Goal: Task Accomplishment & Management: Manage account settings

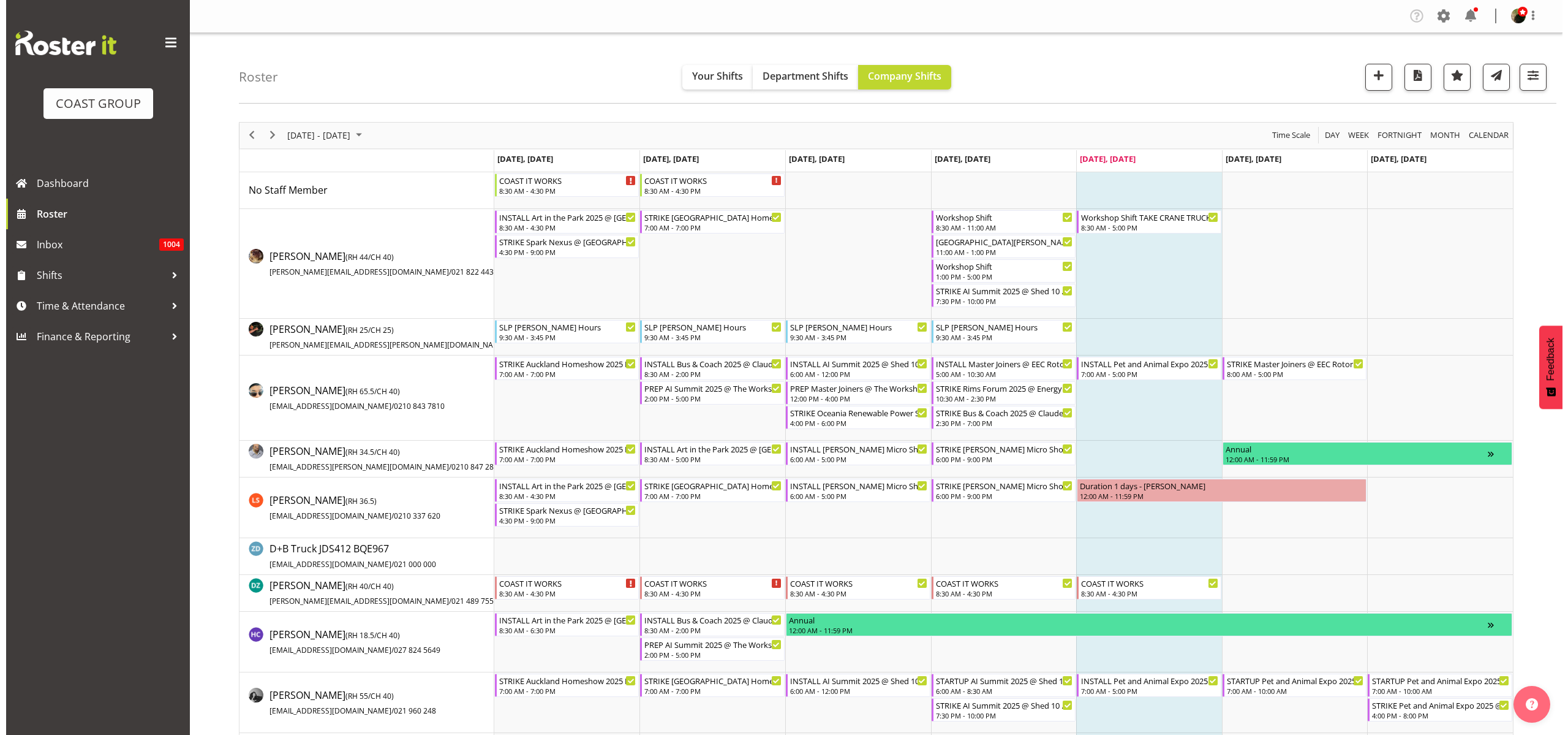
scroll to position [153, 0]
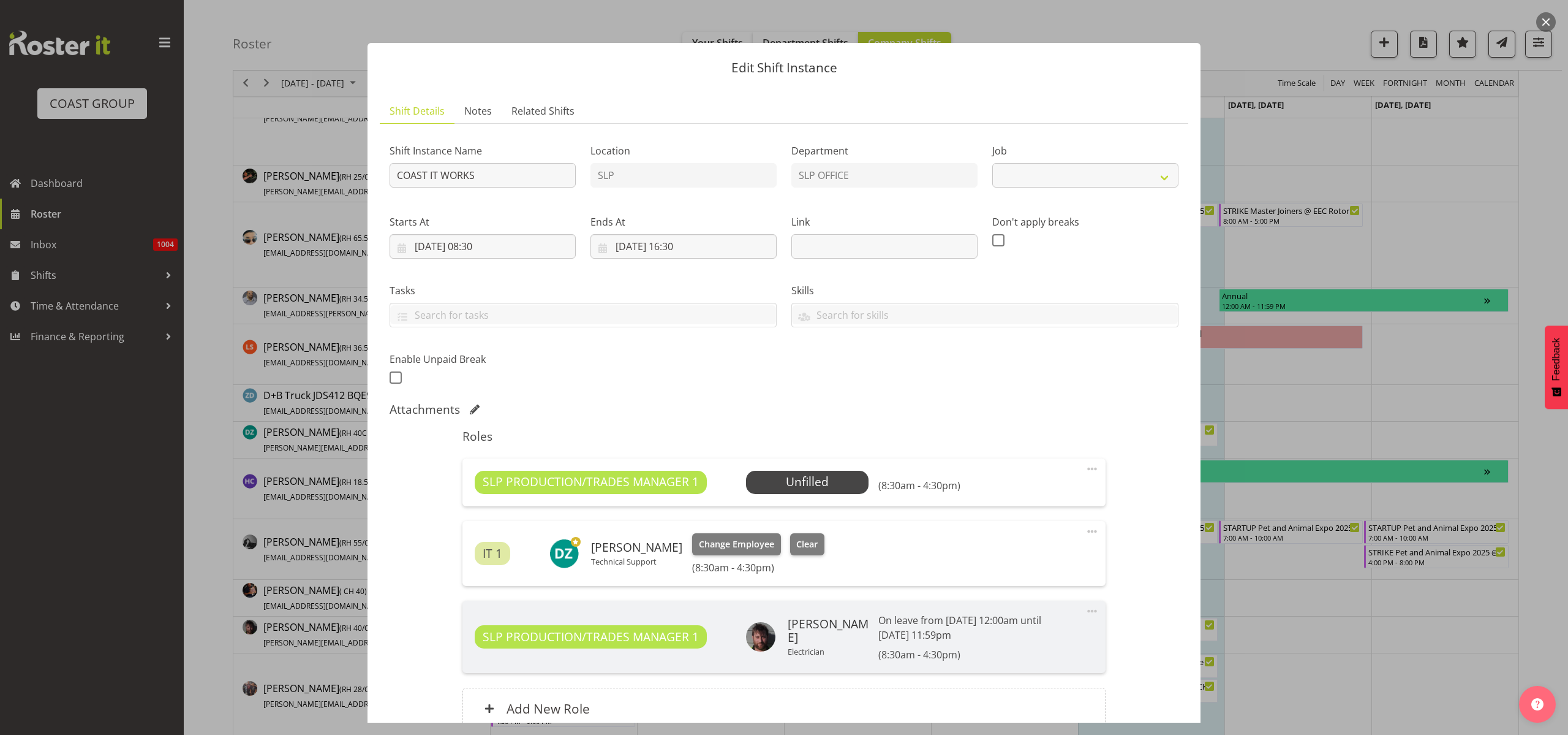
select select "47"
click at [1085, 466] on span at bounding box center [1092, 468] width 15 height 15
click at [1026, 538] on link "Delete" at bounding box center [1041, 540] width 118 height 22
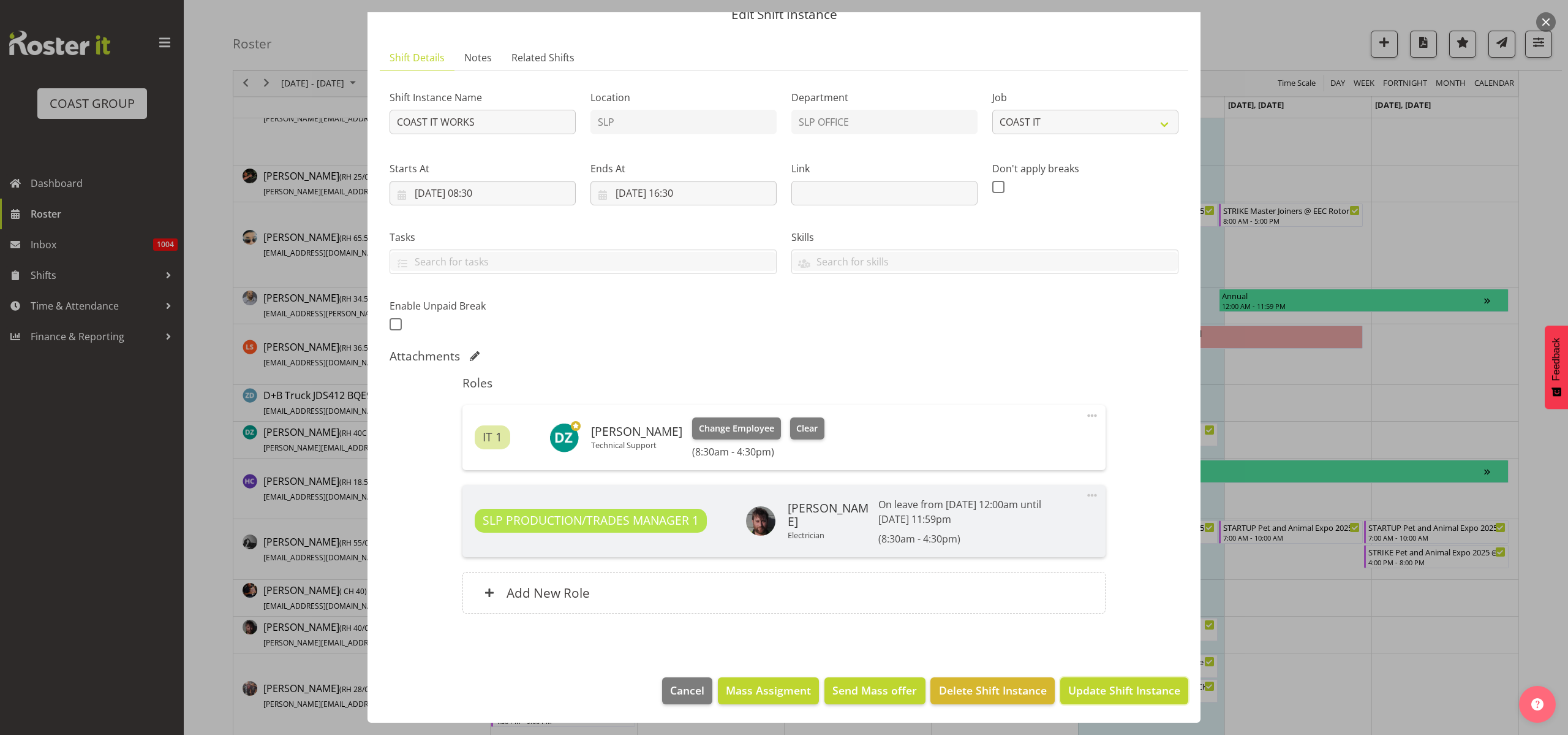
click at [1093, 691] on span "Update Shift Instance" at bounding box center [1124, 690] width 112 height 16
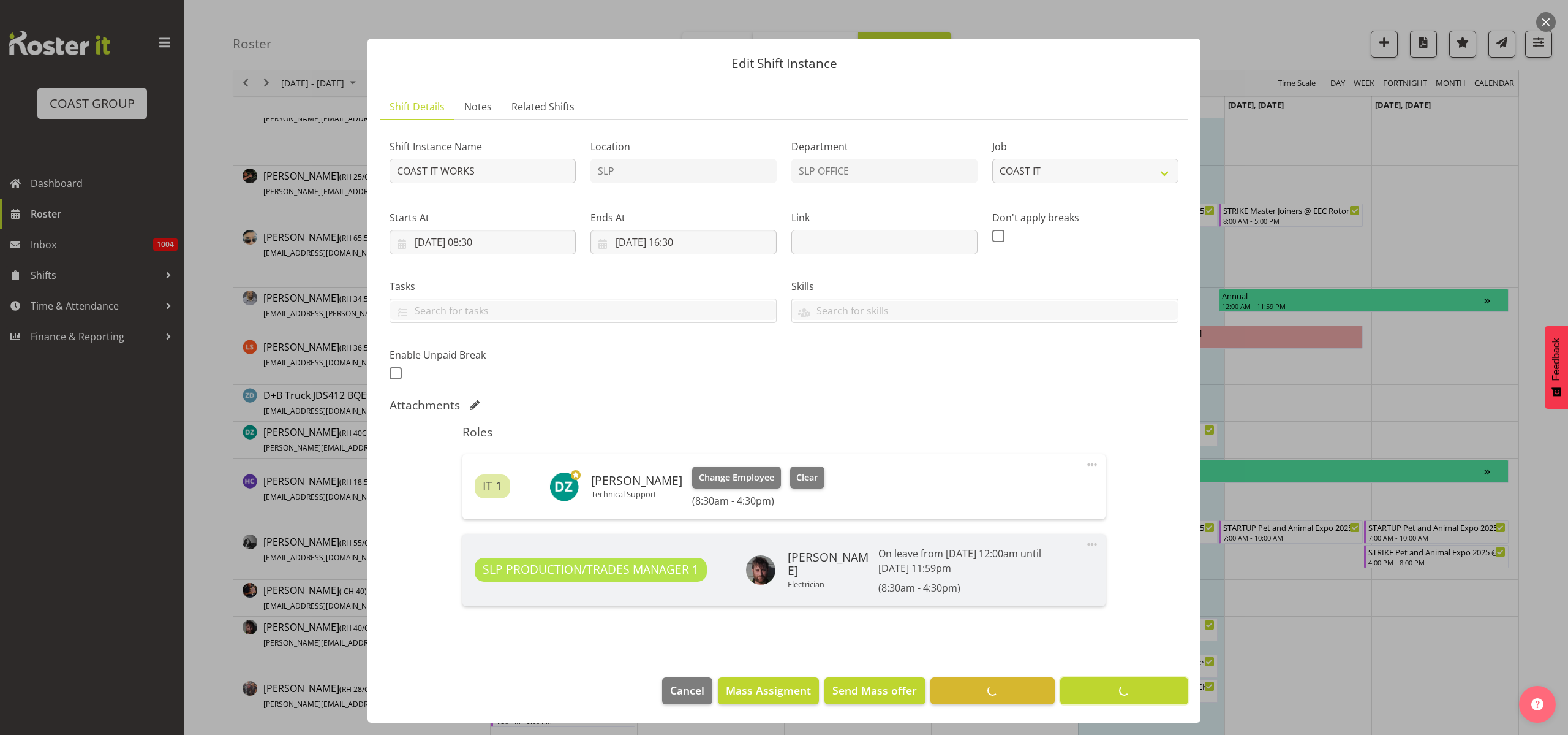
scroll to position [4, 0]
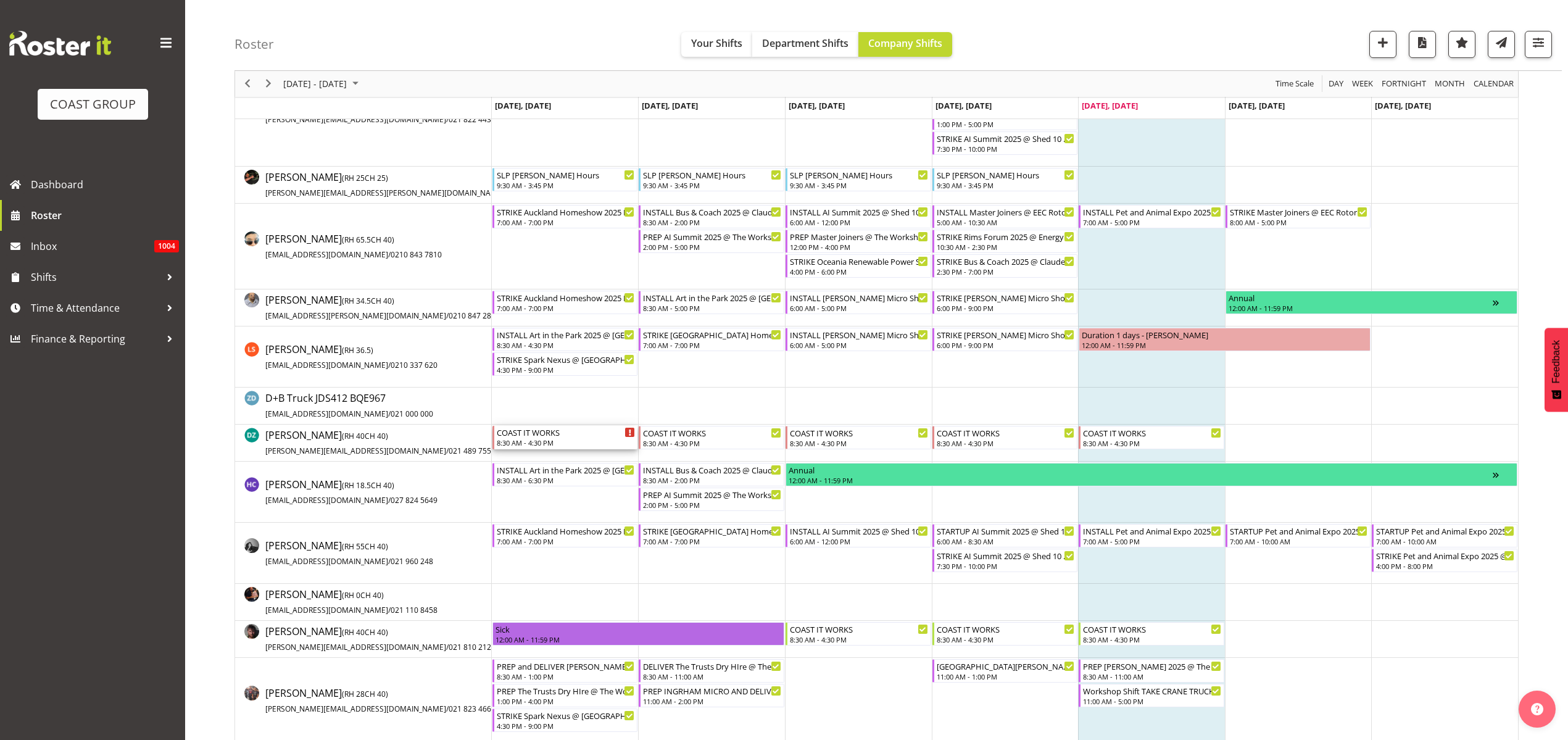
click at [526, 438] on div "8:30 AM - 4:30 PM" at bounding box center [566, 443] width 138 height 10
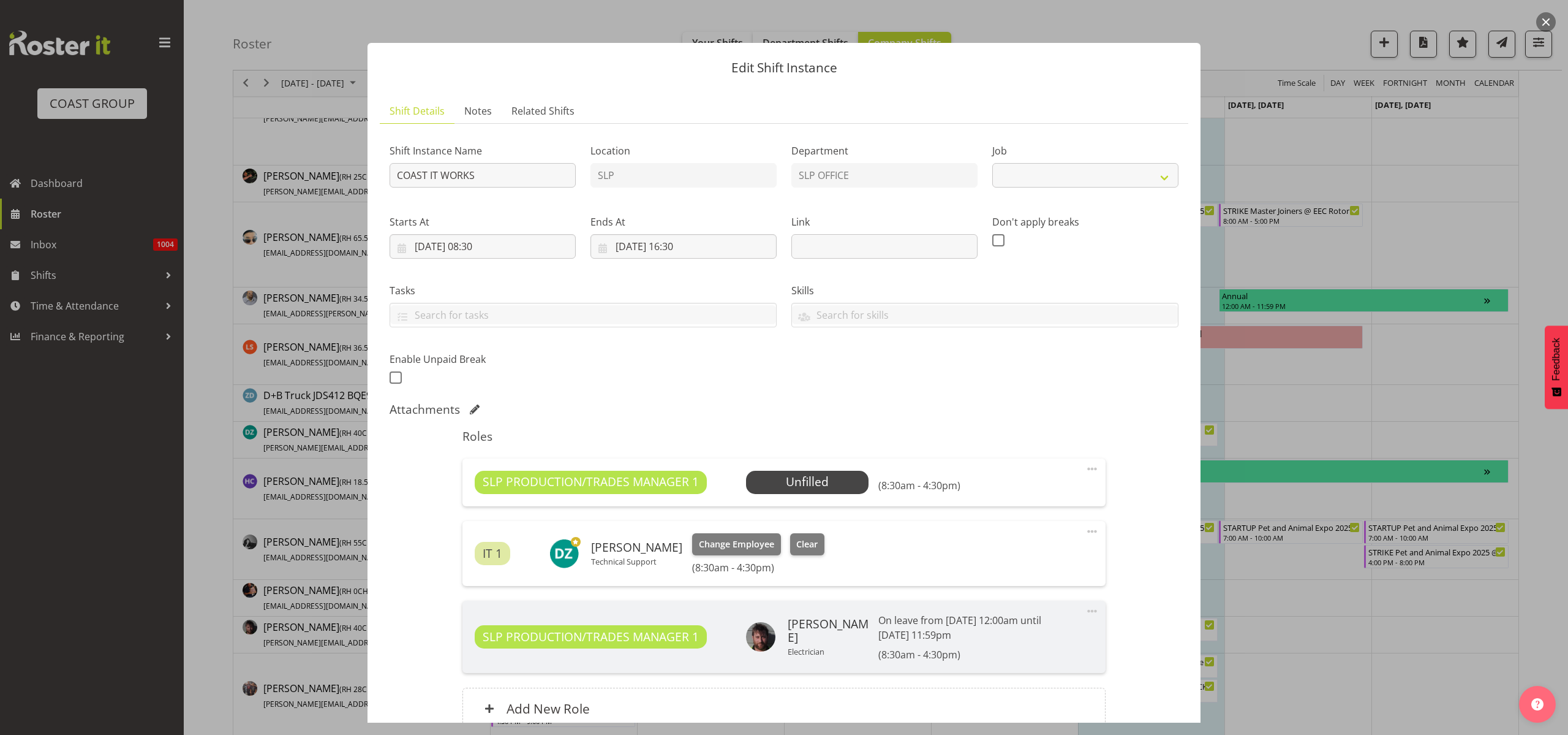
select select "47"
click at [1085, 469] on span at bounding box center [1092, 468] width 15 height 15
click at [1014, 539] on link "Delete" at bounding box center [1041, 540] width 118 height 22
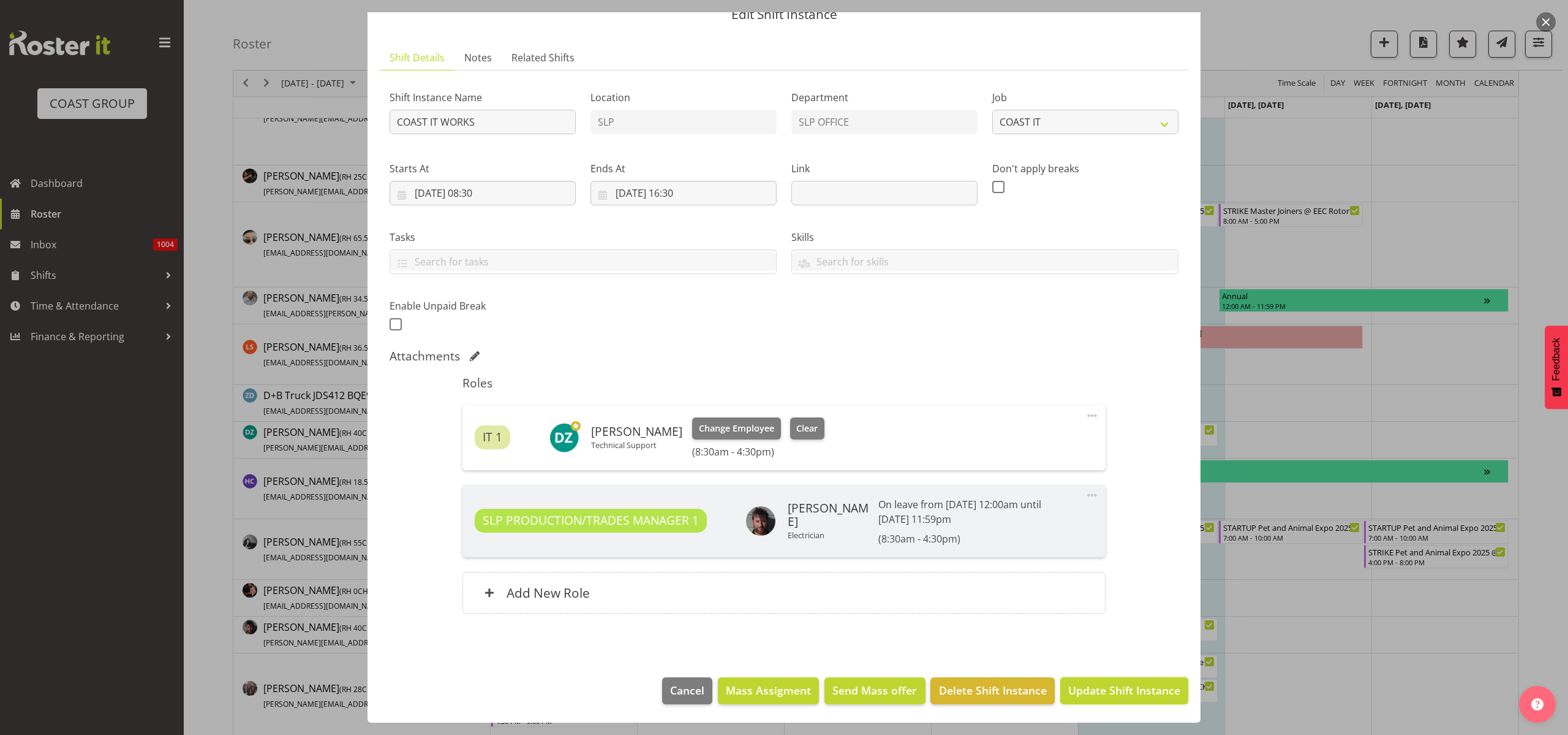
click at [1091, 691] on span "Update Shift Instance" at bounding box center [1124, 690] width 112 height 16
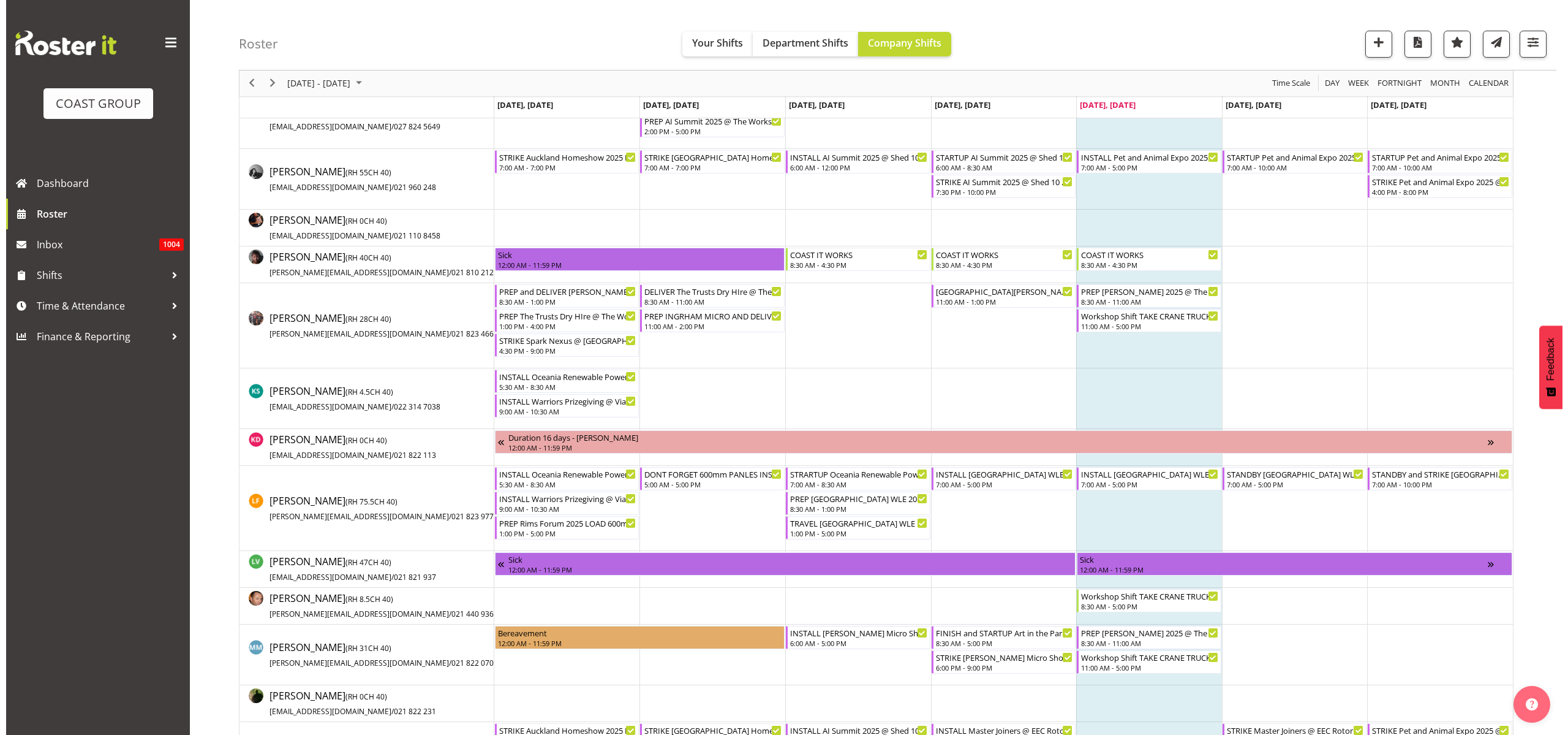
scroll to position [536, 0]
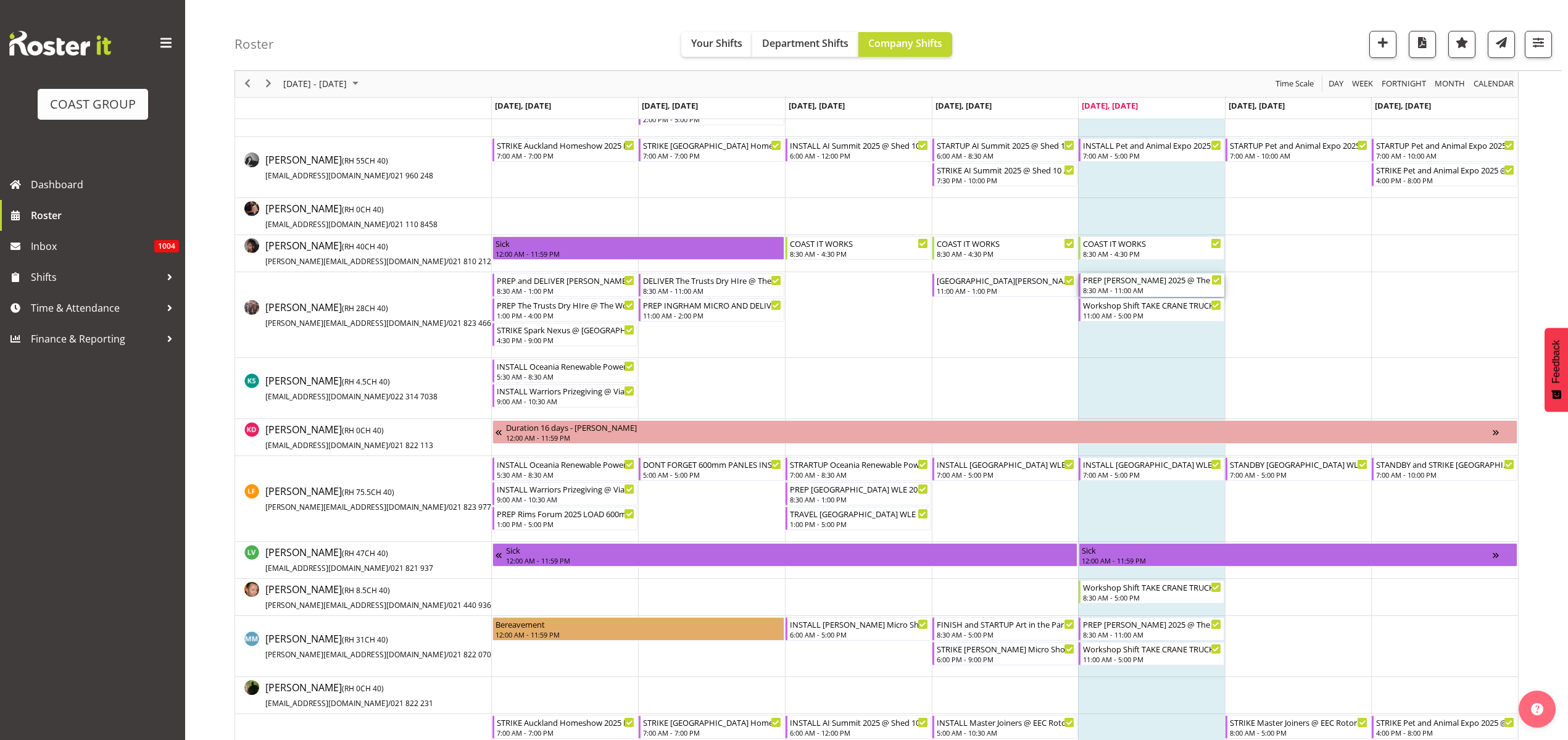
click at [1135, 286] on div "8:30 AM - 11:00 AM" at bounding box center [1152, 289] width 138 height 10
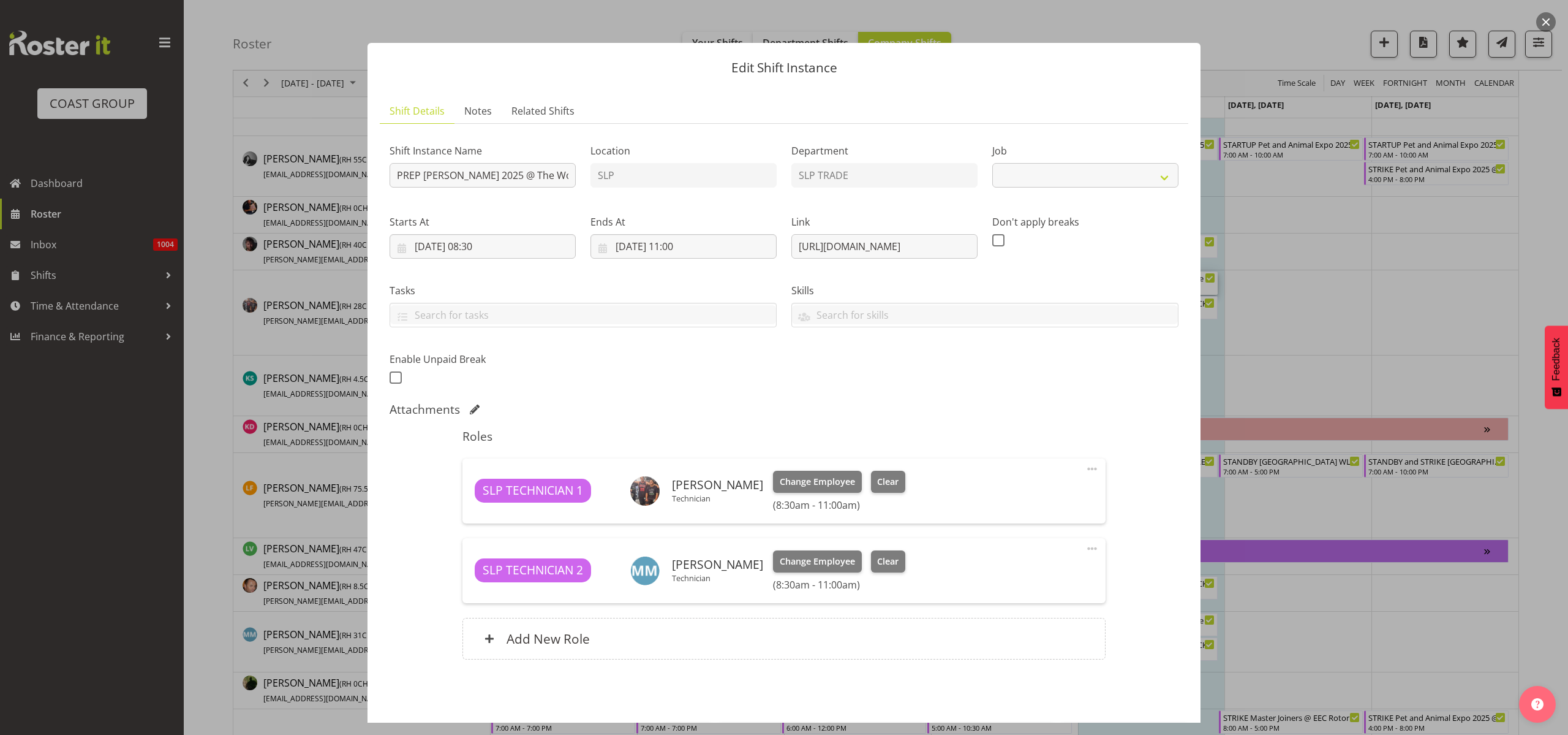
select select "10164"
drag, startPoint x: 789, startPoint y: 243, endPoint x: 1190, endPoint y: 233, distance: 401.1
click at [1190, 233] on div "Edit Shift Instance Shift Details Notes Related Shifts Shift Instance Name PREP…" at bounding box center [784, 367] width 858 height 710
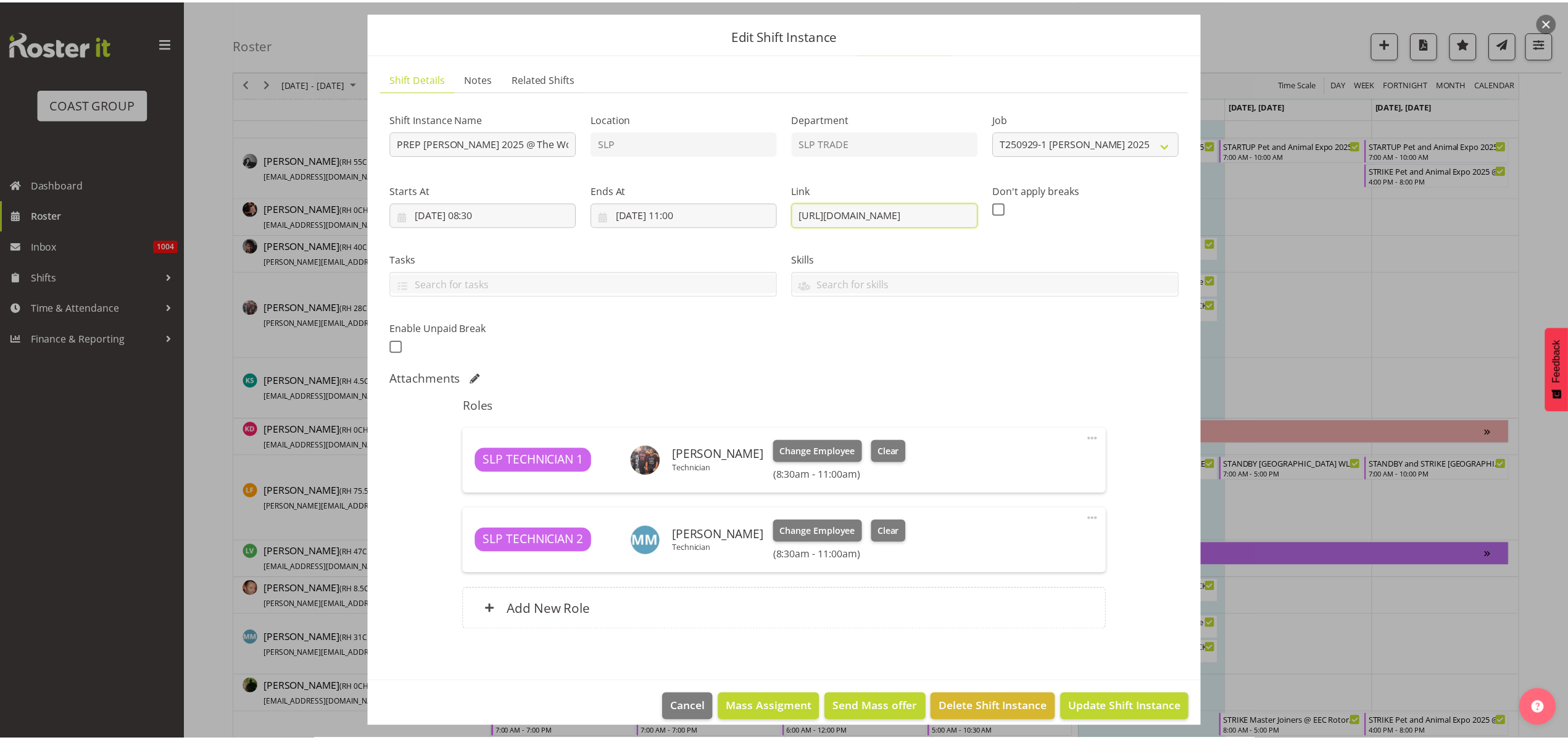
scroll to position [46, 0]
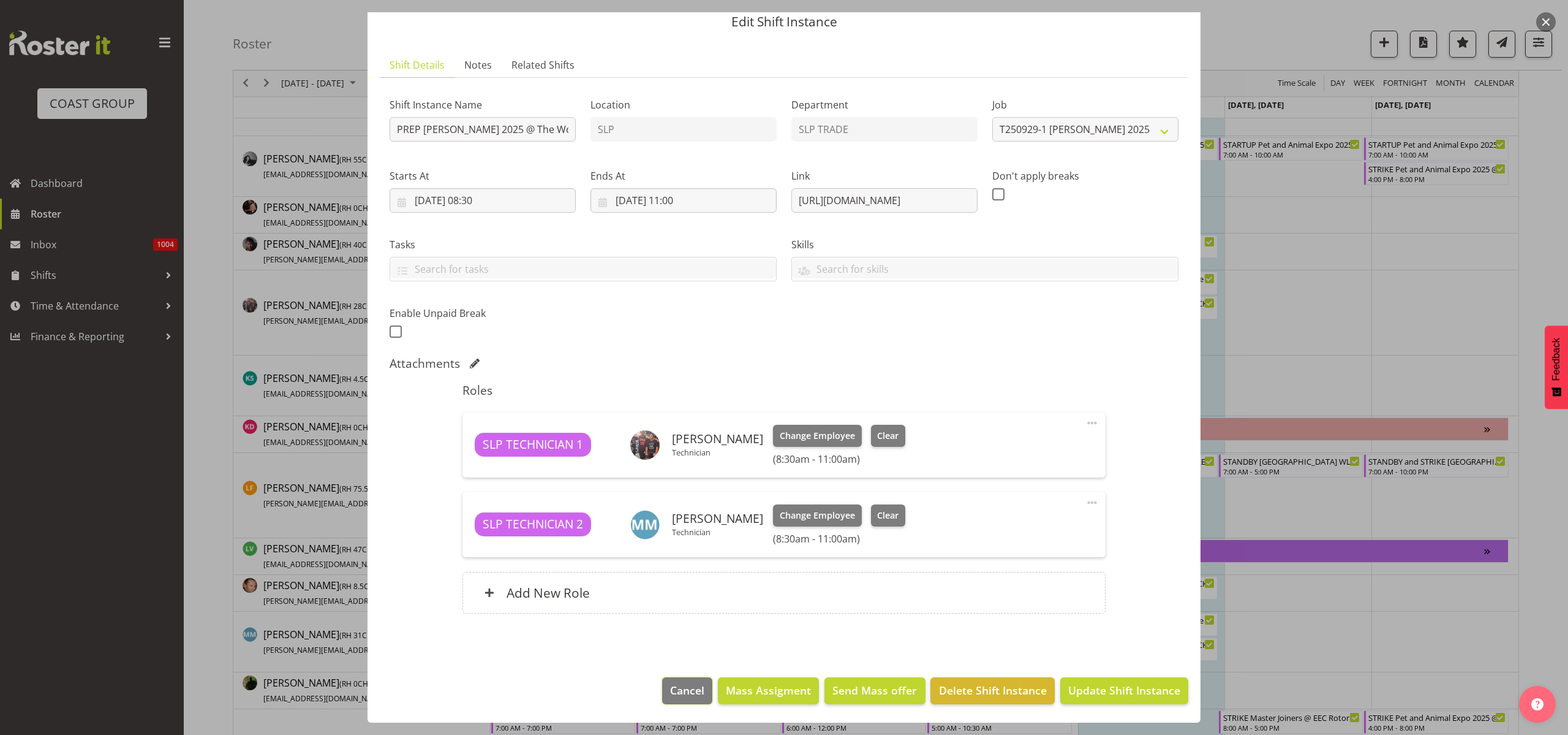
click at [683, 687] on span "Cancel" at bounding box center [687, 690] width 34 height 16
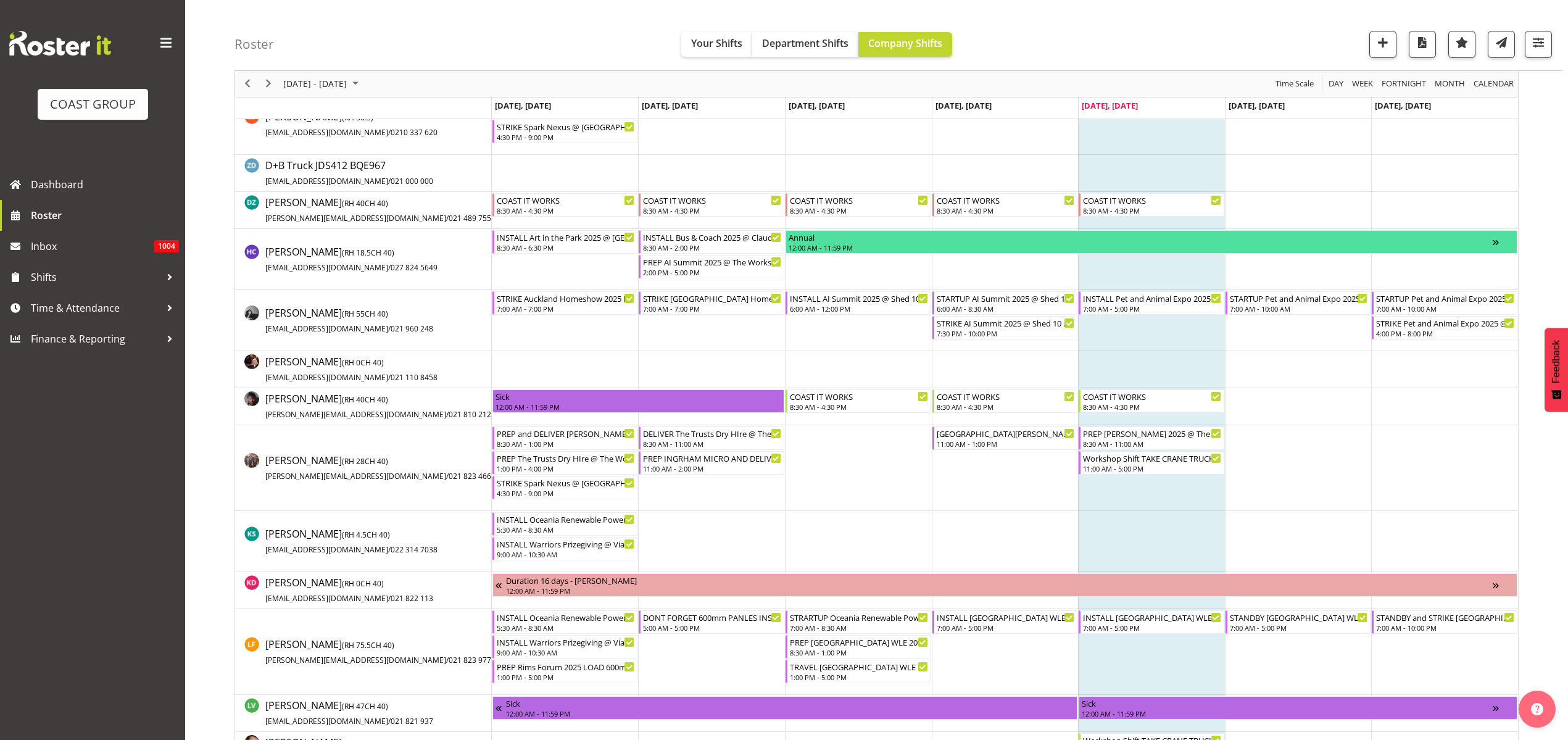
scroll to position [385, 0]
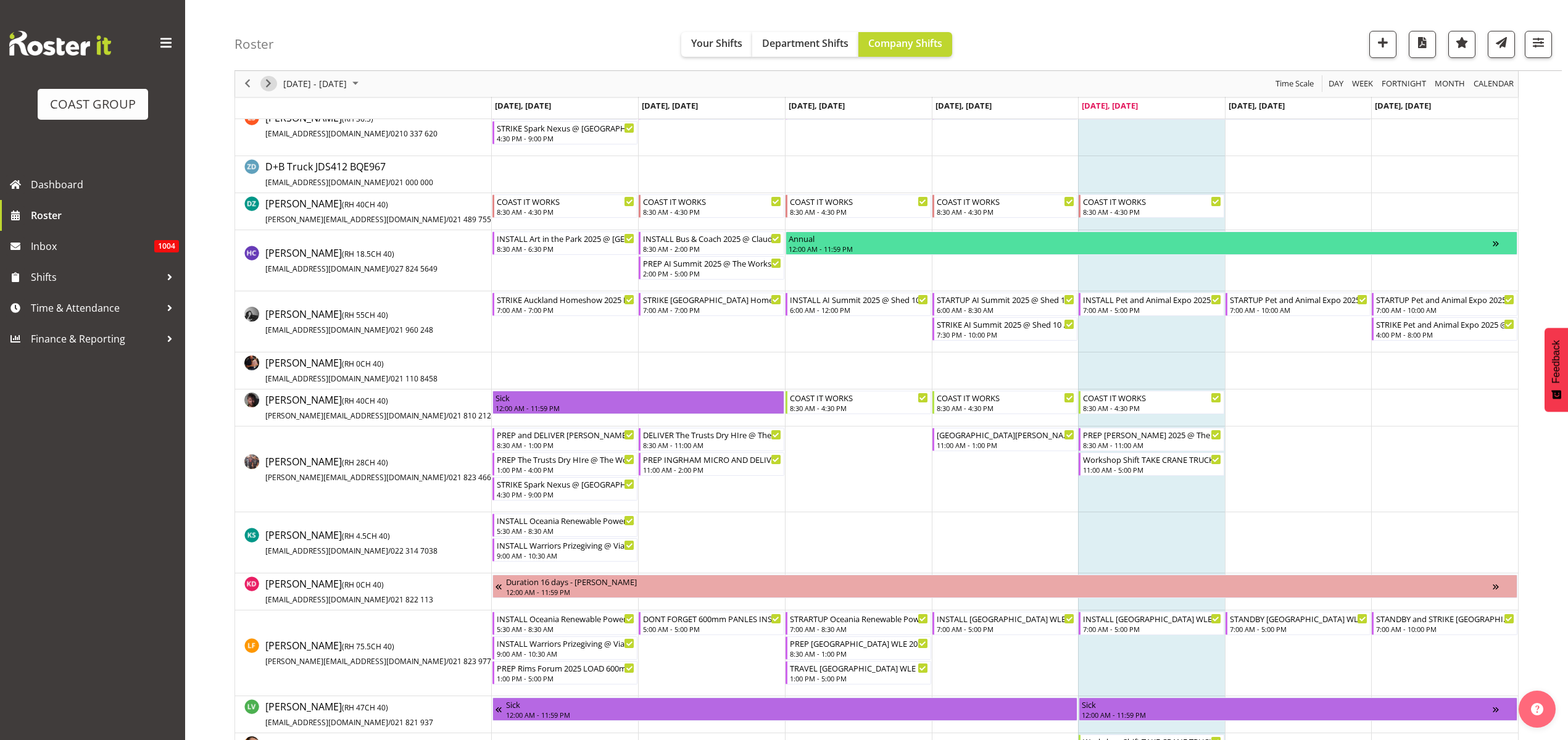
click at [273, 81] on span "Next" at bounding box center [268, 84] width 15 height 16
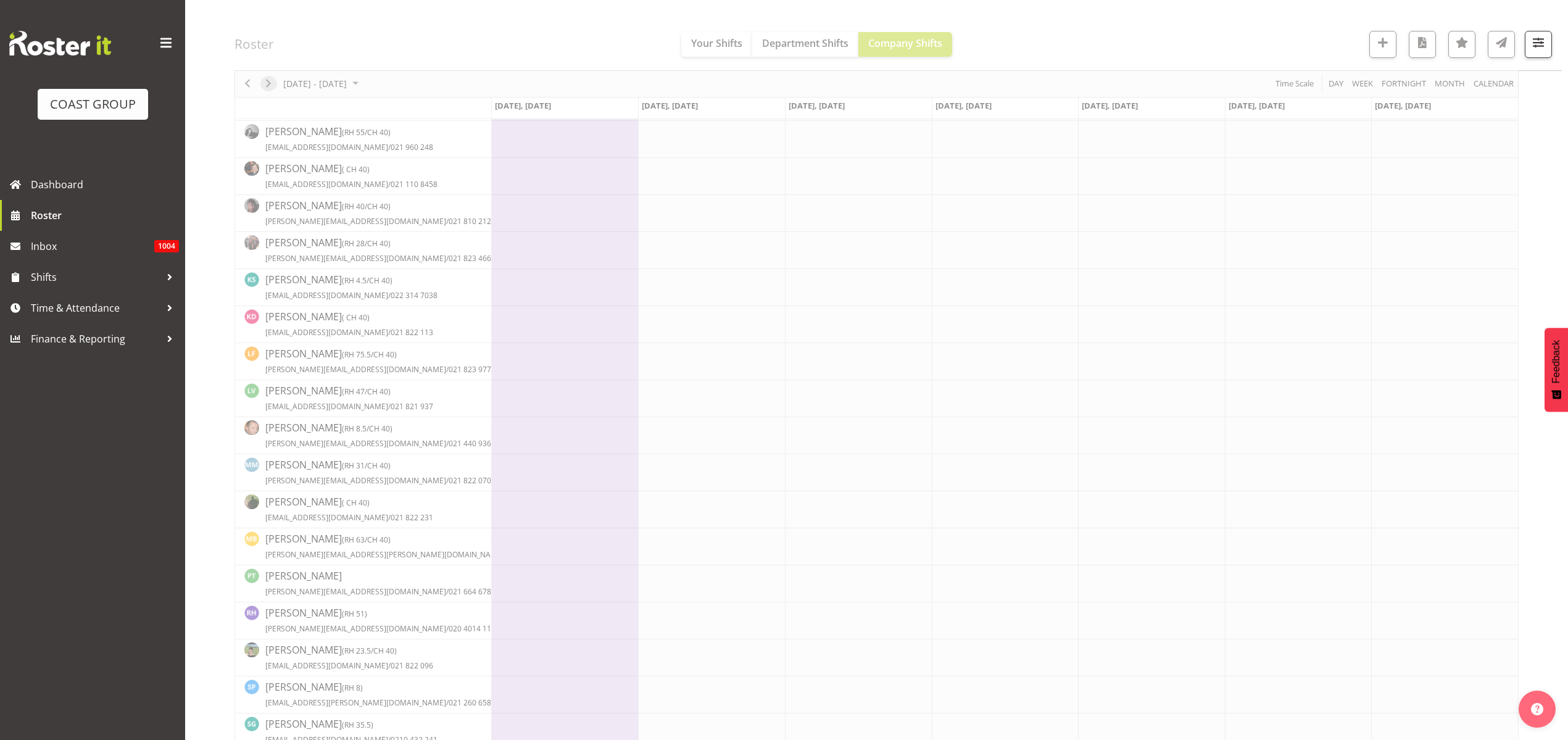
scroll to position [0, 0]
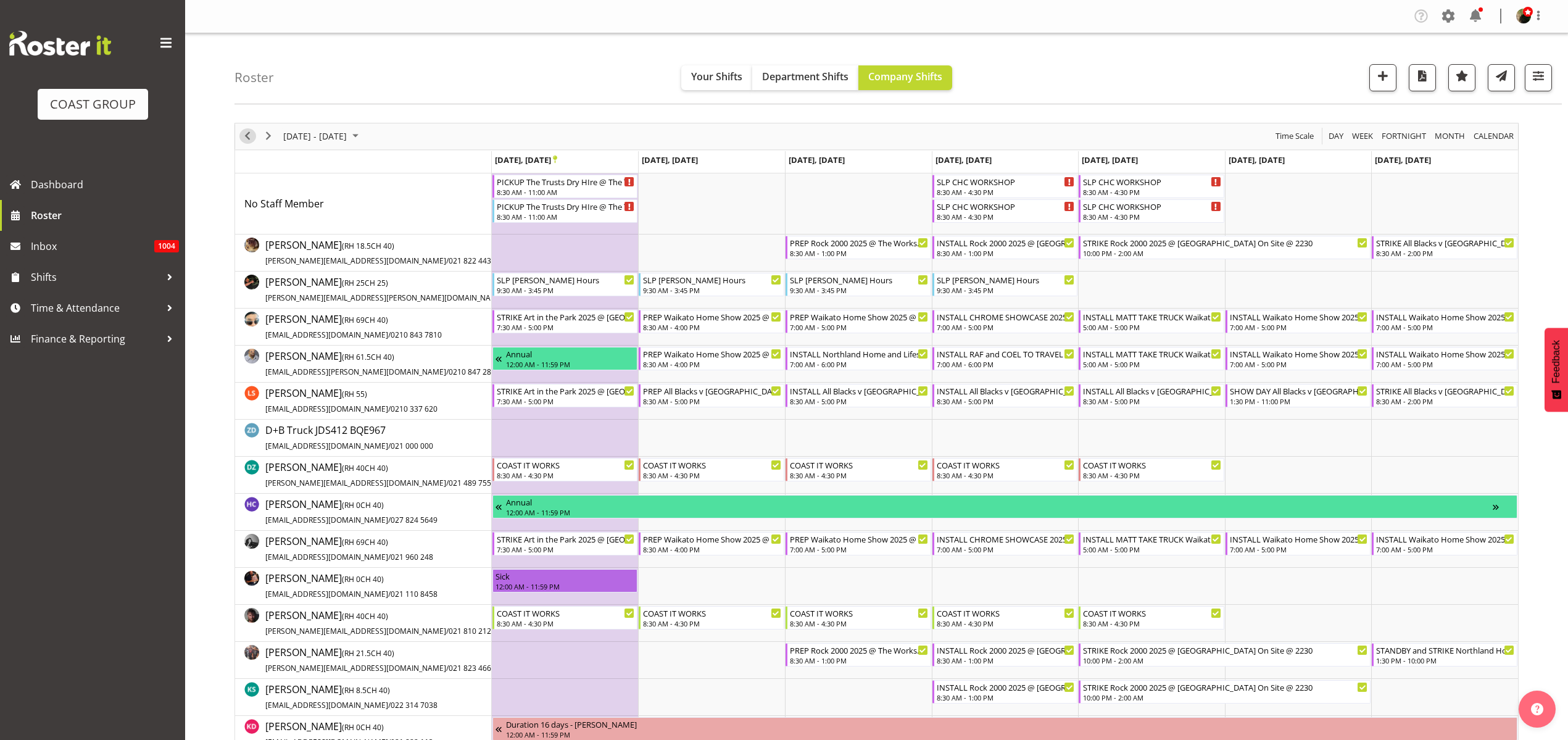
click at [247, 141] on span "Previous" at bounding box center [247, 136] width 15 height 16
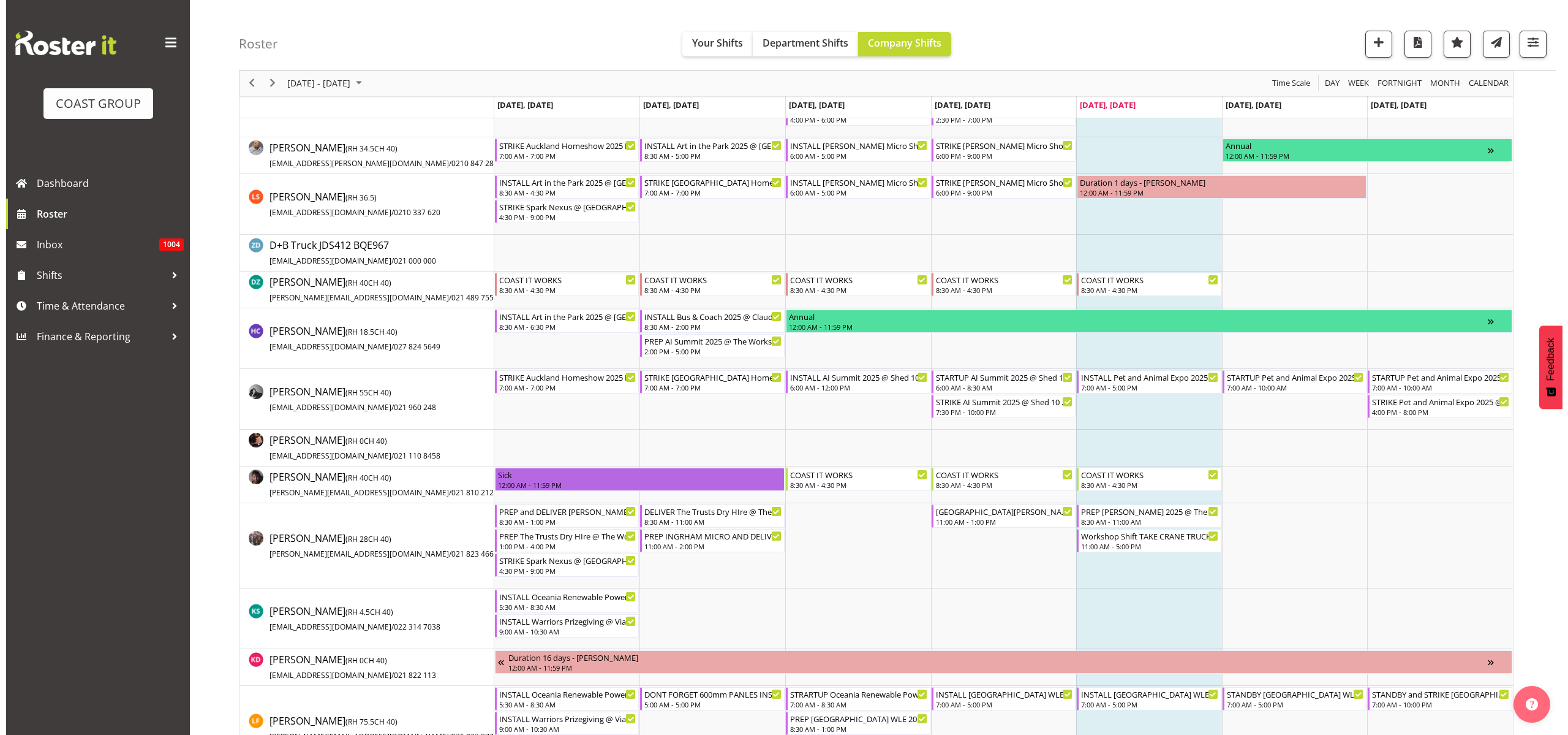
scroll to position [306, 0]
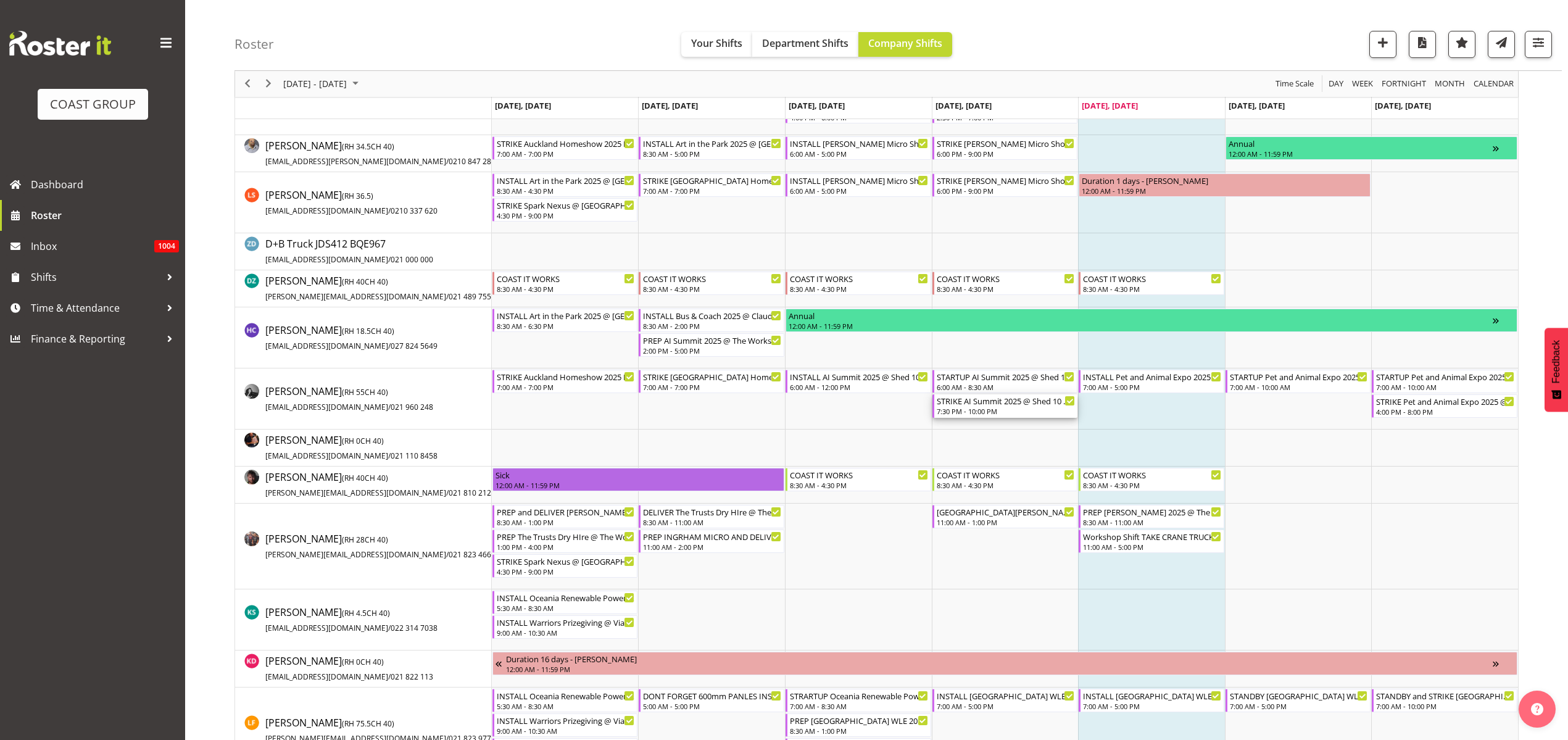
click at [986, 409] on div "7:30 PM - 10:00 PM" at bounding box center [1006, 411] width 138 height 10
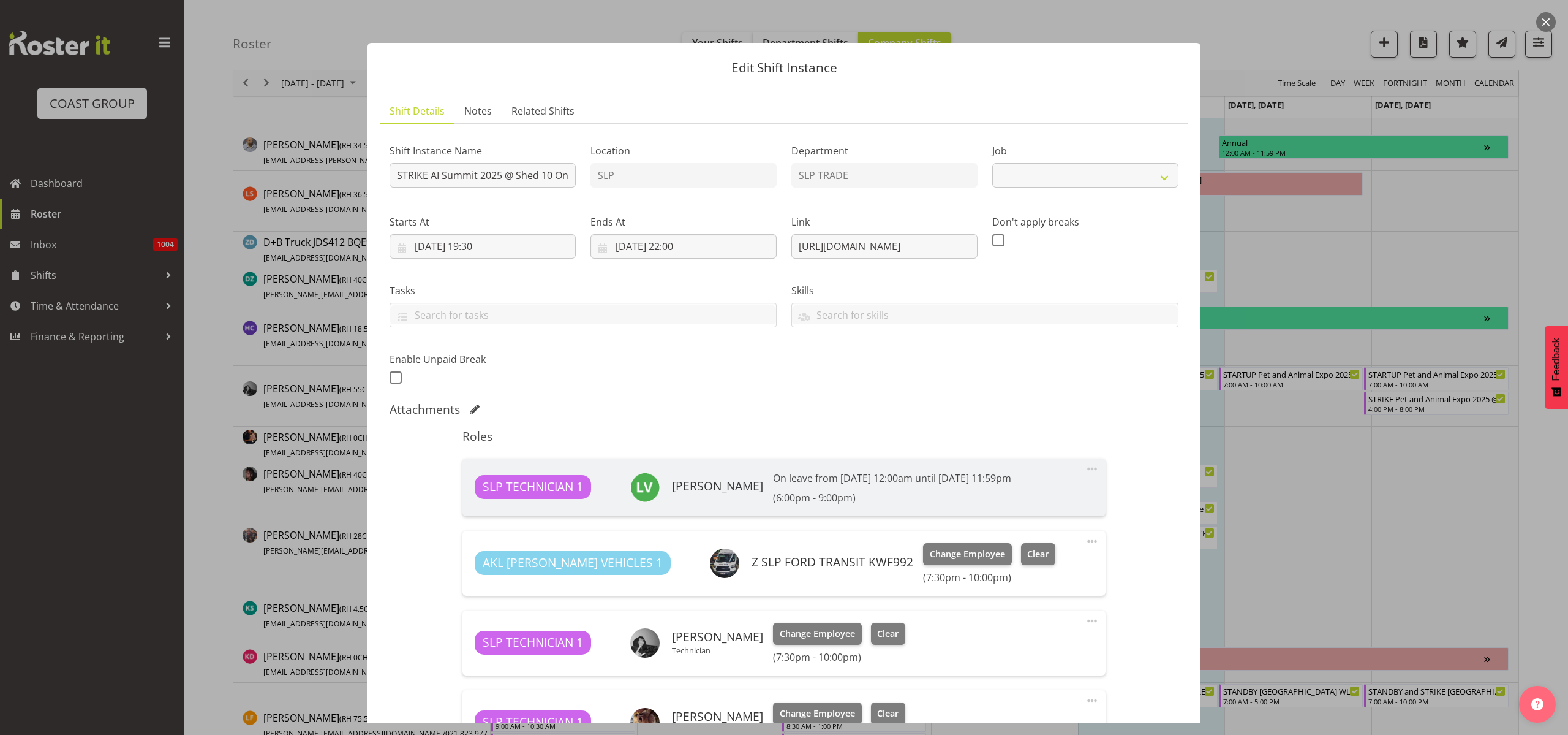
select select "10280"
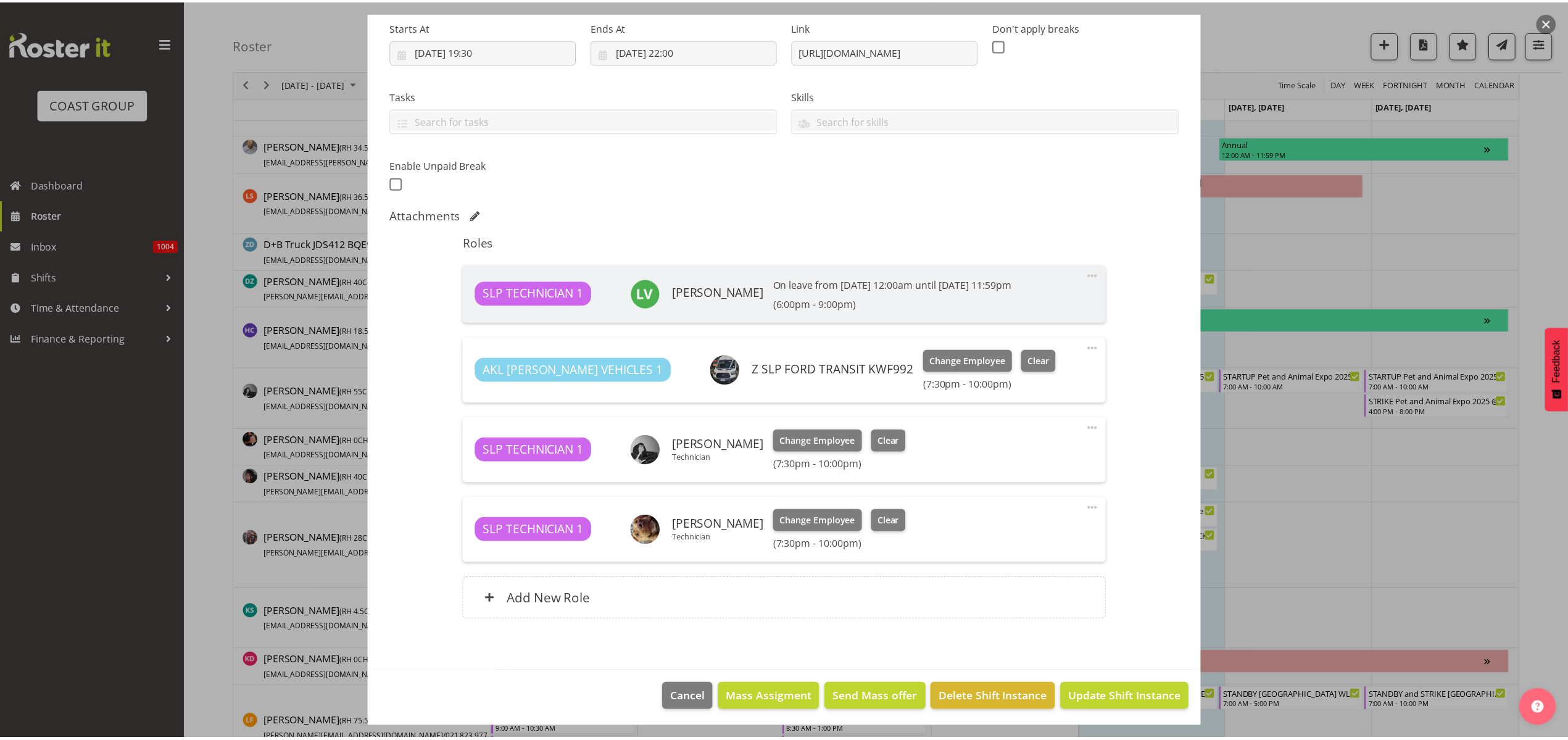
scroll to position [200, 0]
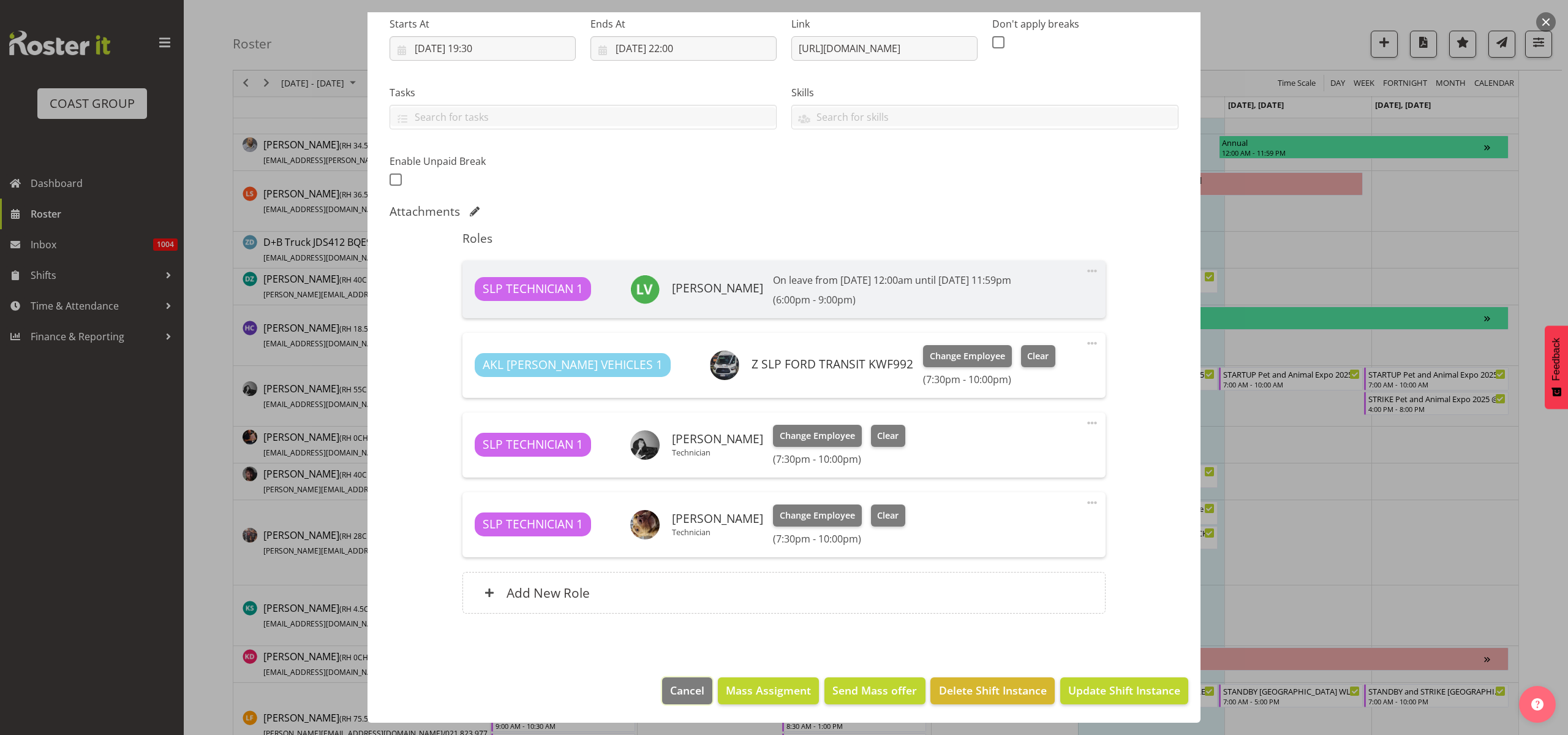
click at [670, 689] on span "Cancel" at bounding box center [687, 690] width 34 height 16
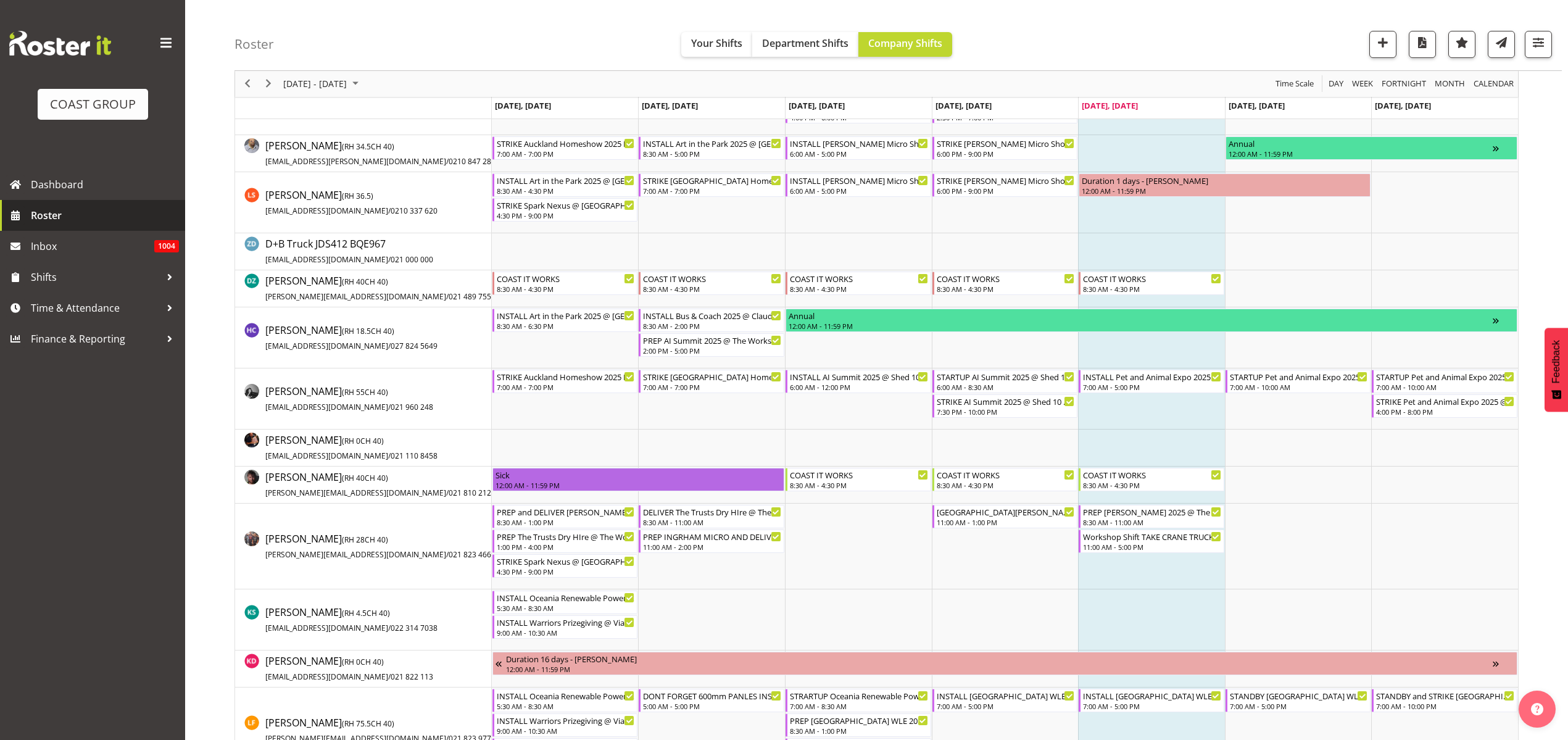
click at [65, 222] on span "Roster" at bounding box center [105, 215] width 148 height 19
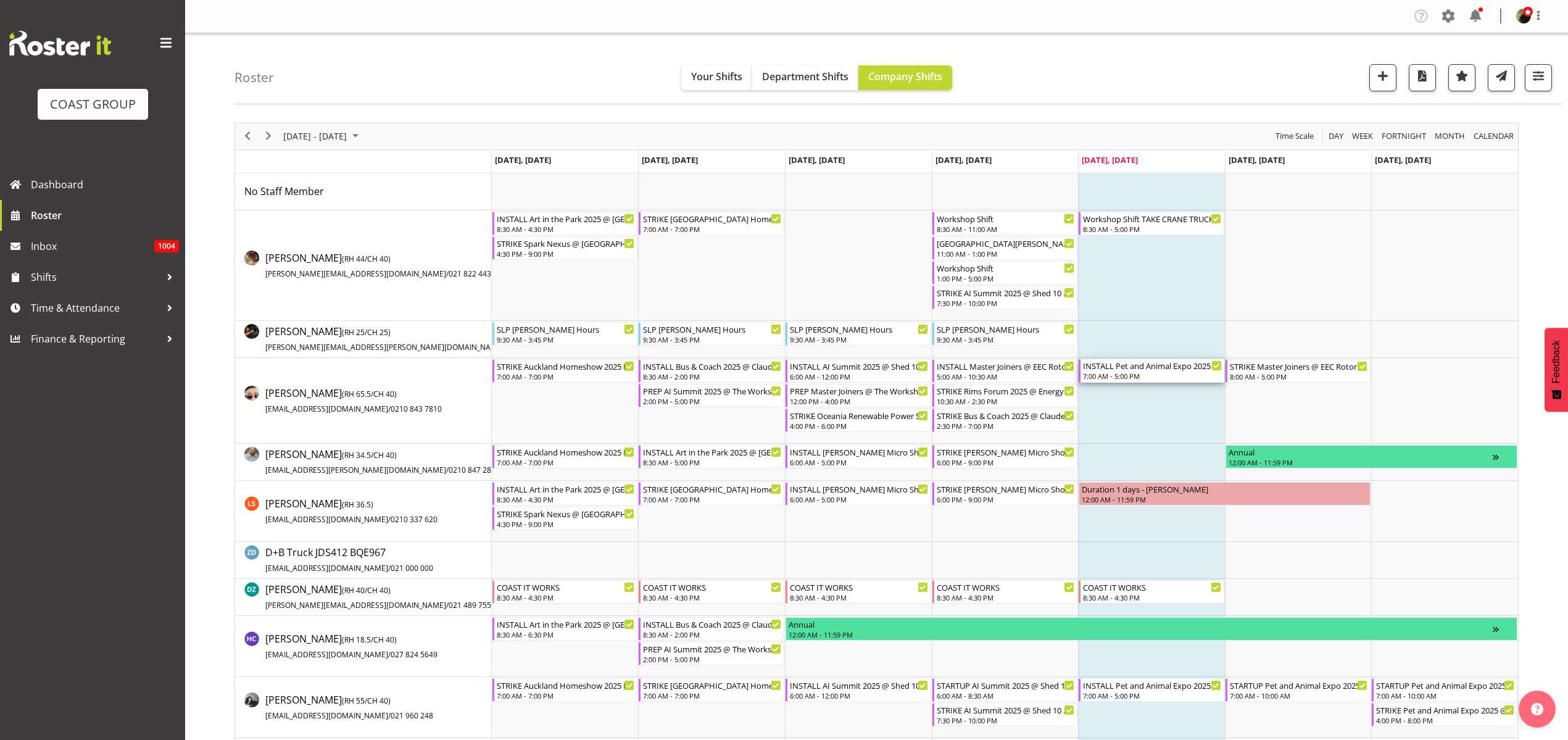
click at [1158, 368] on div "INSTALL Pet and Animal Expo 2025 @ [GEOGRAPHIC_DATA]" at bounding box center [1152, 365] width 138 height 12
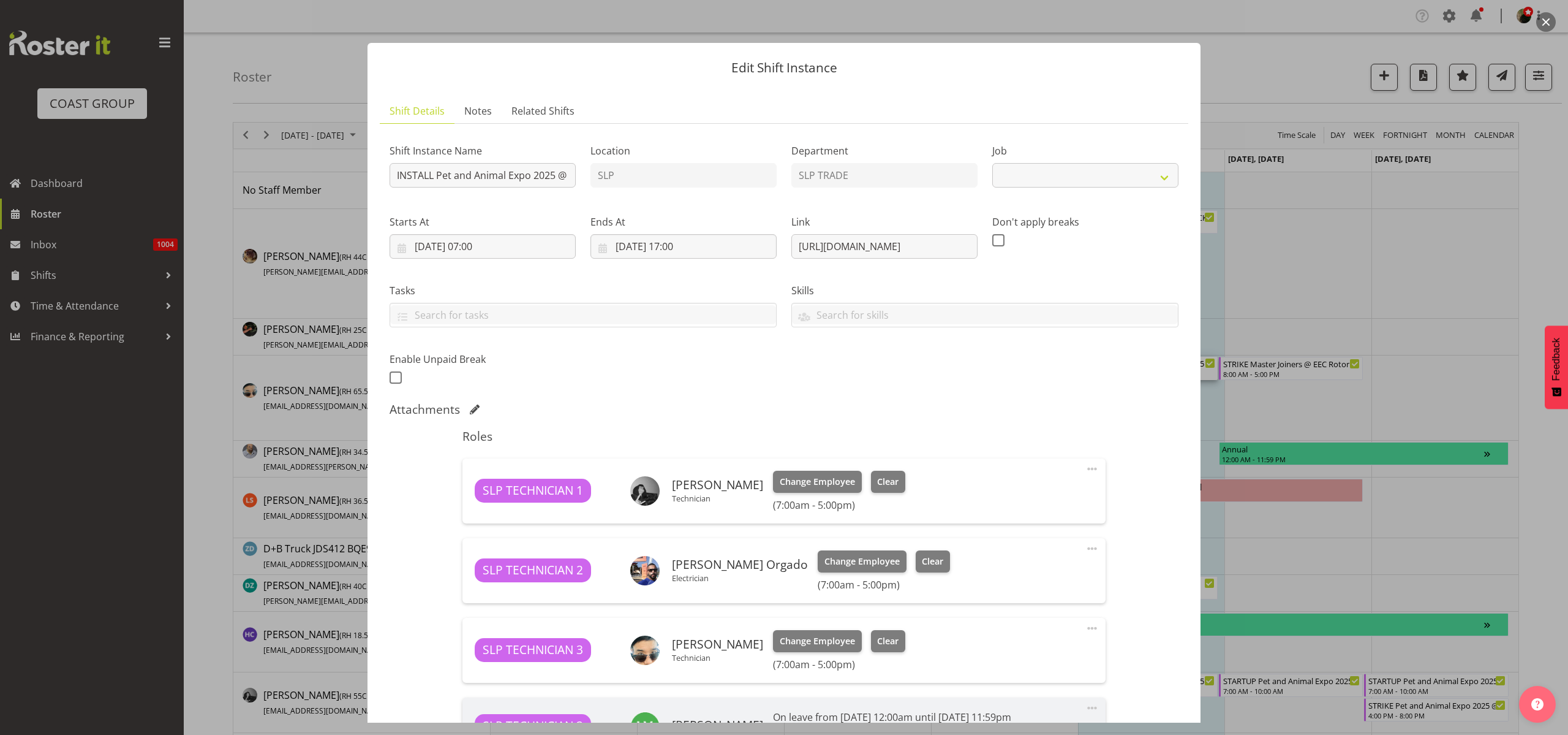
select select "10165"
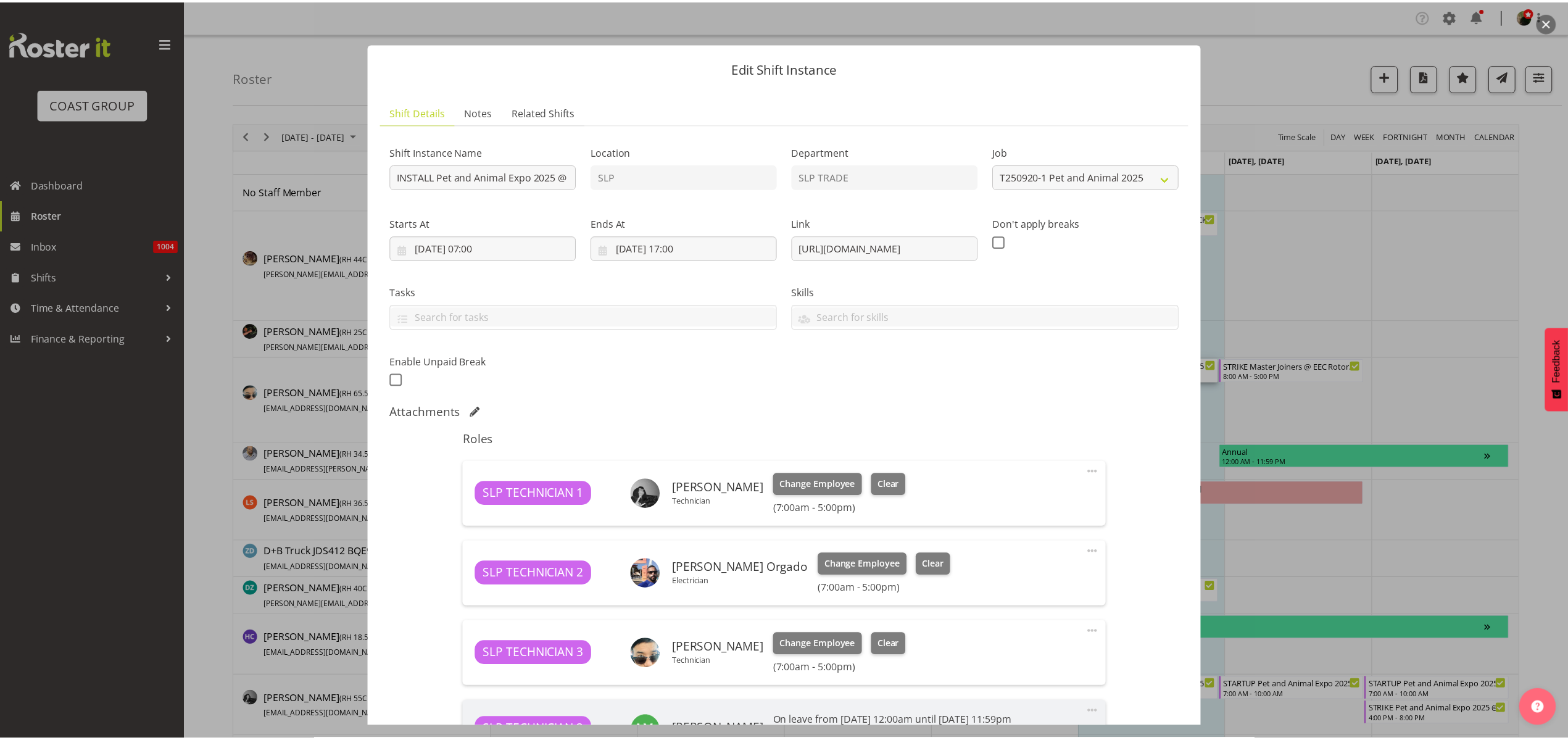
scroll to position [200, 0]
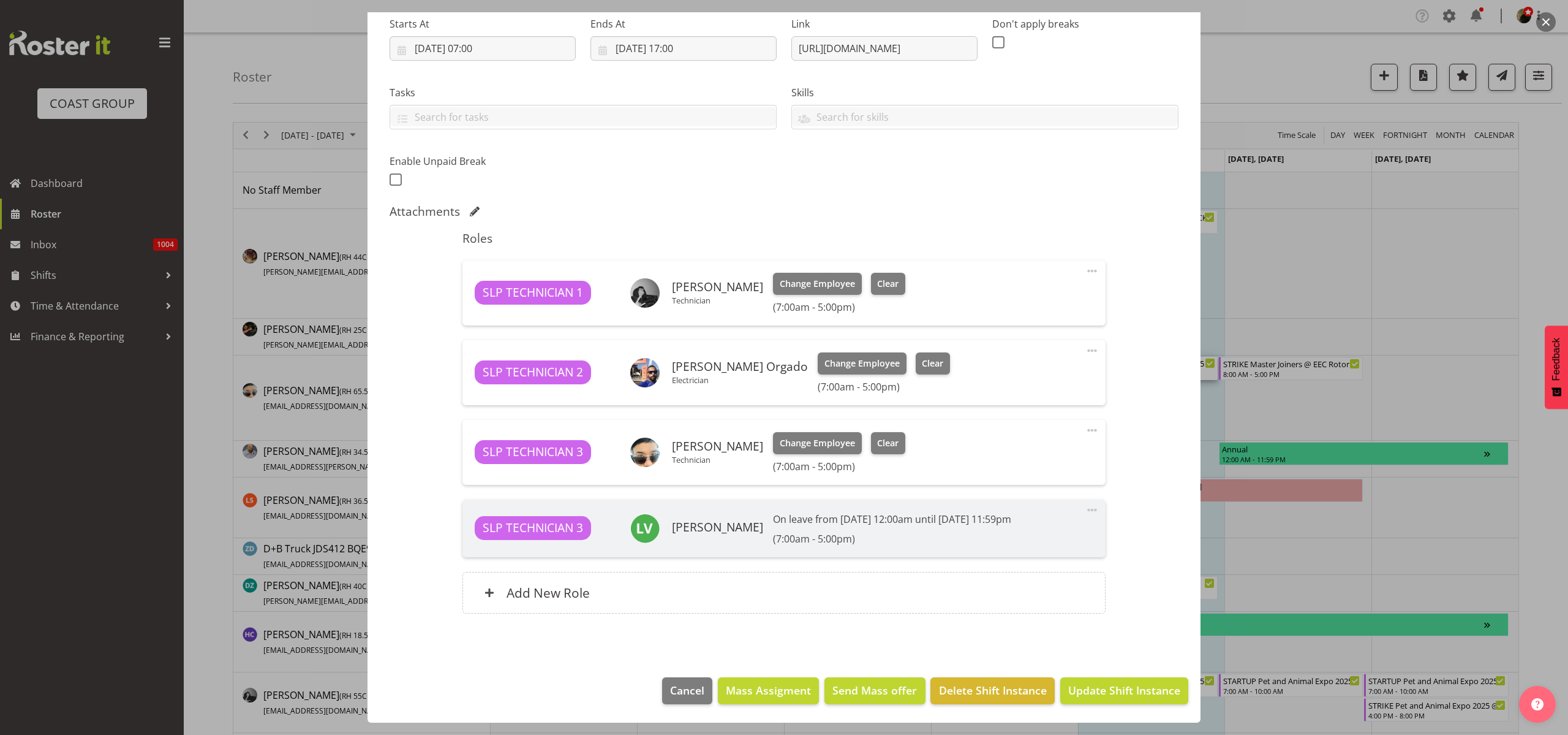
click at [654, 593] on div "Add New Role" at bounding box center [783, 593] width 643 height 41
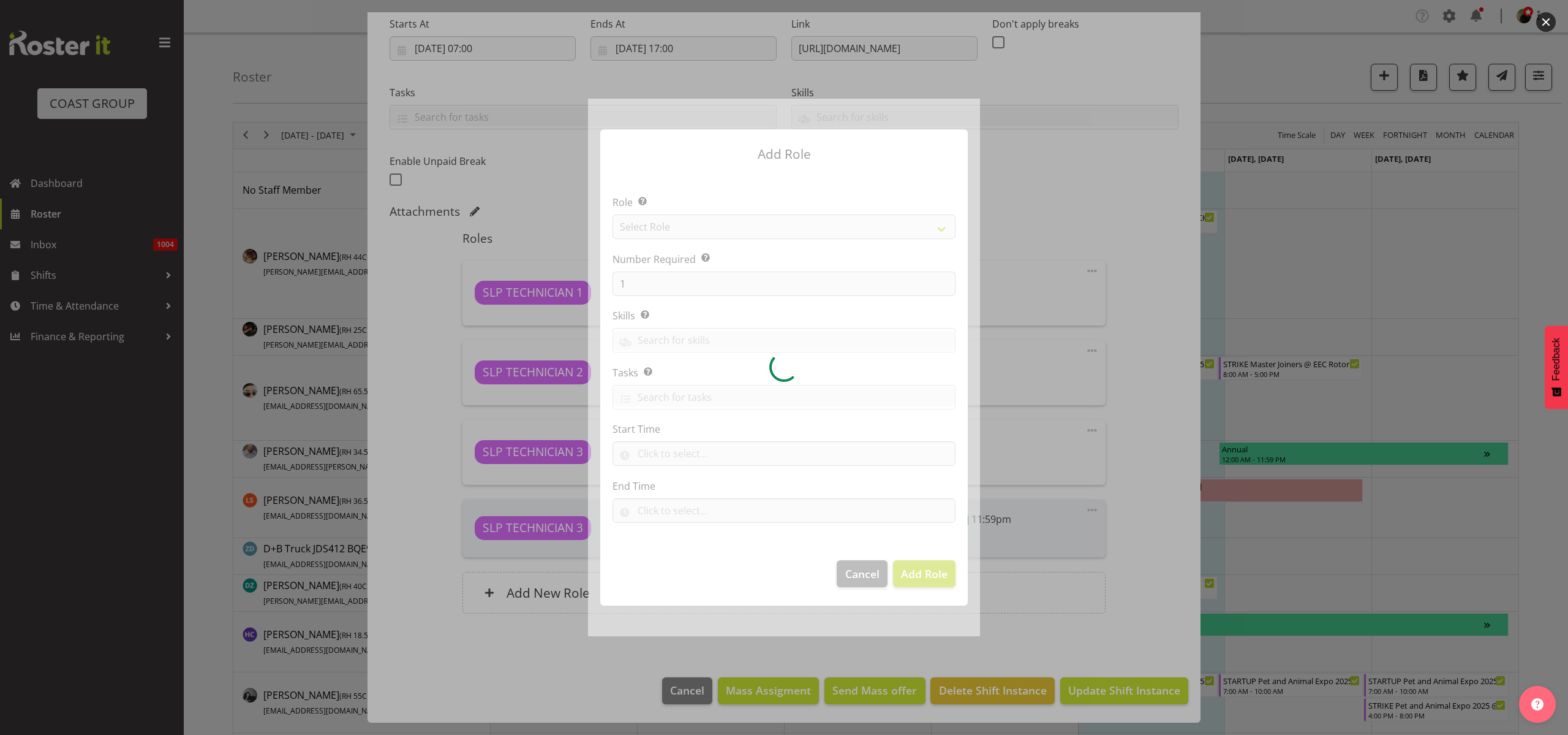
click at [699, 223] on div at bounding box center [784, 368] width 392 height 538
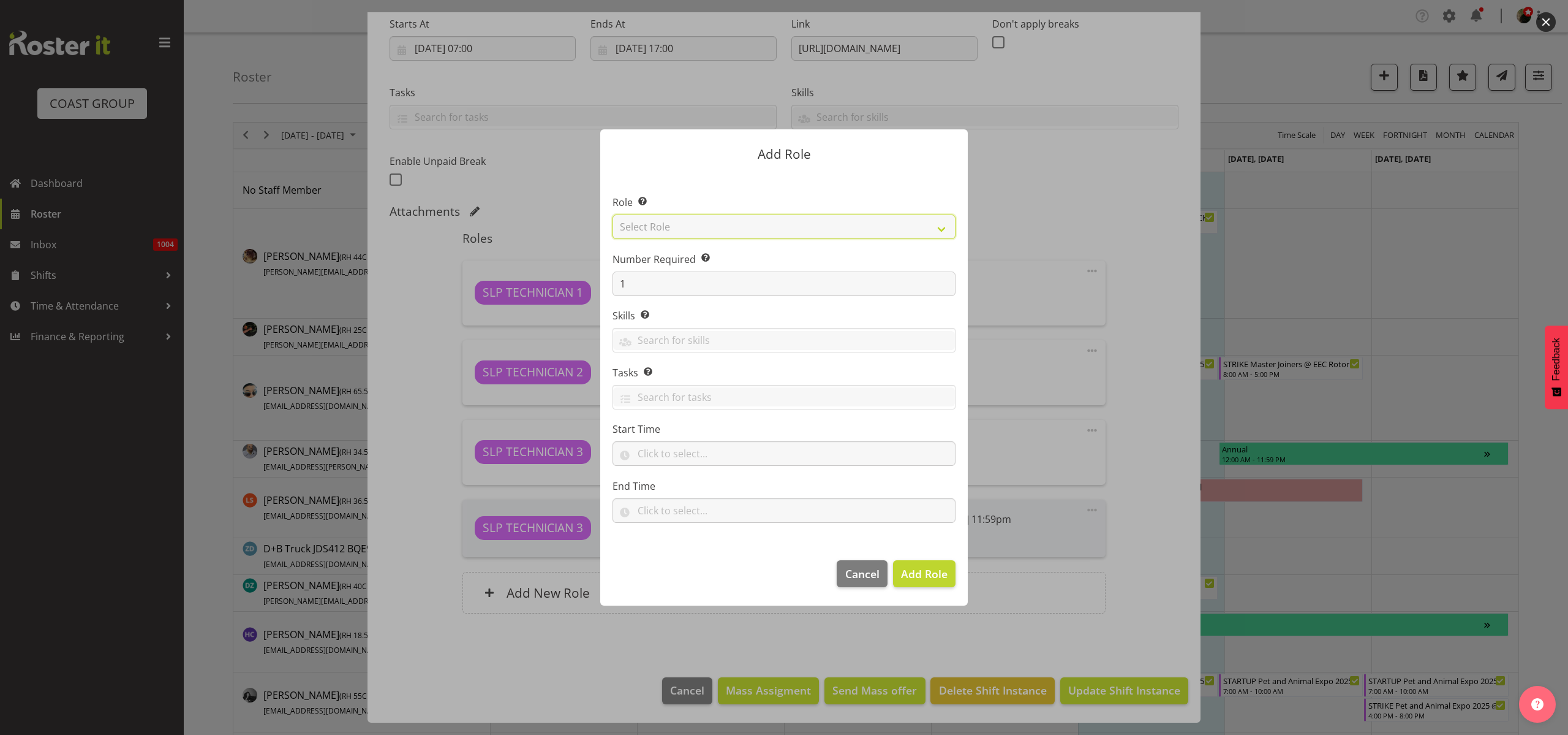
click at [724, 219] on select "Select Role ACCOUNT MANAGER ACCOUNT MANAGER DW ACCOUNTS AKL DIANNA VEHICLES AKL…" at bounding box center [784, 227] width 343 height 25
select select "123"
click at [612, 215] on select "Select Role ACCOUNT MANAGER ACCOUNT MANAGER DW ACCOUNTS AKL DIANNA VEHICLES AKL…" at bounding box center [784, 227] width 343 height 25
click at [672, 462] on input "text" at bounding box center [784, 453] width 343 height 25
select select "8"
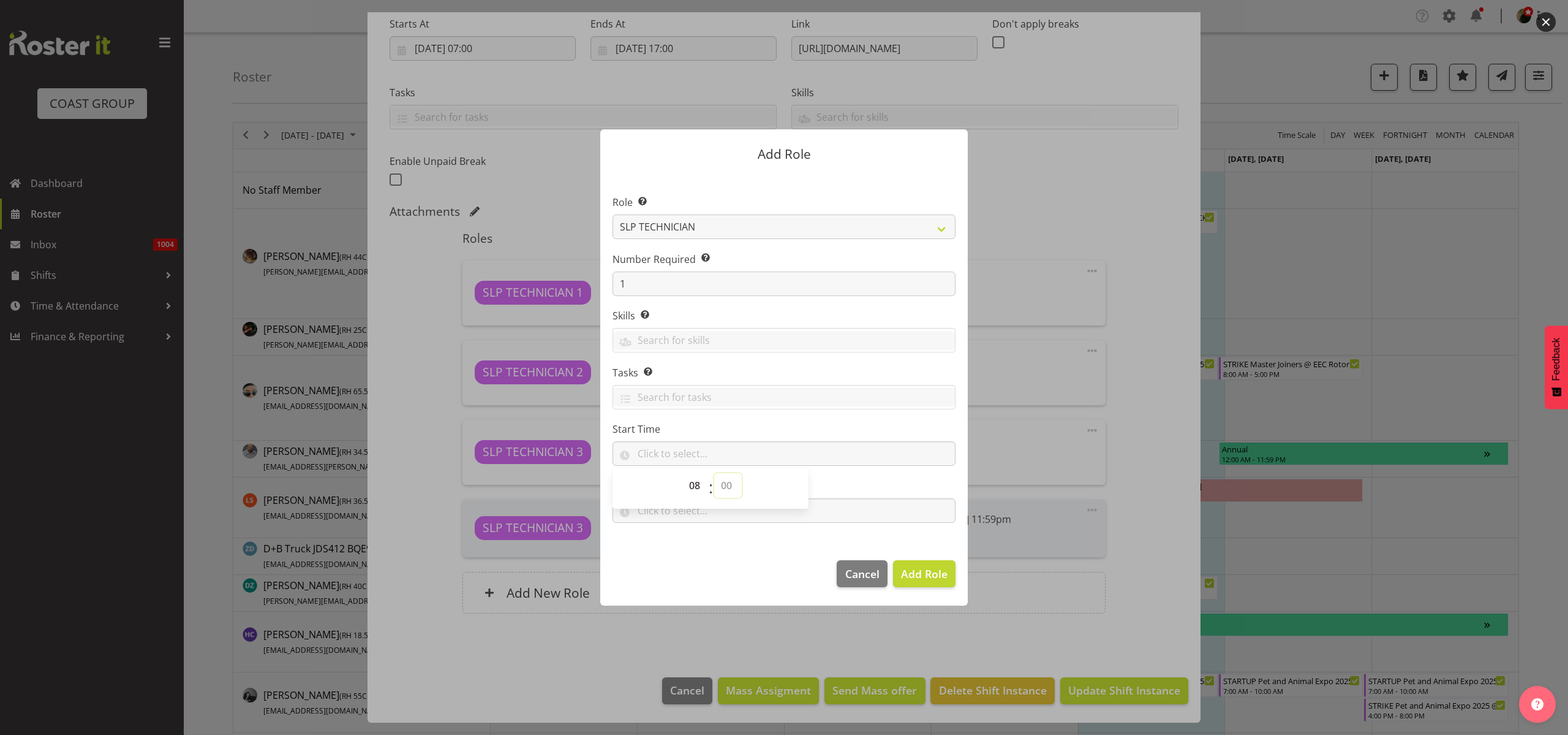
select select "30"
type input "08:30"
click at [835, 513] on input "text" at bounding box center [784, 510] width 343 height 25
select select "17"
select select "0"
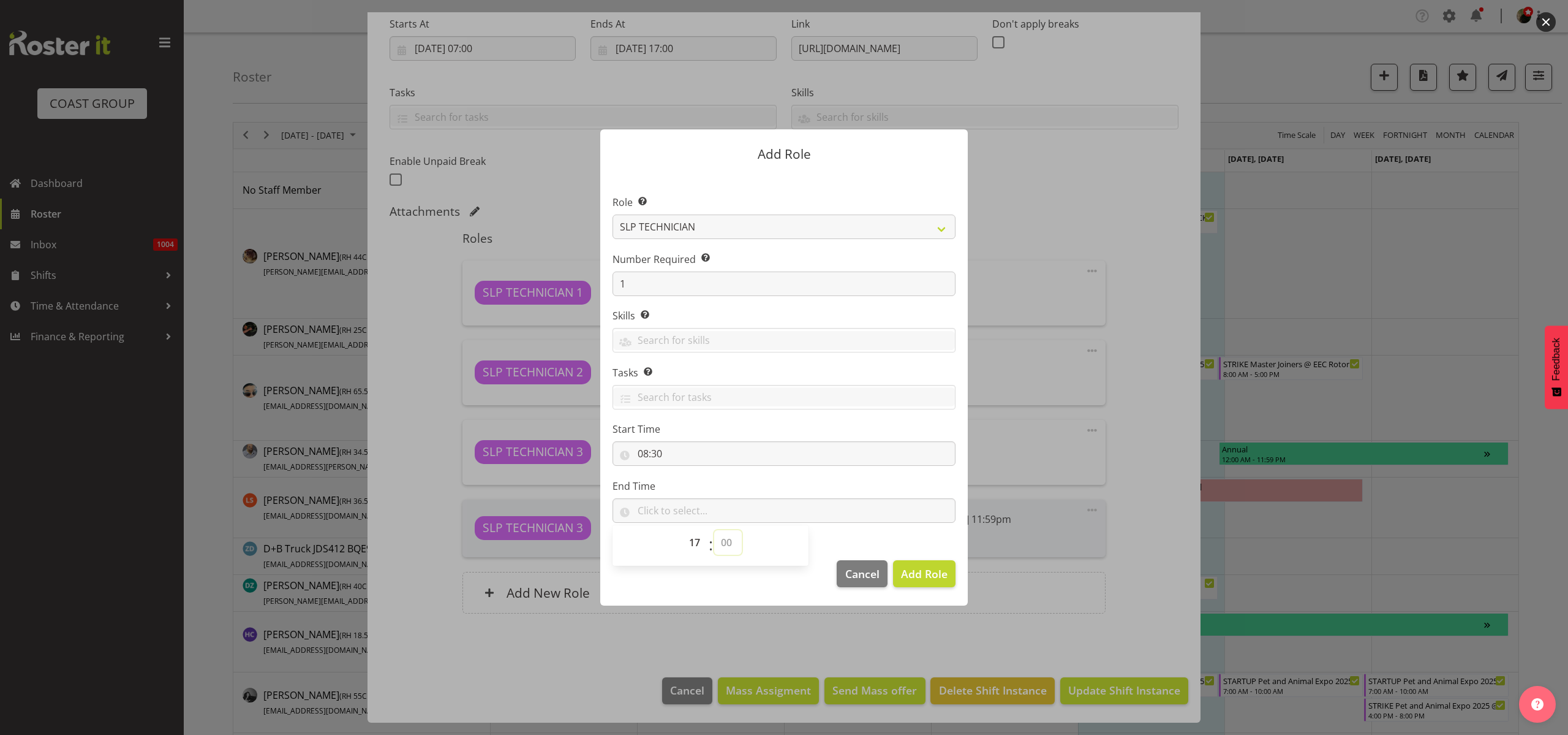
type input "17:00"
click at [934, 579] on span "Add Role" at bounding box center [923, 573] width 46 height 15
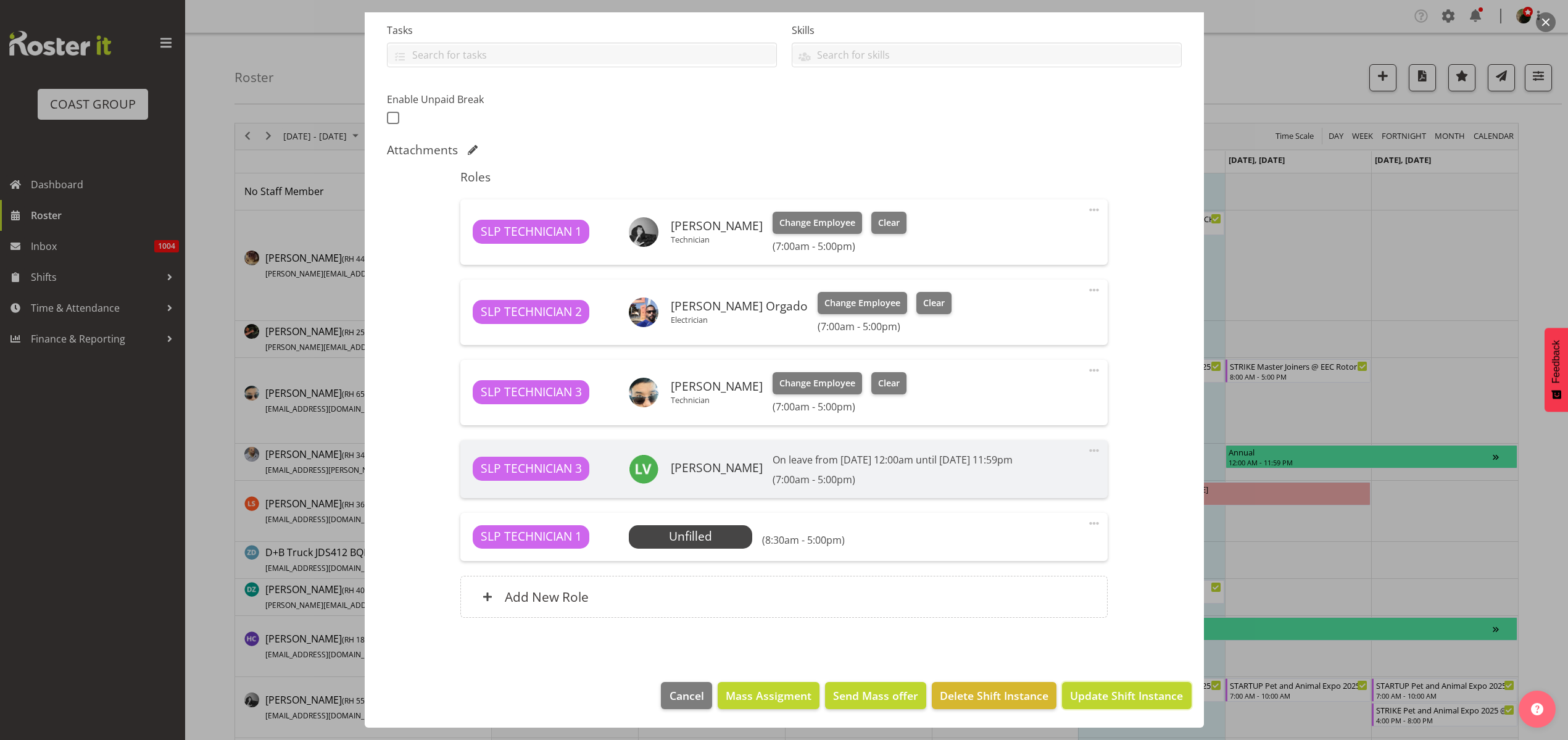
click at [1122, 695] on span "Update Shift Instance" at bounding box center [1126, 696] width 113 height 16
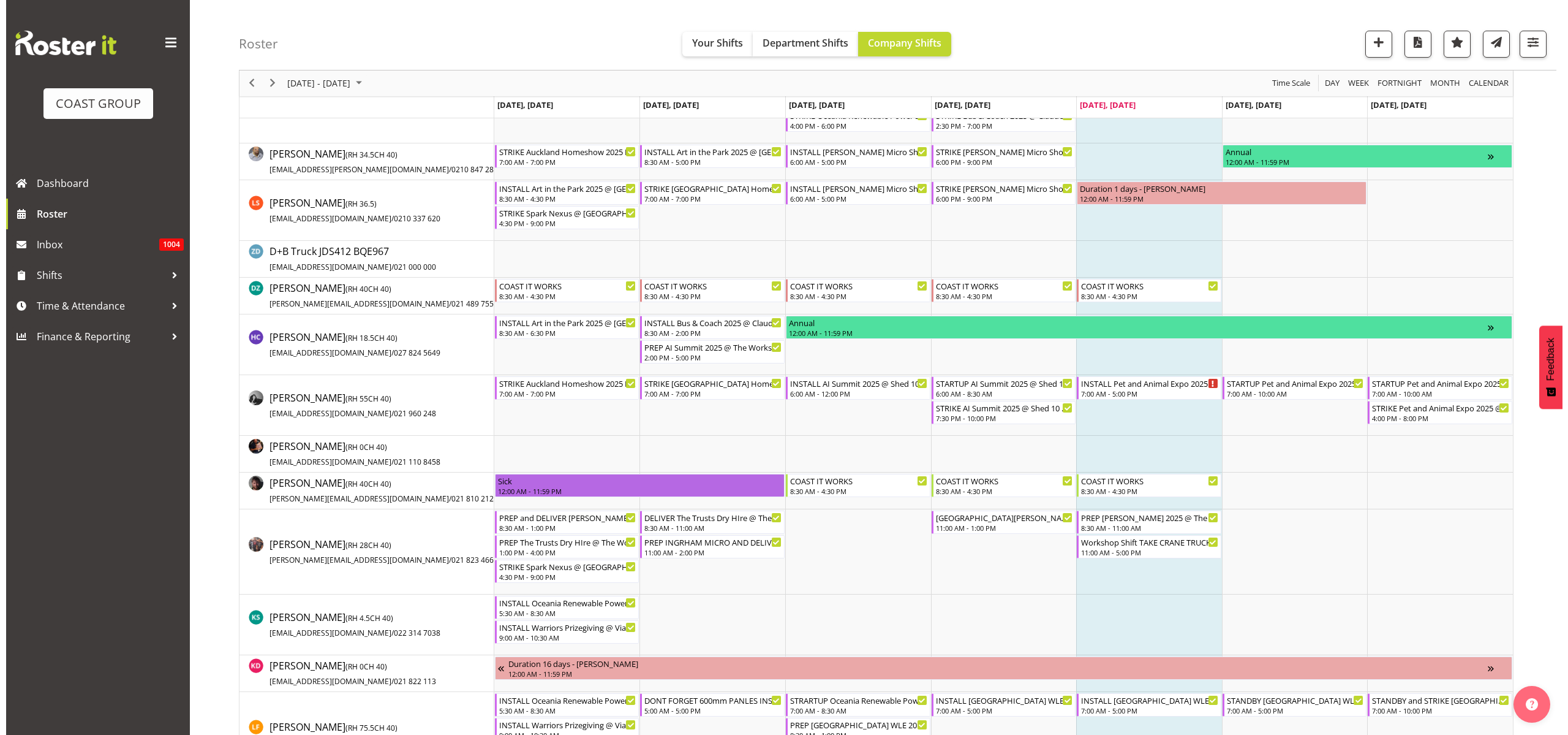
scroll to position [306, 0]
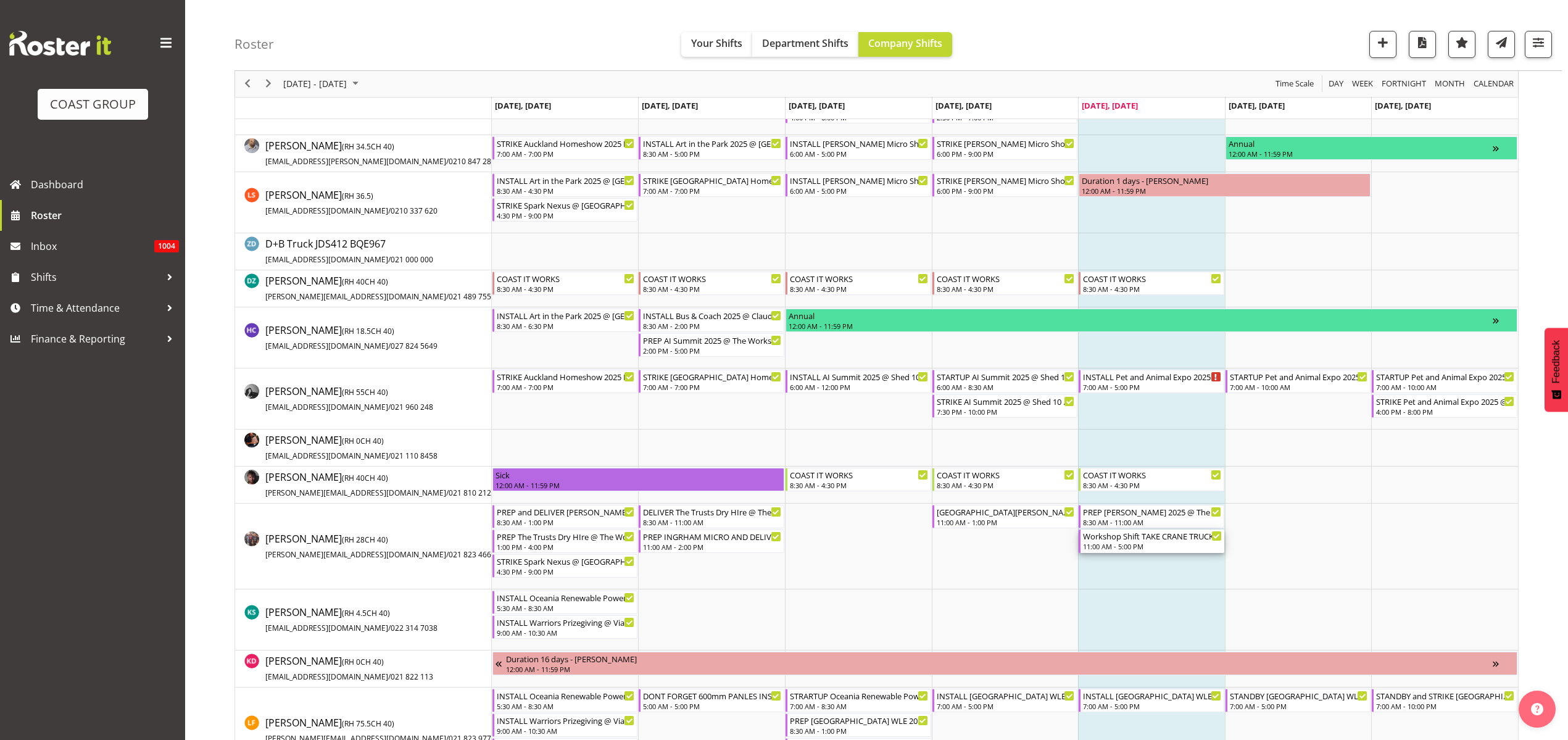
click at [1123, 541] on div "11:00 AM - 5:00 PM" at bounding box center [1152, 546] width 138 height 10
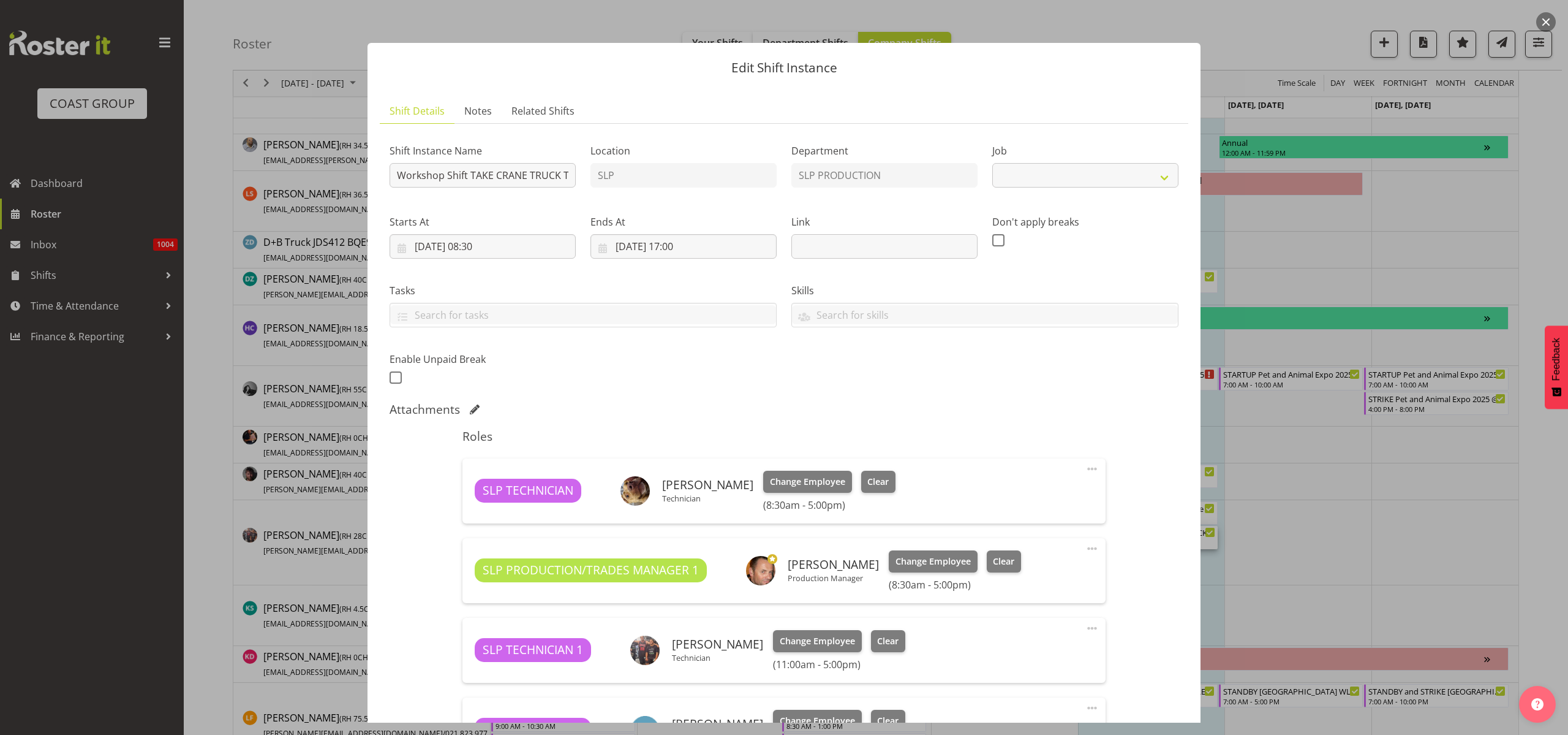
select select "55"
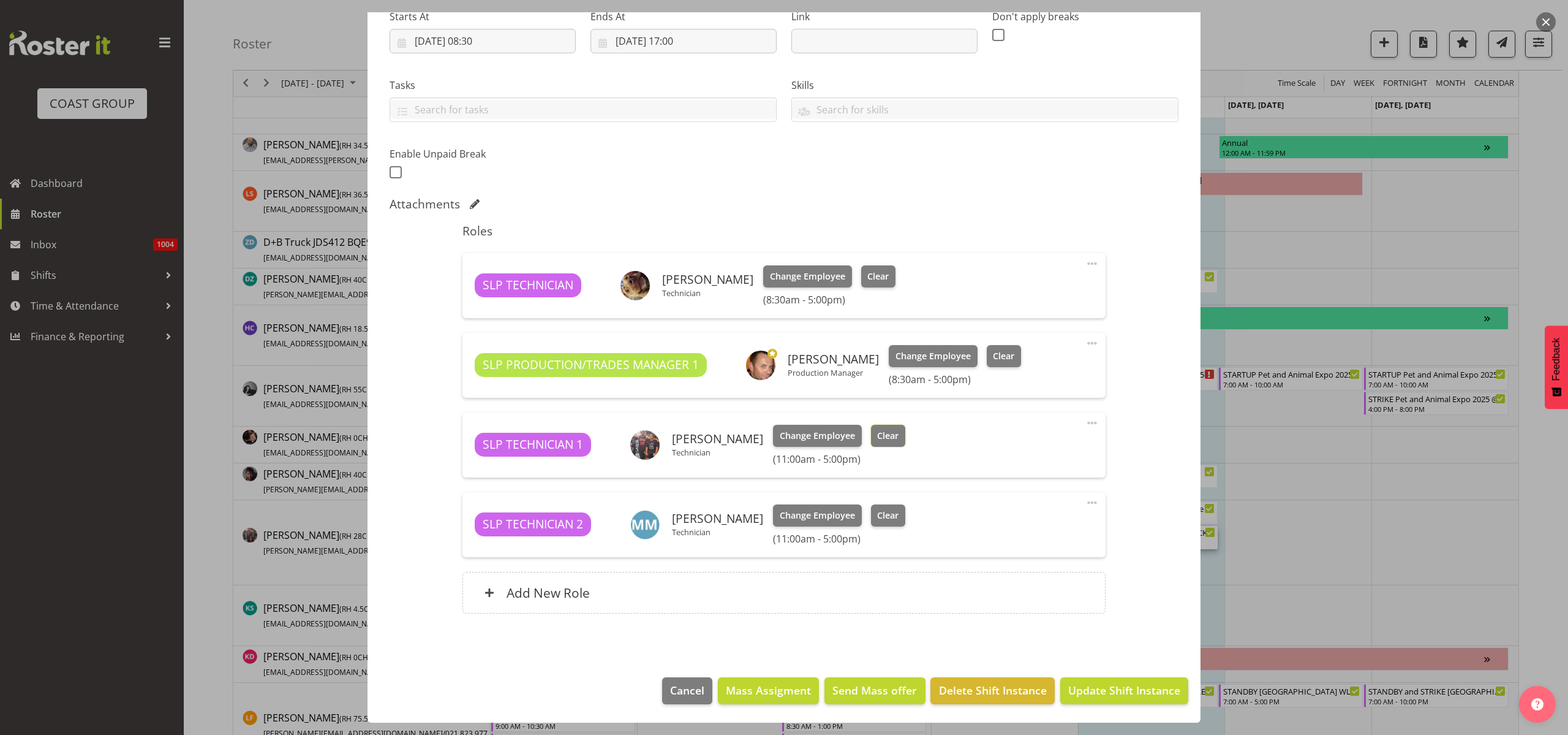
click at [877, 435] on span "Clear" at bounding box center [888, 436] width 22 height 14
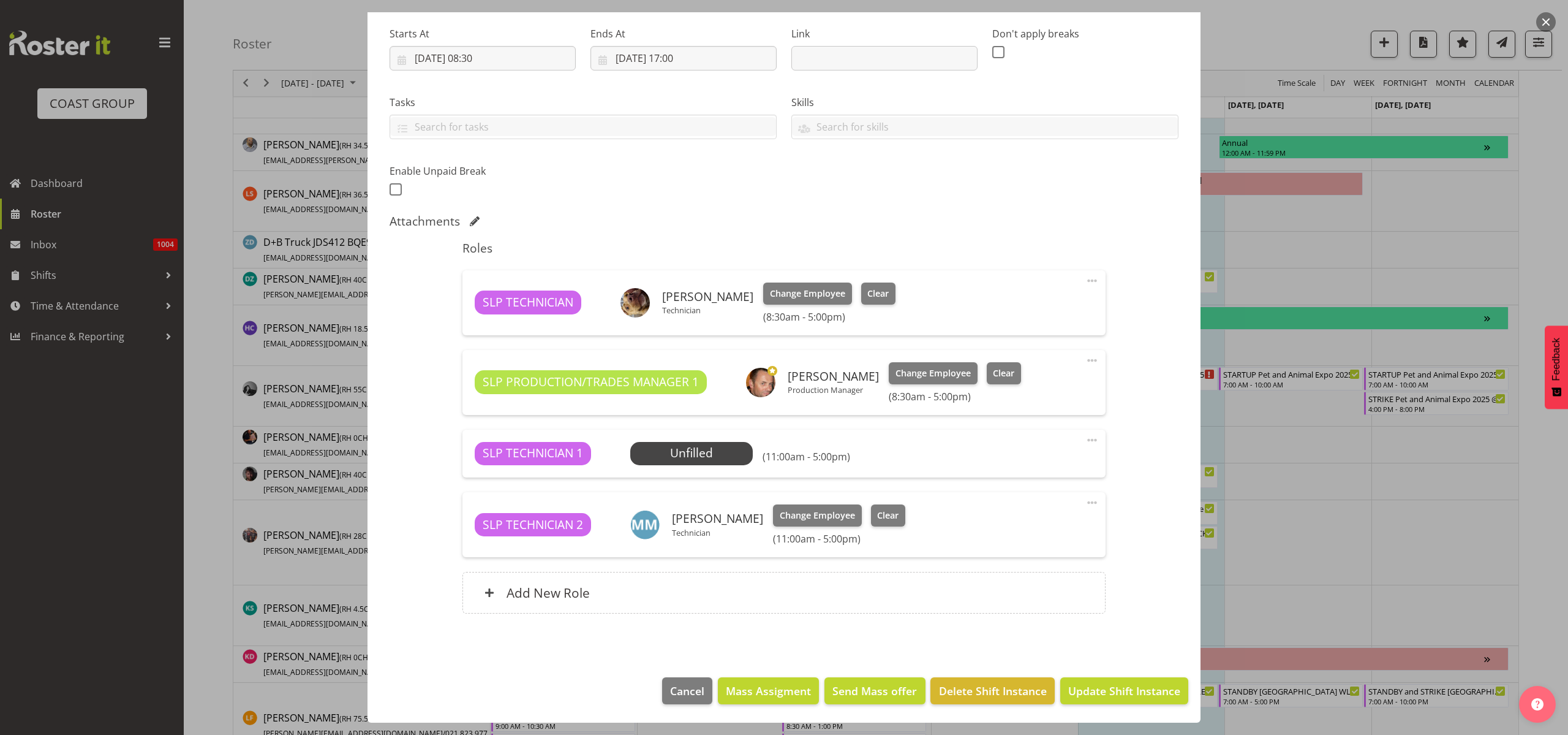
scroll to position [188, 0]
click at [1085, 439] on span at bounding box center [1092, 440] width 15 height 15
click at [1032, 510] on link "Delete" at bounding box center [1041, 510] width 118 height 22
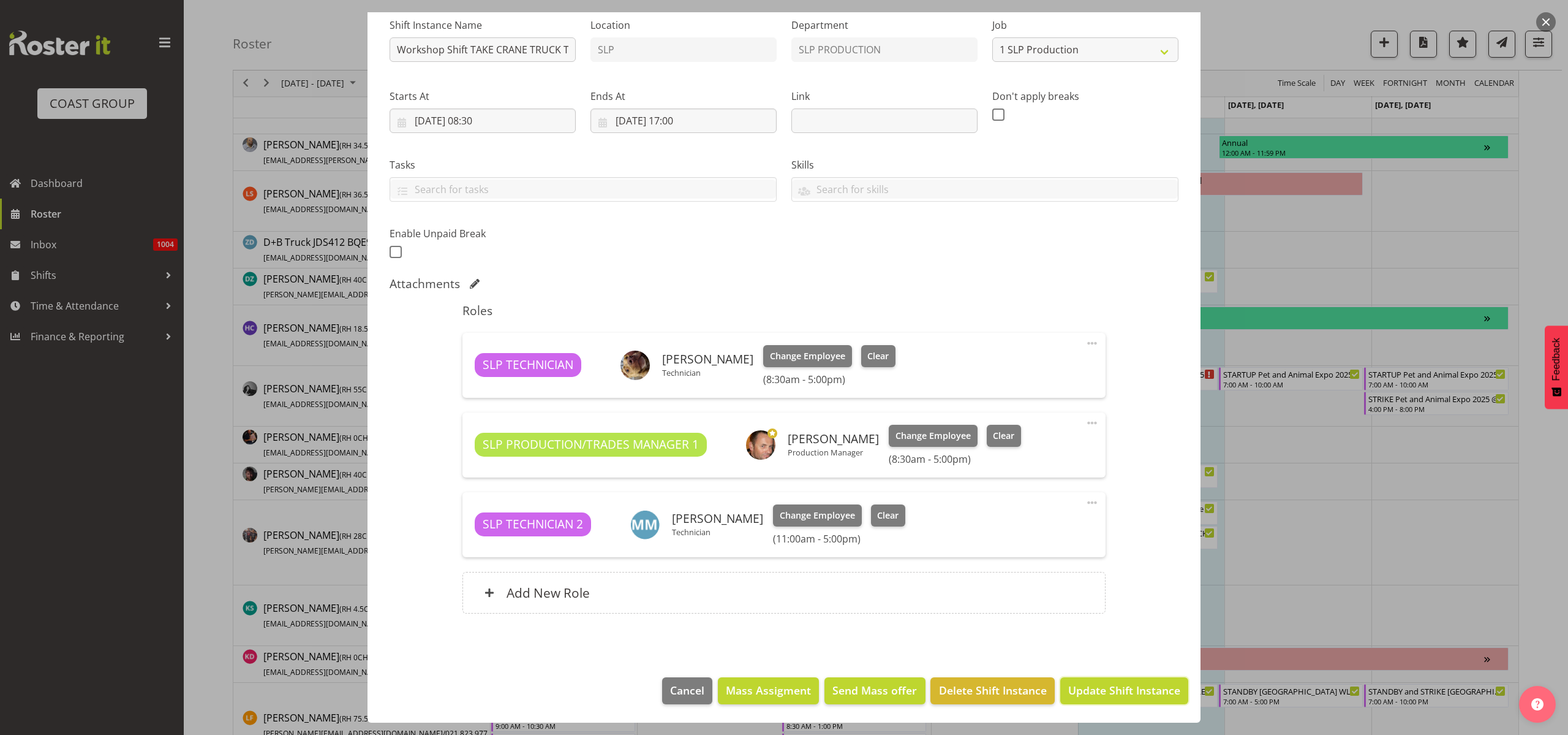
click at [1109, 688] on span "Update Shift Instance" at bounding box center [1124, 690] width 112 height 16
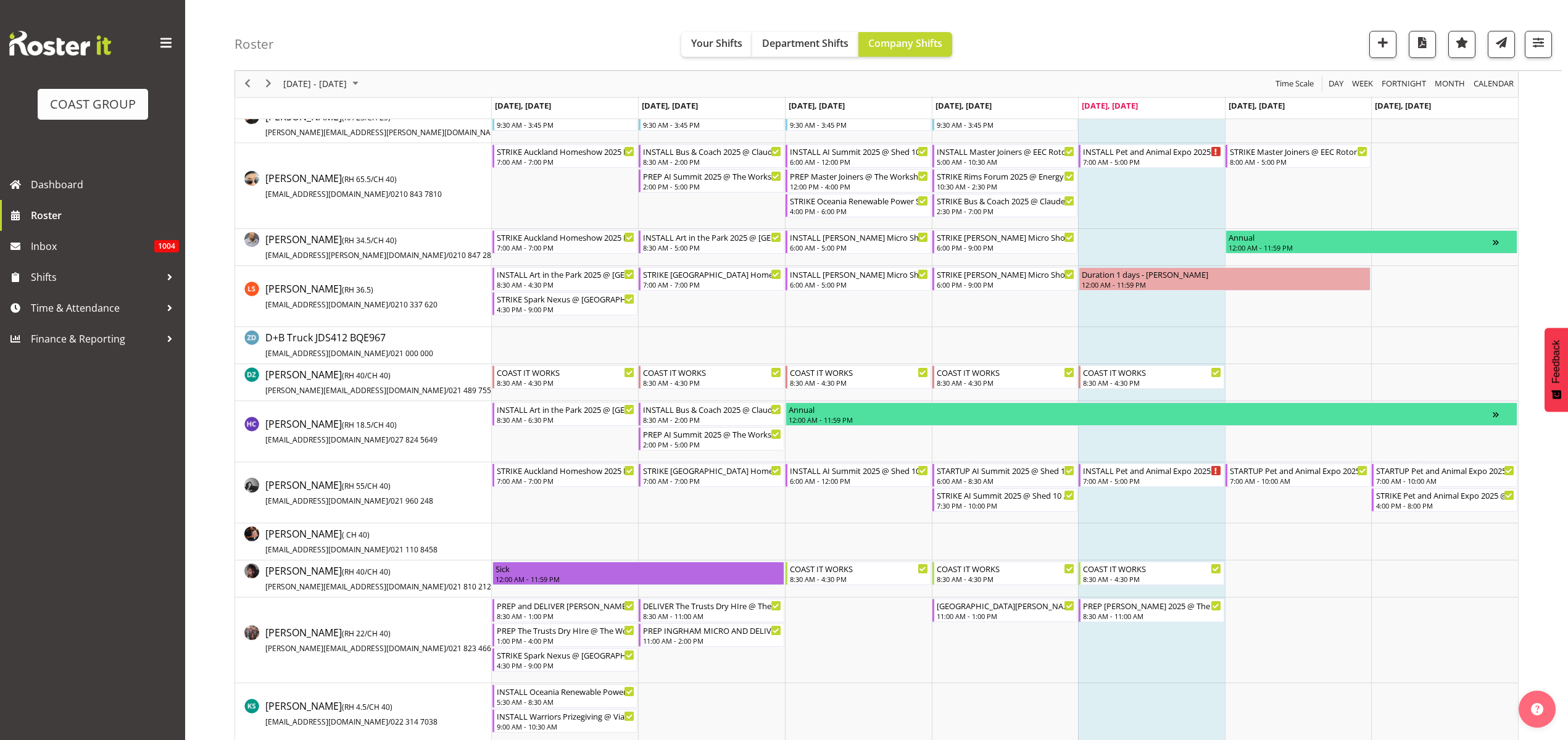
scroll to position [231, 0]
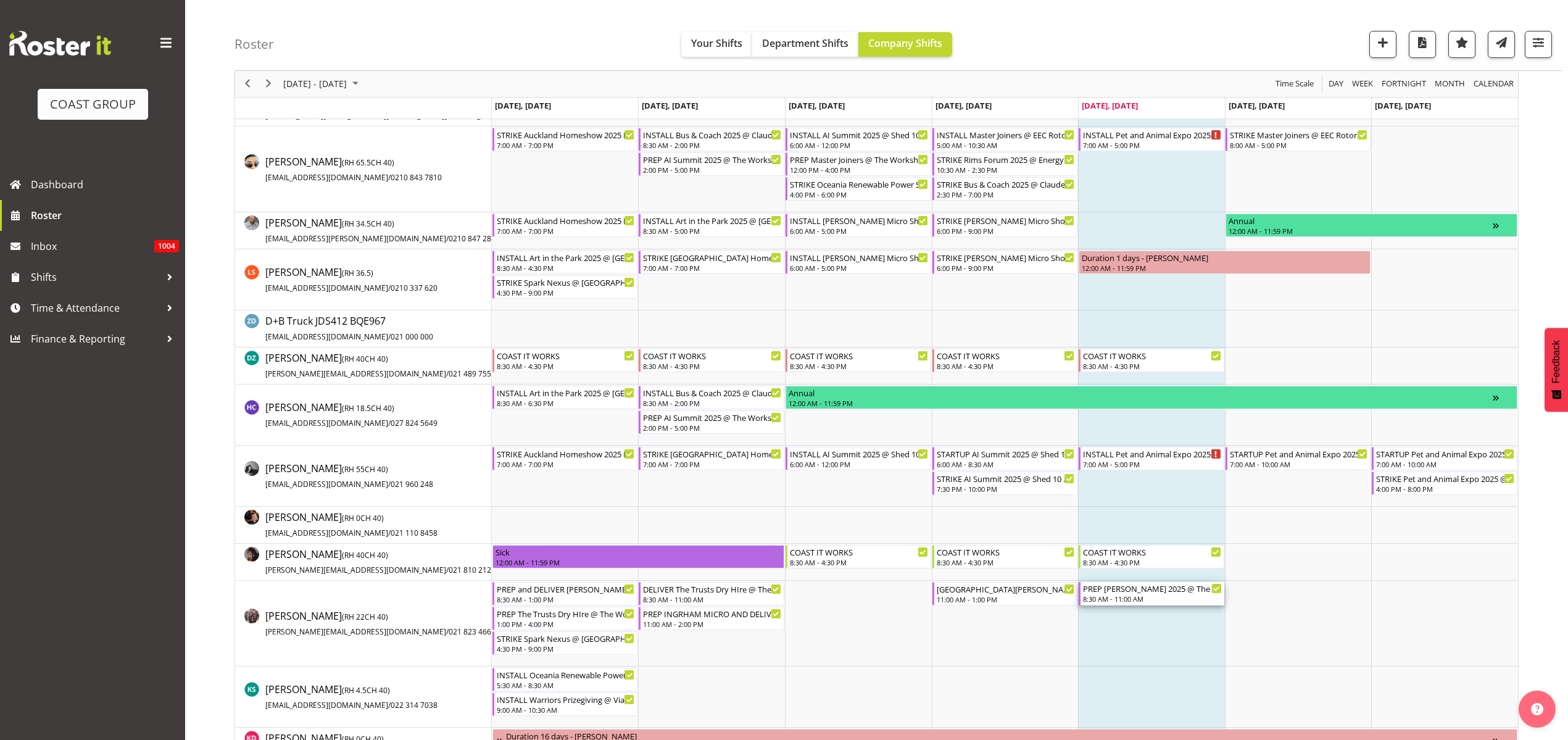
click at [1118, 590] on div "PREP [PERSON_NAME] 2025 @ The Workshop" at bounding box center [1152, 588] width 138 height 12
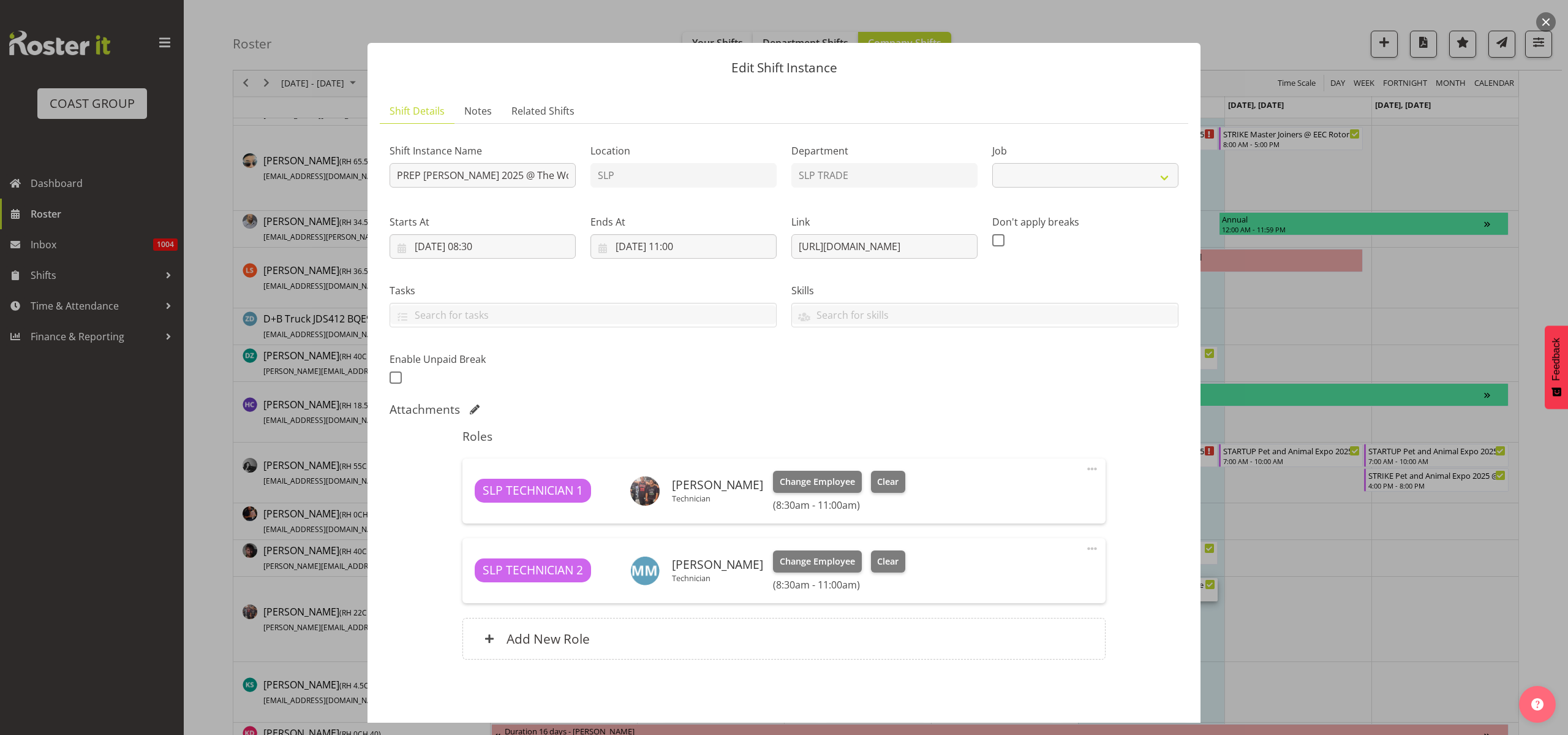
select select "10164"
click at [1085, 466] on span at bounding box center [1092, 468] width 15 height 15
click at [1029, 538] on link "Delete" at bounding box center [1041, 540] width 118 height 22
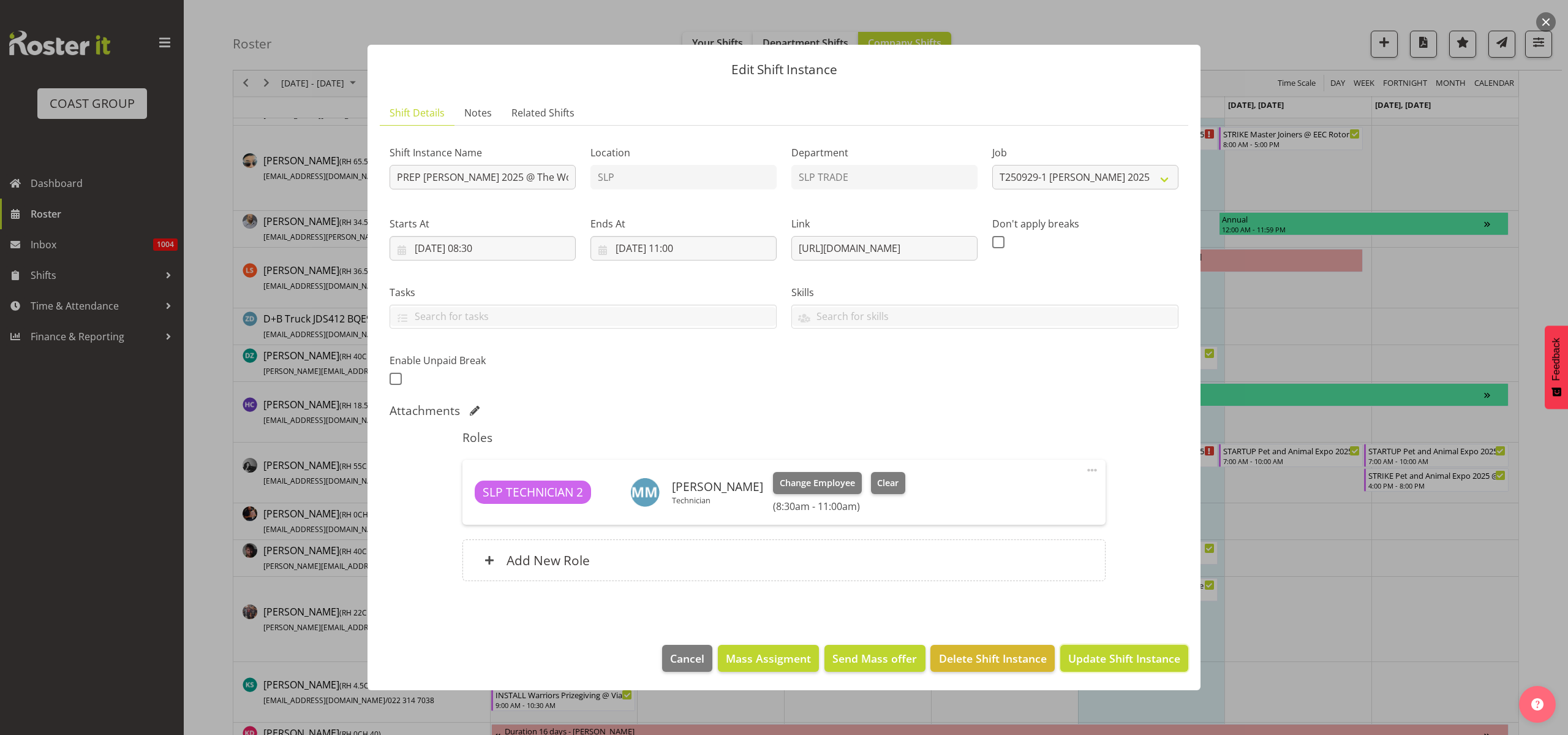
click at [1114, 656] on span "Update Shift Instance" at bounding box center [1124, 657] width 112 height 16
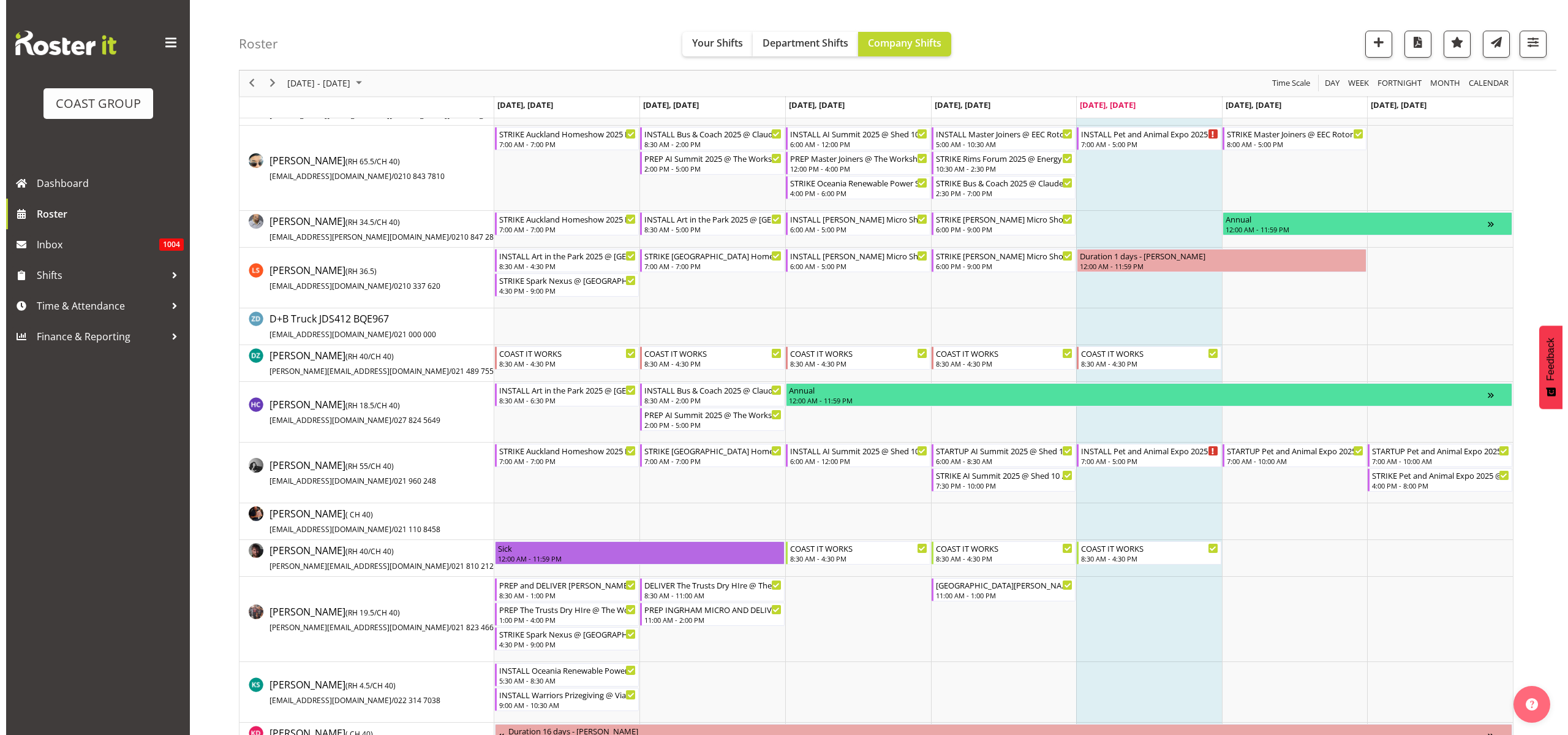
scroll to position [0, 0]
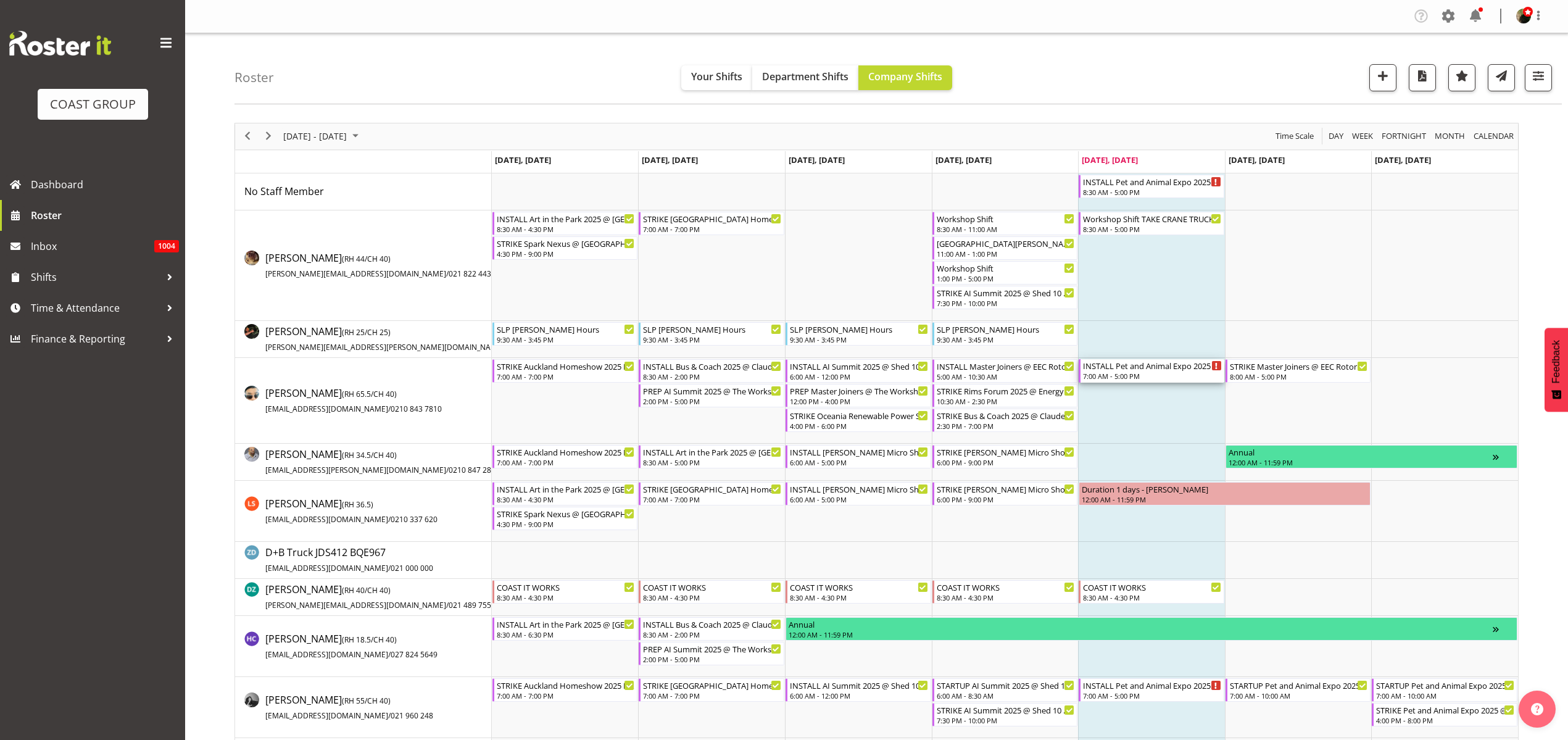
click at [1147, 371] on div "7:00 AM - 5:00 PM" at bounding box center [1152, 375] width 138 height 10
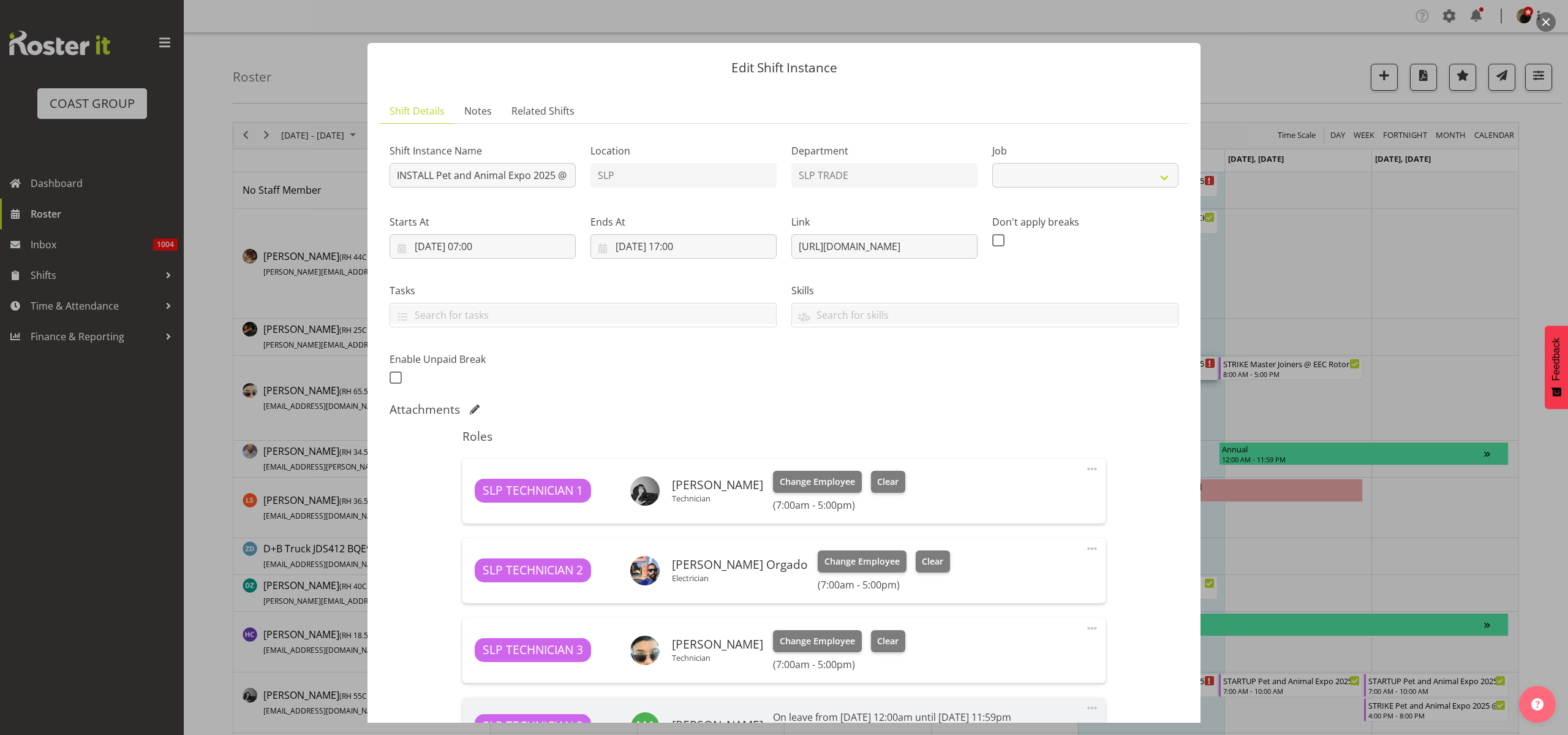
select select "10165"
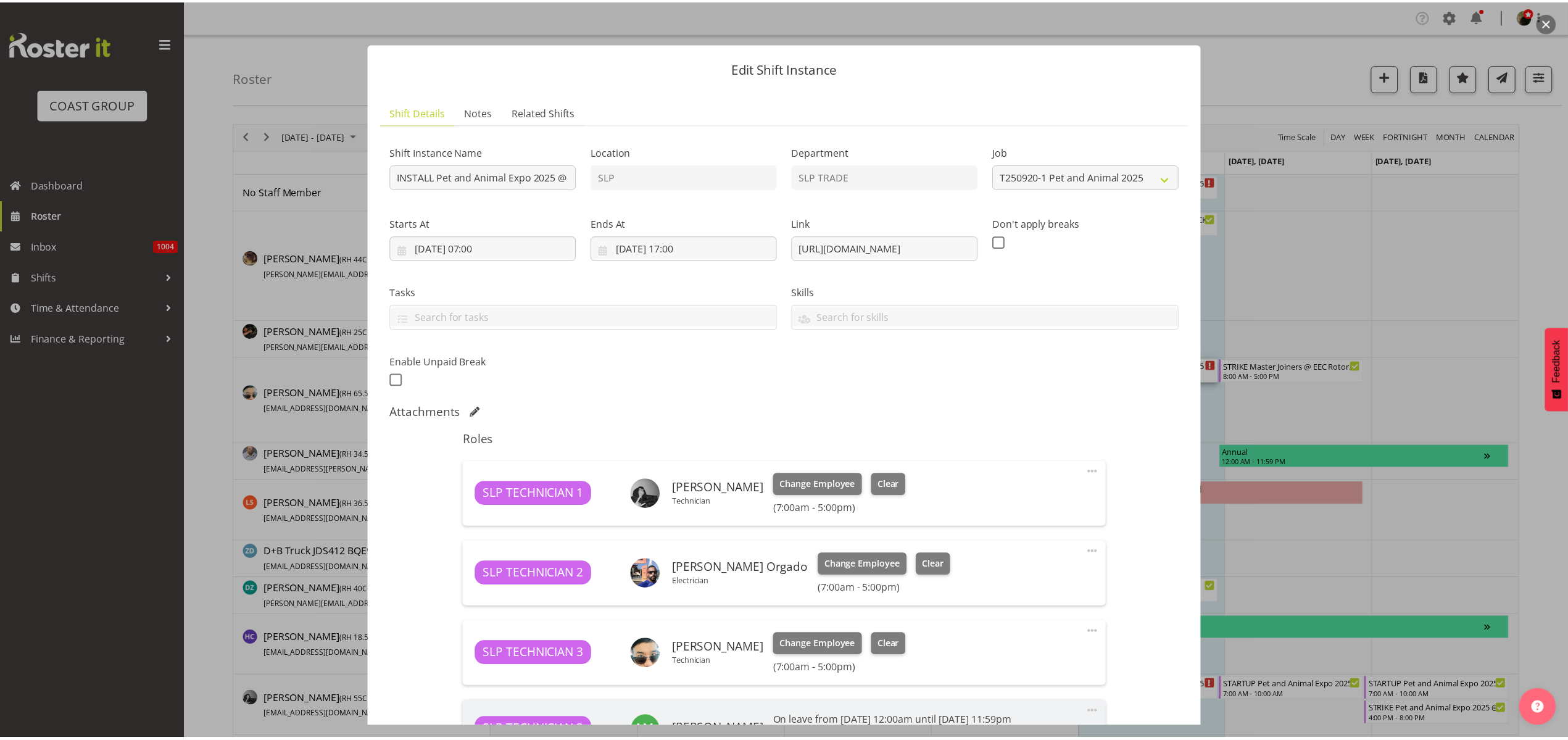
scroll to position [262, 0]
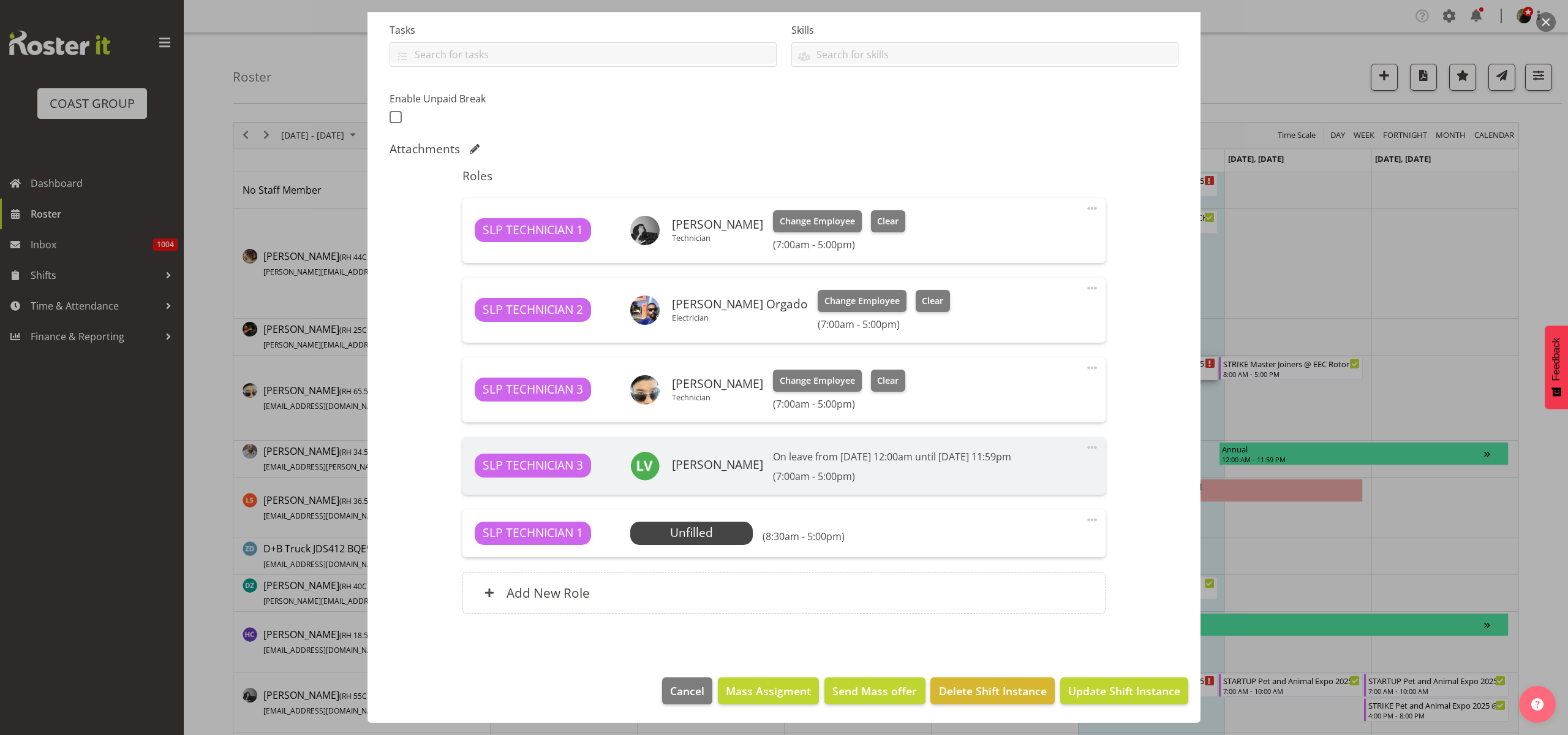
click at [0, 0] on span "Select Employee" at bounding box center [0, 0] width 0 height 0
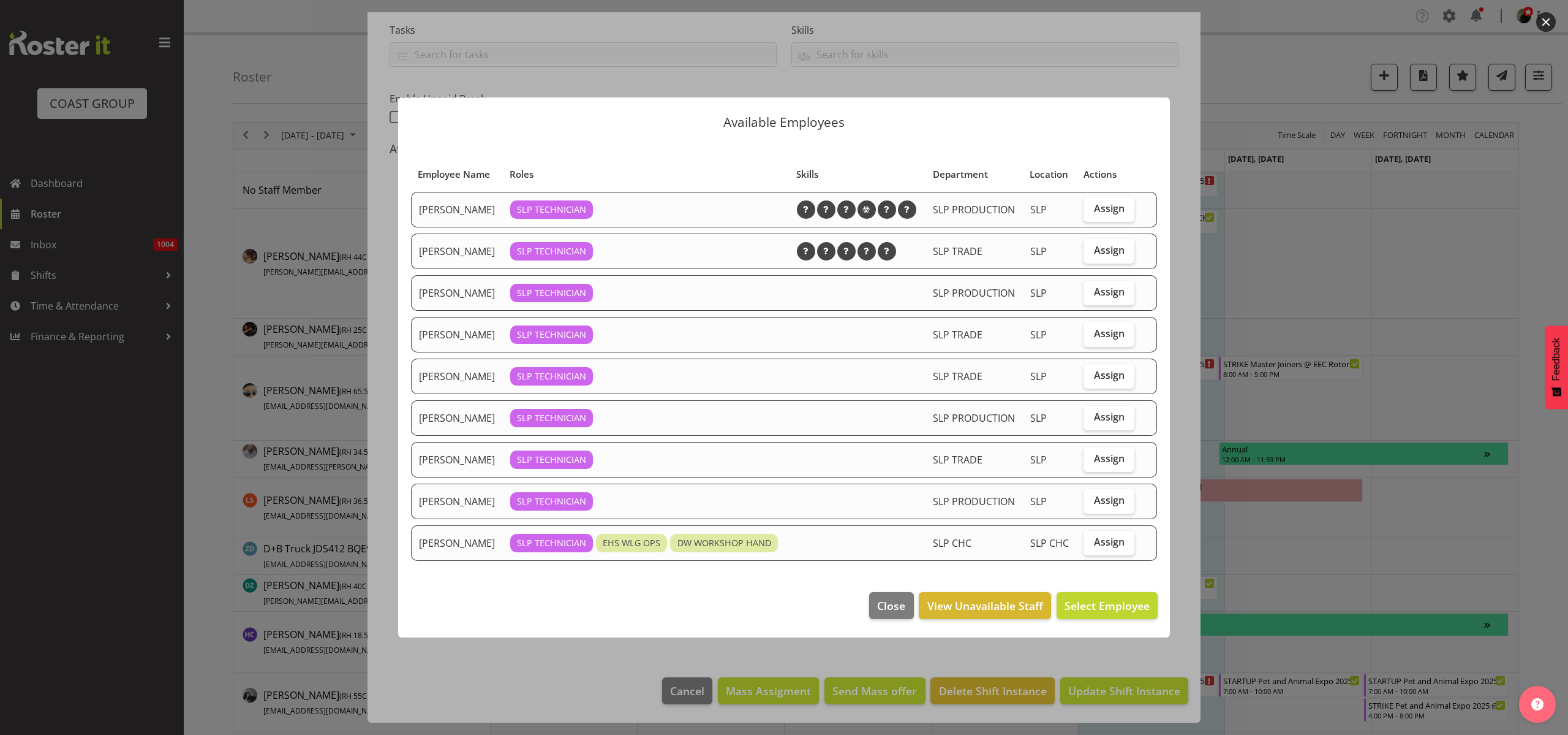
click at [1105, 244] on span "Assign" at bounding box center [1109, 250] width 30 height 12
click at [1092, 246] on input "Assign" at bounding box center [1088, 250] width 8 height 8
checkbox input "true"
click at [1092, 612] on span "Assign Jesse Hawira" at bounding box center [1088, 604] width 124 height 15
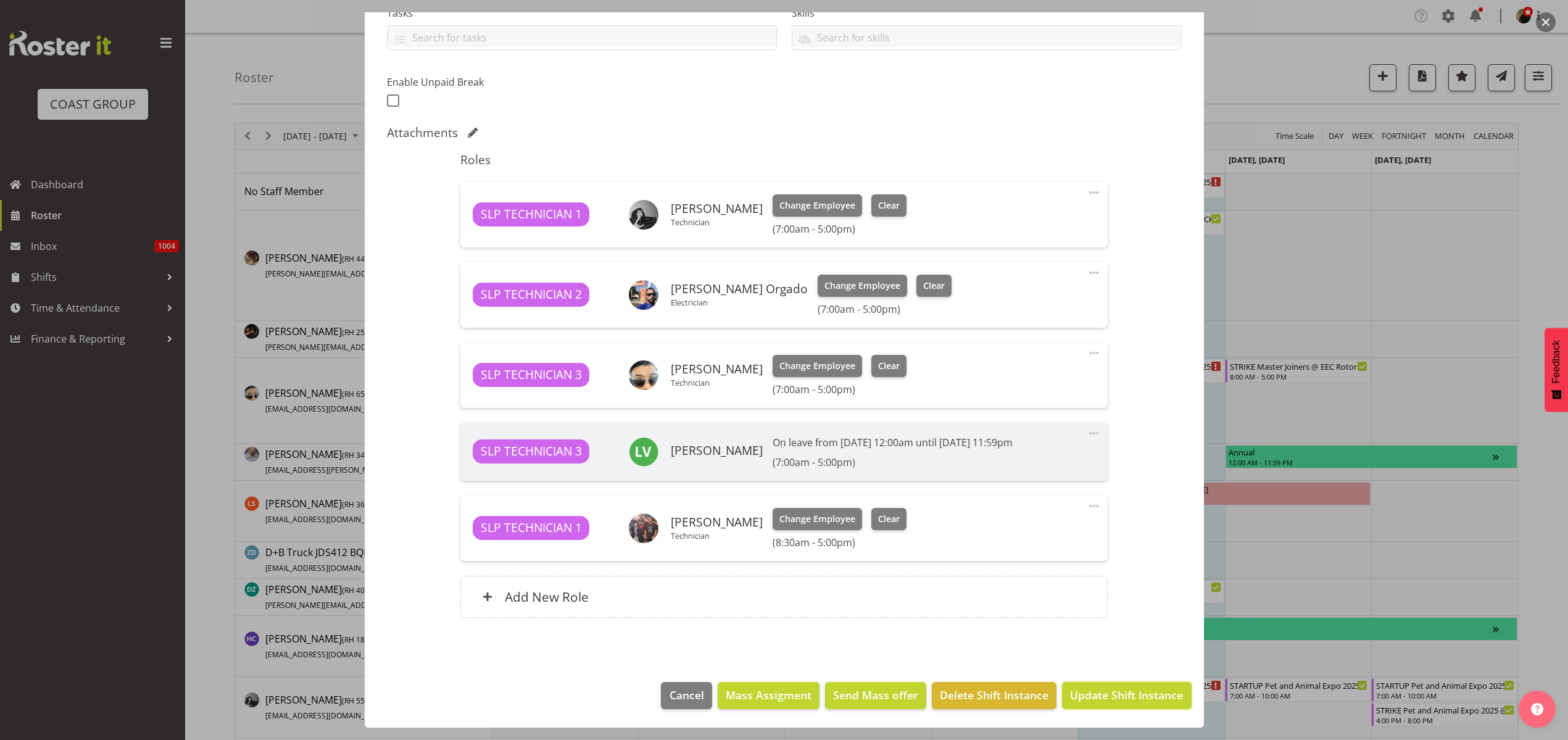
click at [1135, 697] on span "Update Shift Instance" at bounding box center [1126, 695] width 113 height 16
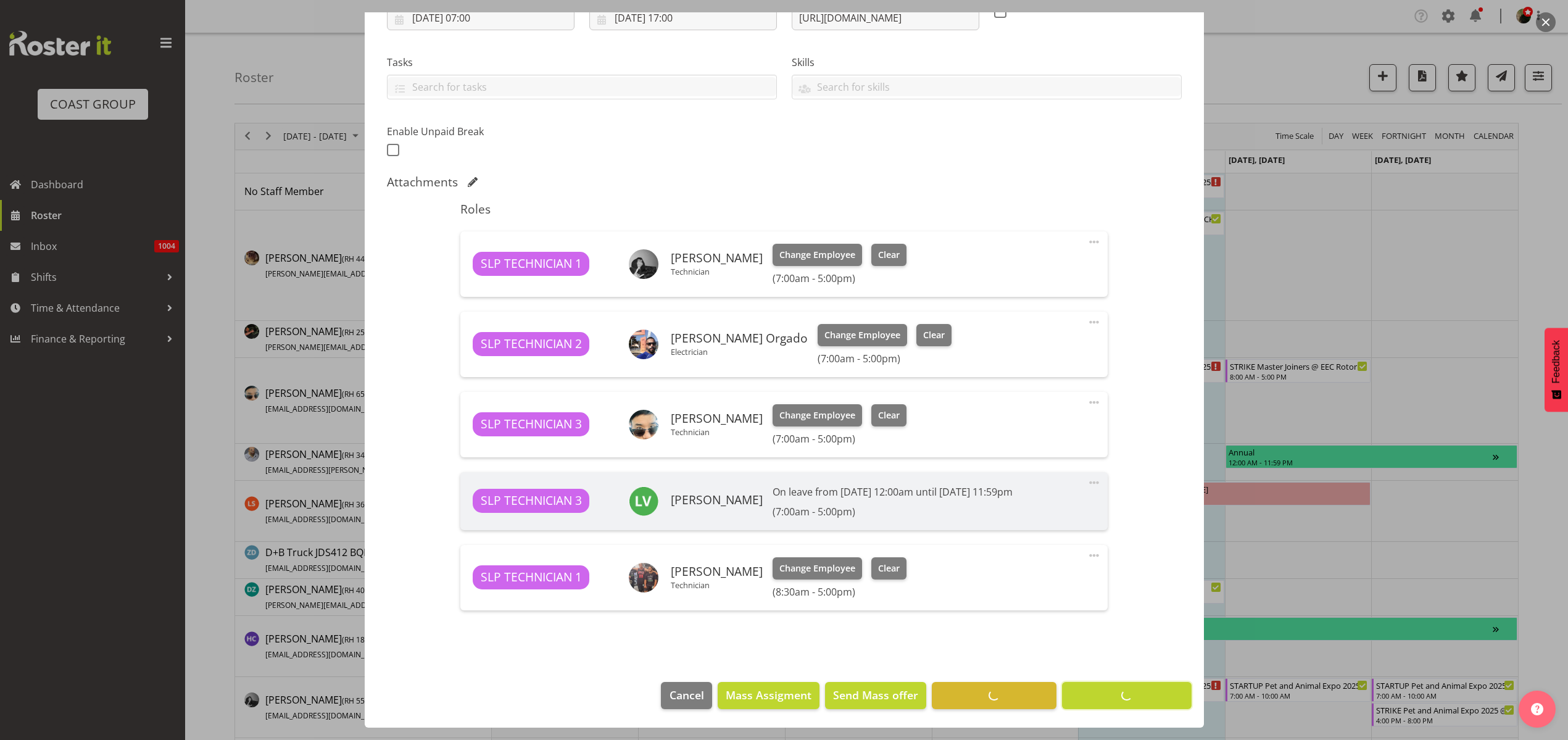
scroll to position [230, 0]
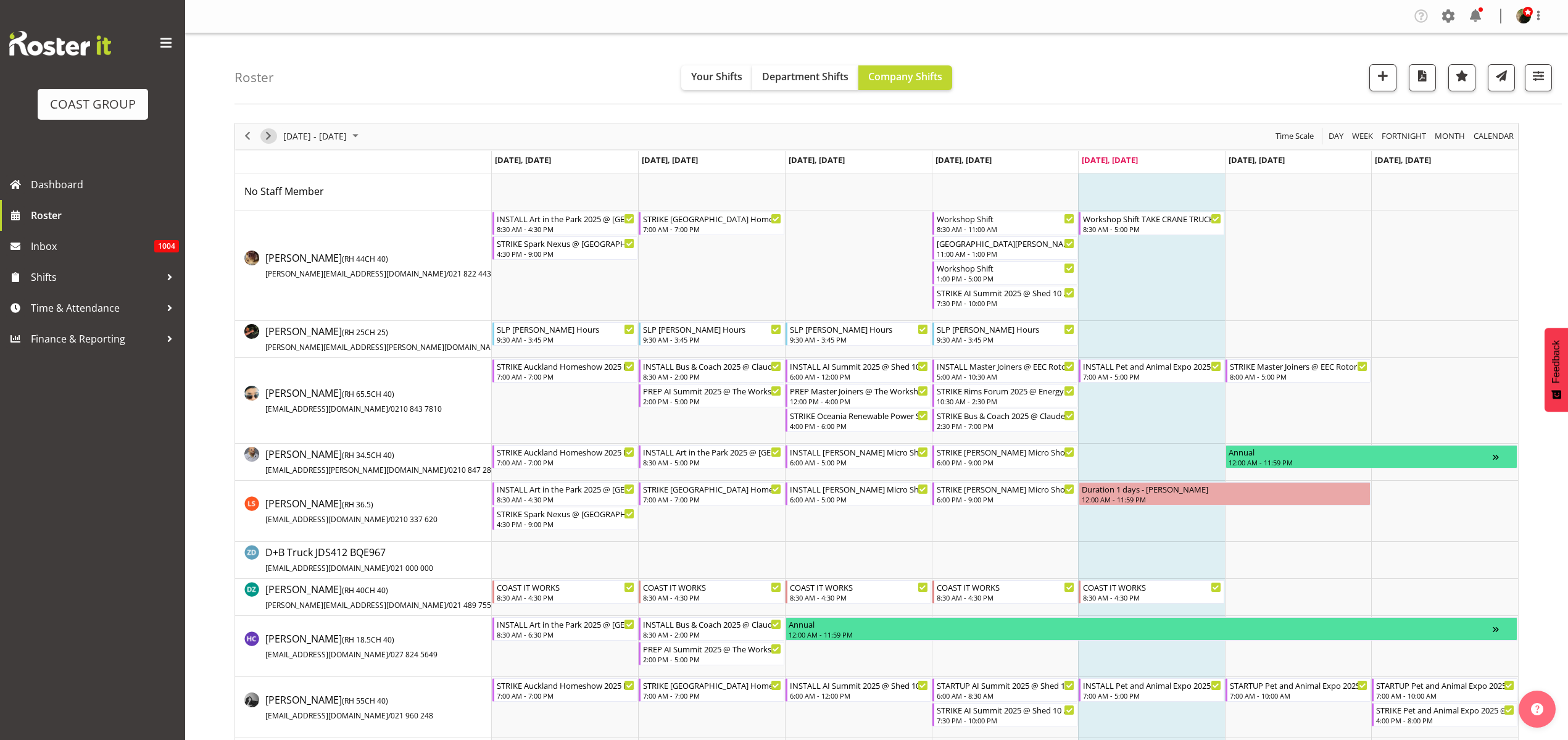
click at [262, 135] on span "Next" at bounding box center [268, 136] width 15 height 16
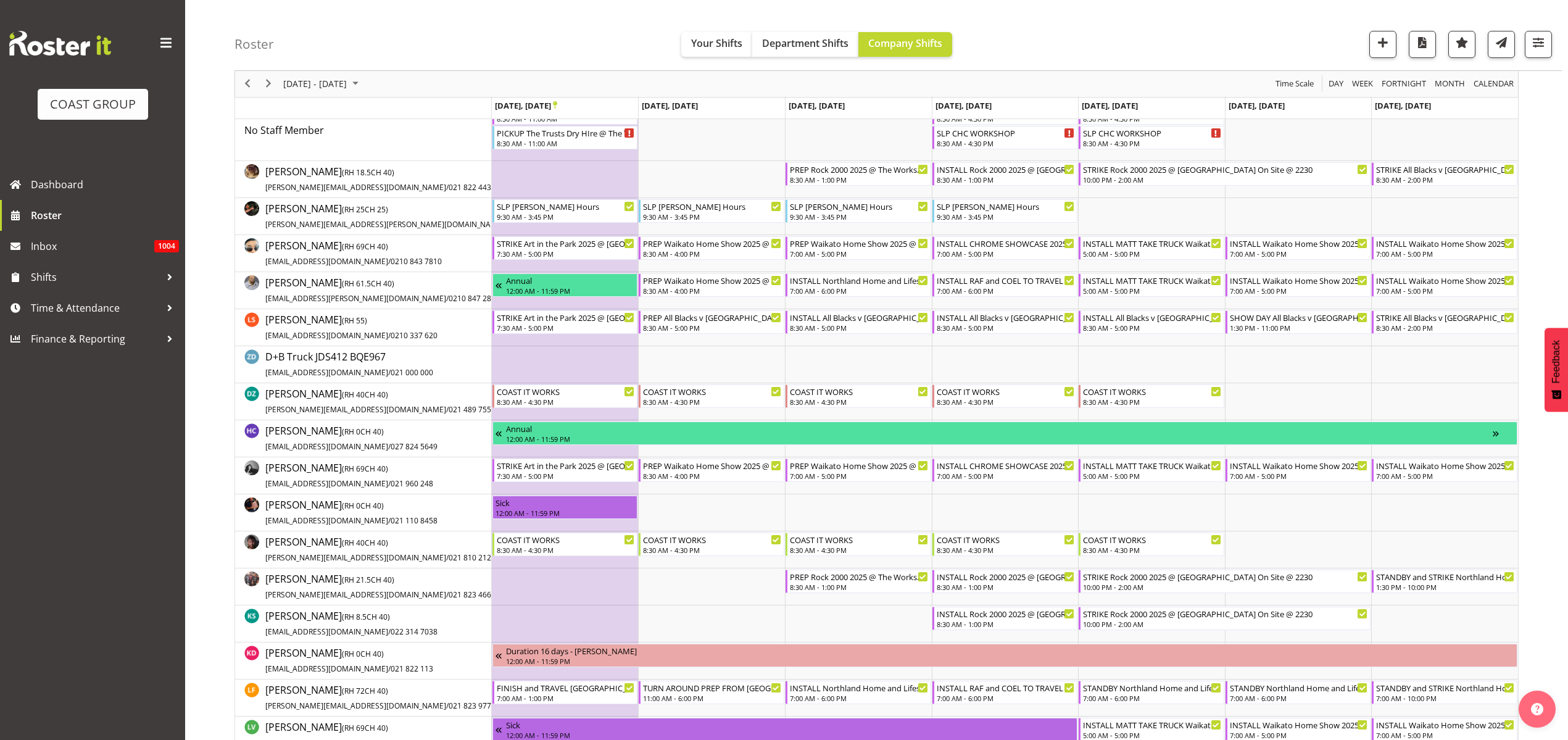
scroll to position [154, 0]
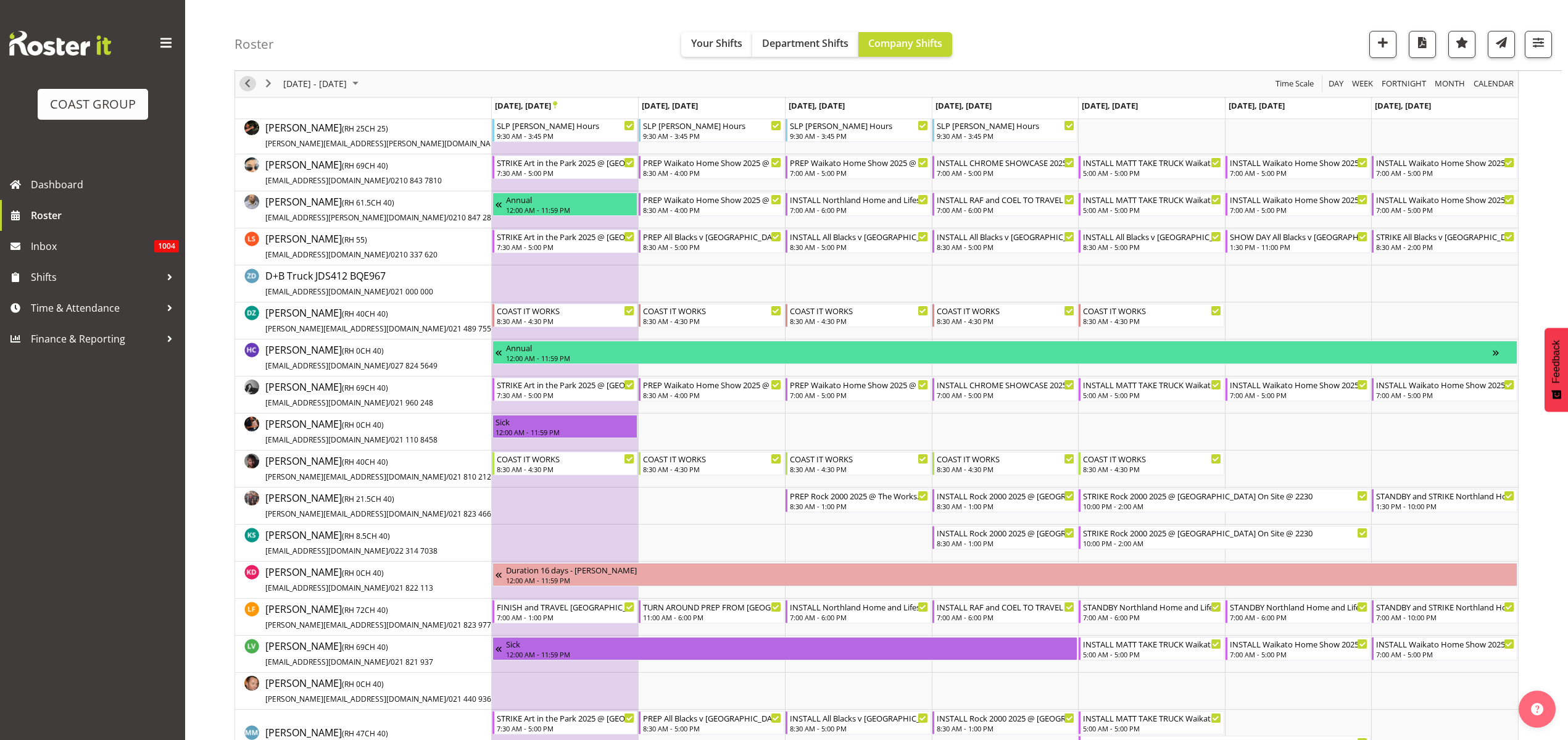
click at [244, 82] on span "Previous" at bounding box center [247, 84] width 15 height 16
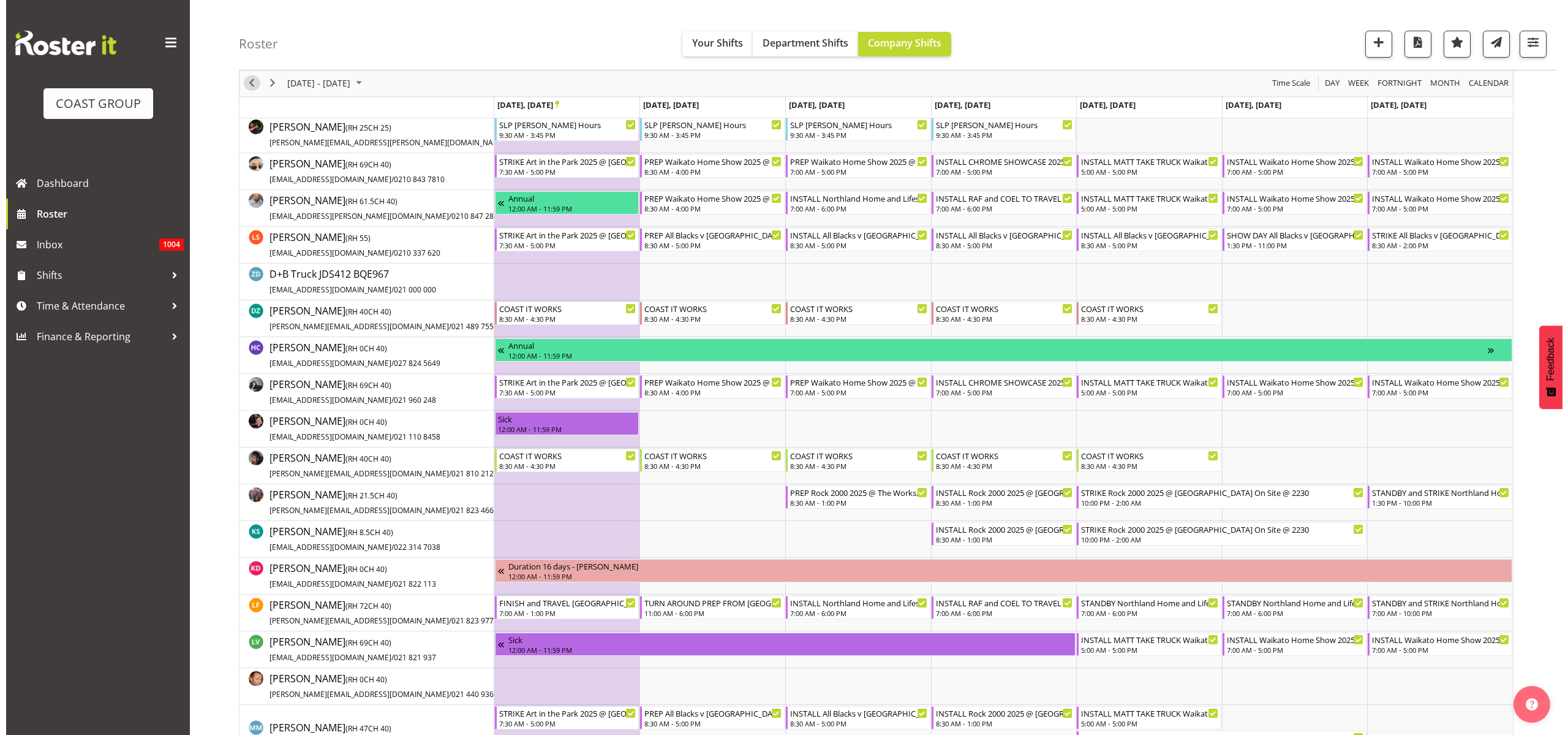
scroll to position [0, 0]
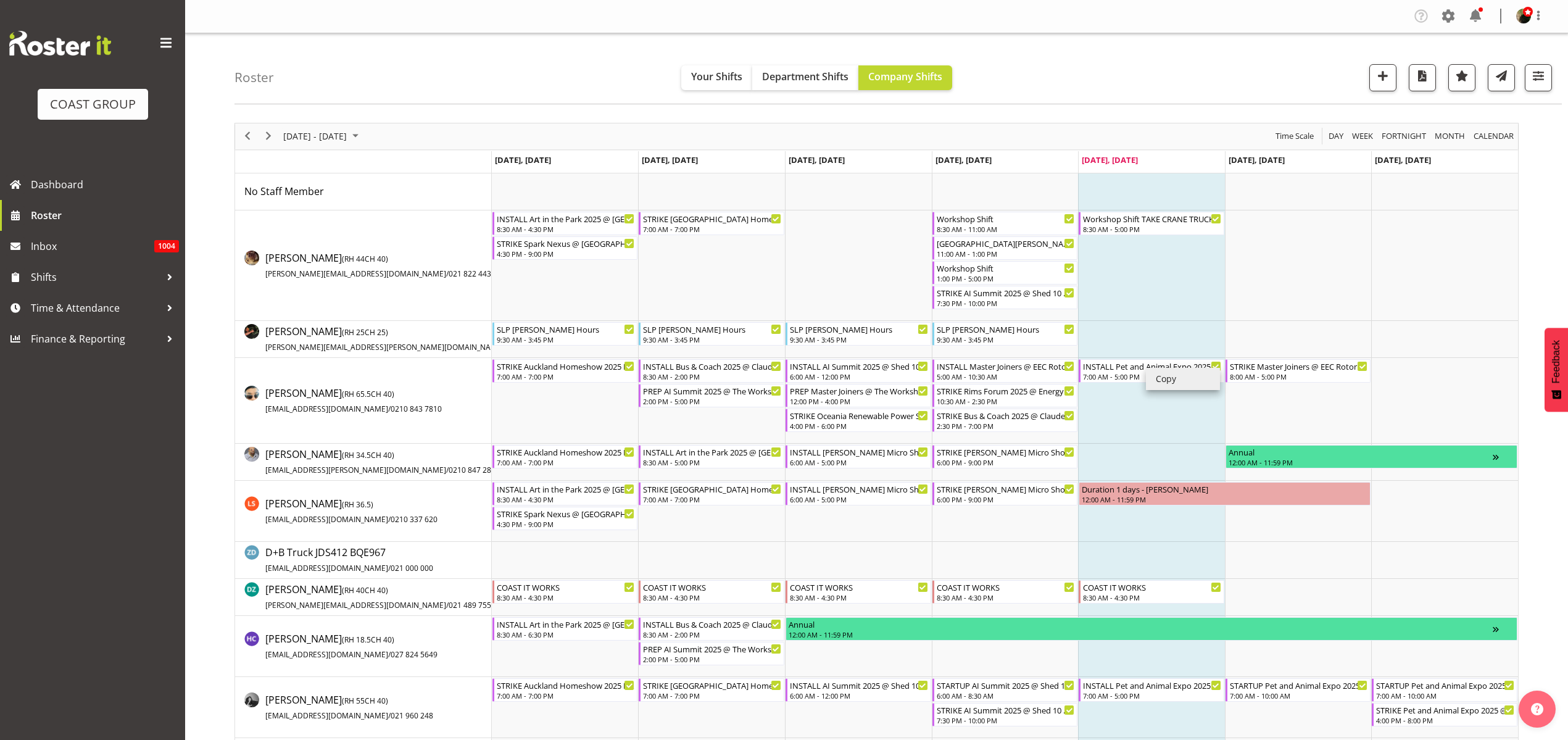
click at [1177, 378] on li "Copy" at bounding box center [1182, 378] width 74 height 22
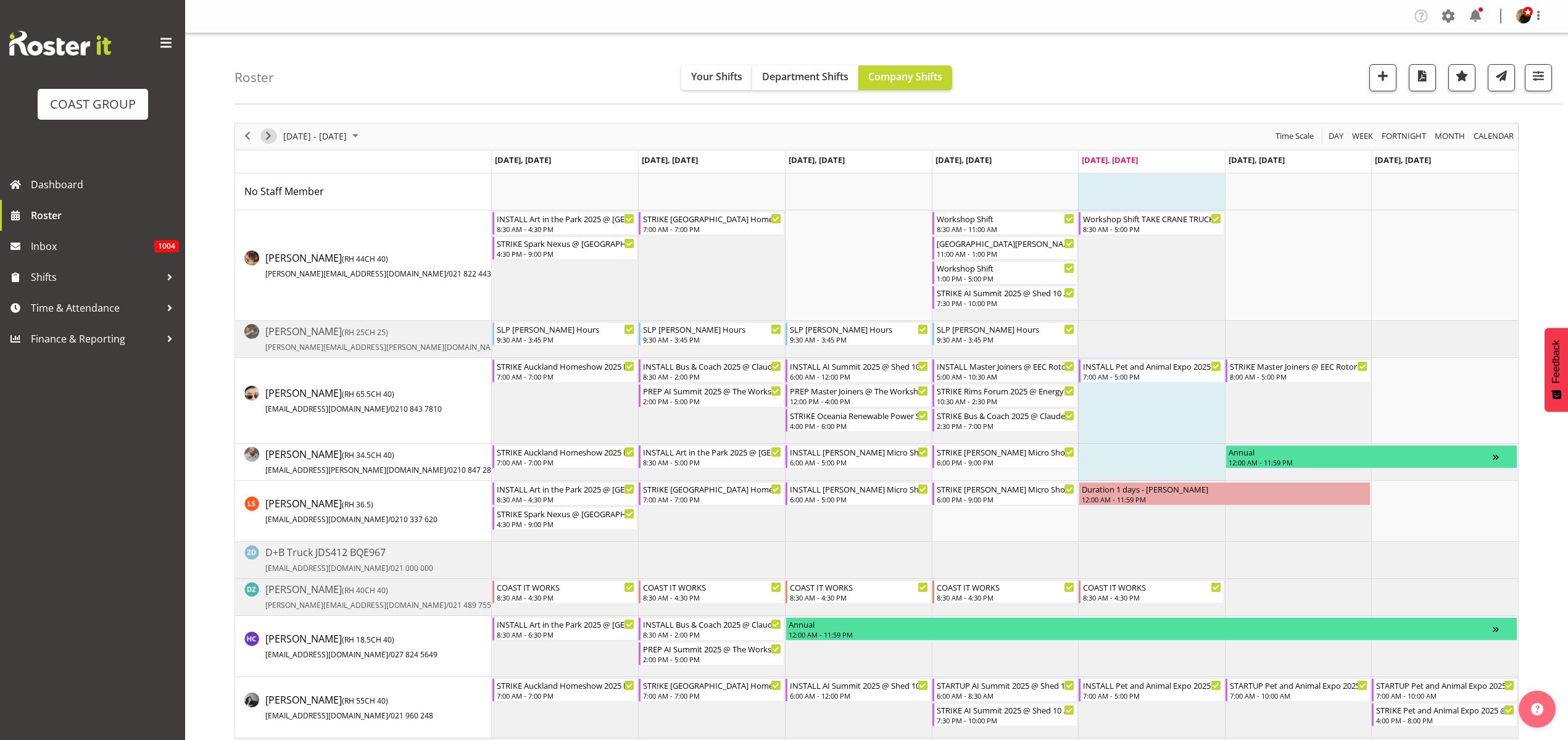
click at [265, 130] on span "Next" at bounding box center [268, 136] width 15 height 16
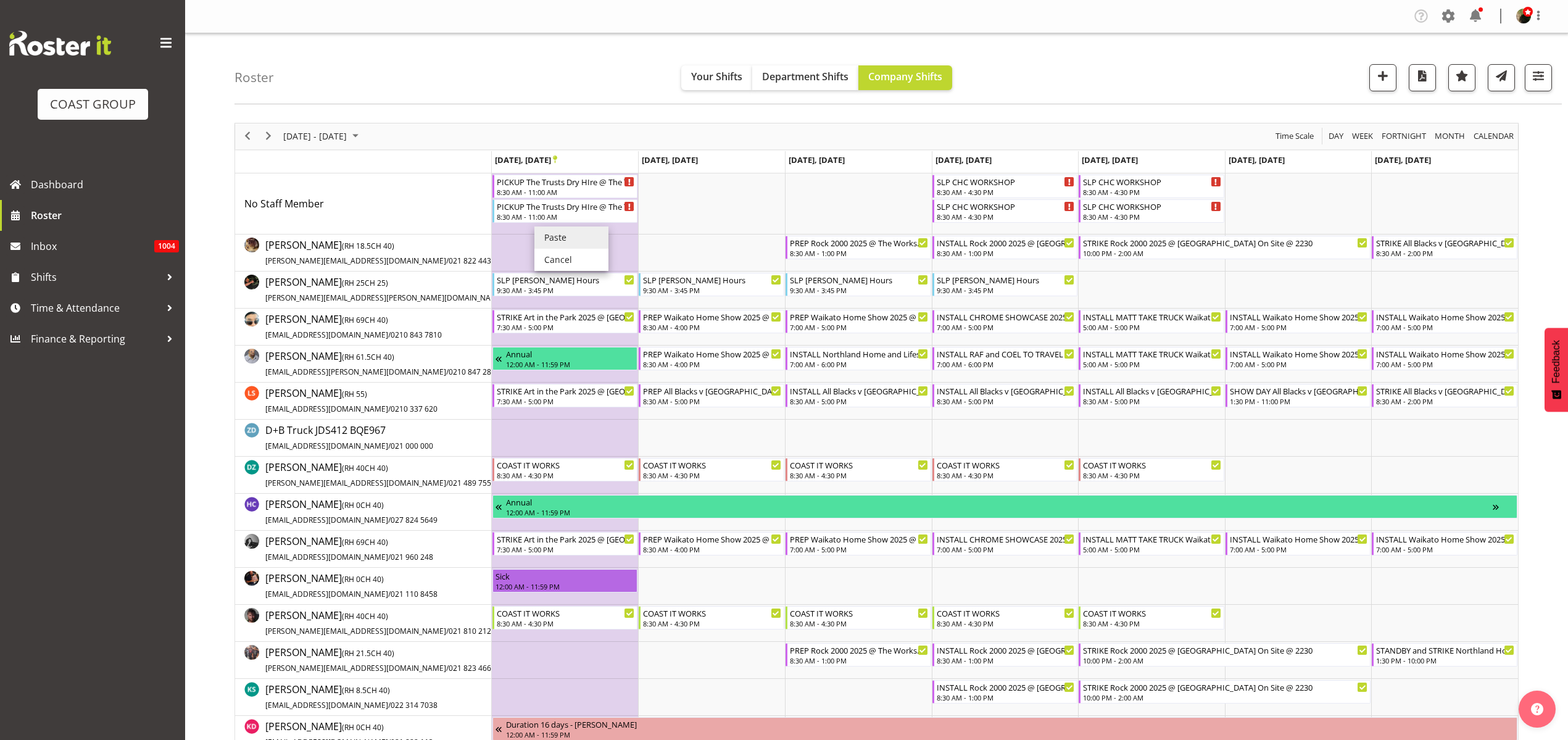
click at [557, 235] on li "Paste" at bounding box center [571, 237] width 74 height 22
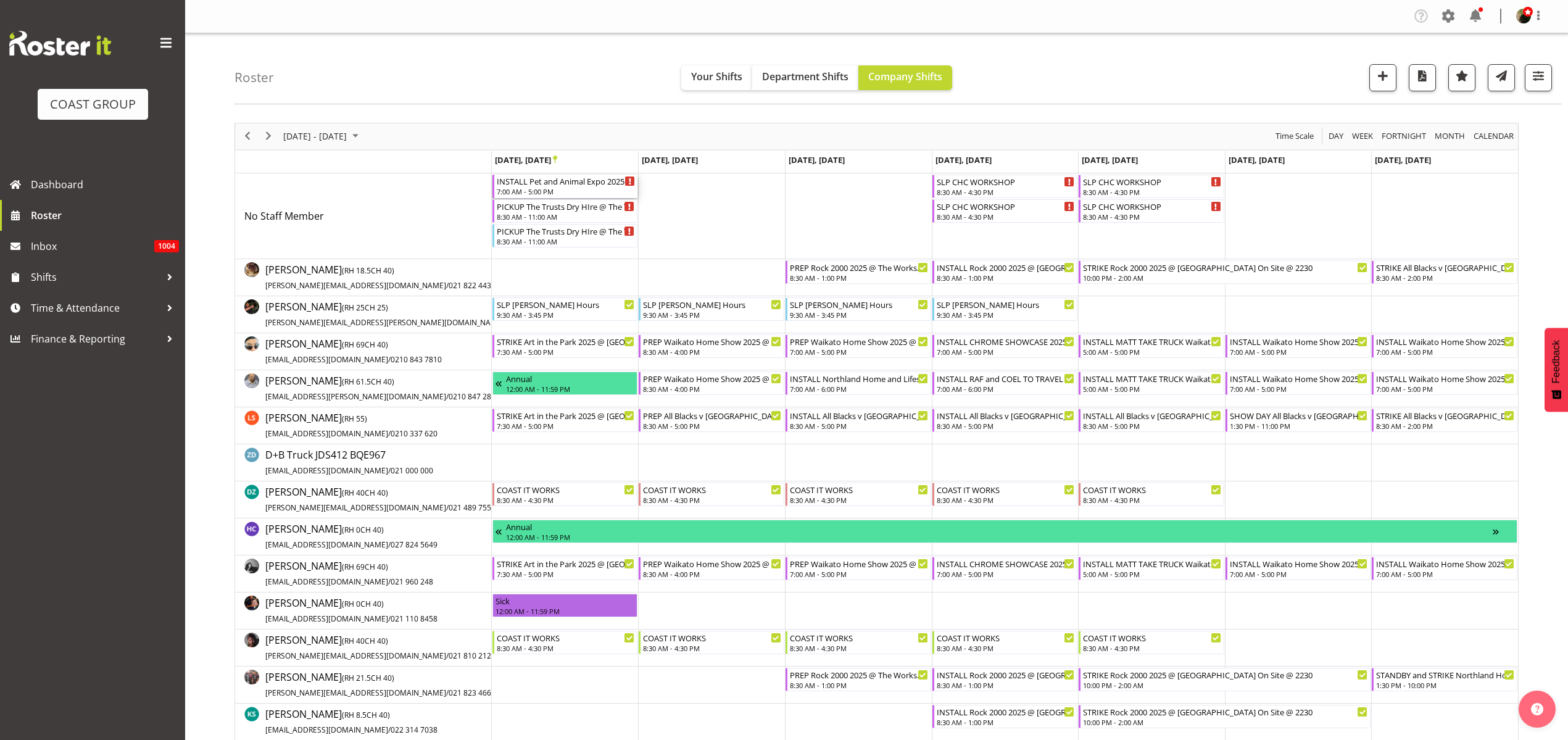
click at [533, 182] on div "INSTALL Pet and Animal Expo 2025 @ [GEOGRAPHIC_DATA]" at bounding box center [566, 181] width 138 height 12
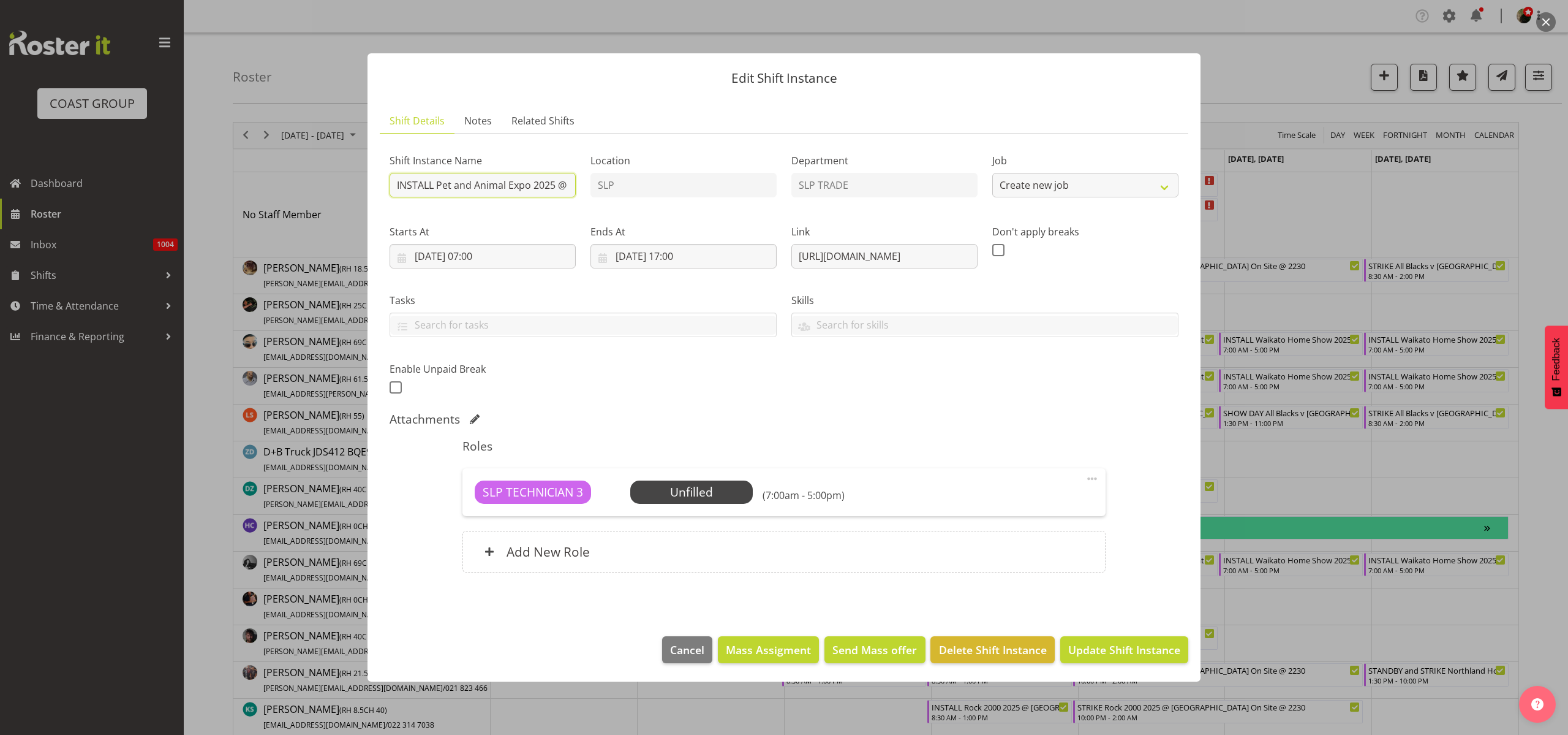
select select "10165"
drag, startPoint x: 358, startPoint y: 185, endPoint x: 339, endPoint y: 185, distance: 19.0
click at [339, 185] on div "Edit Shift Instance Shift Details Notes Related Shifts Shift Instance Name INST…" at bounding box center [784, 367] width 1568 height 735
type input "FORKLIFT DRIVER Pet and Animal Expo 2025 @ Auckland SHowgrounds"
click at [471, 248] on input "22/09/2025, 07:00" at bounding box center [483, 256] width 186 height 25
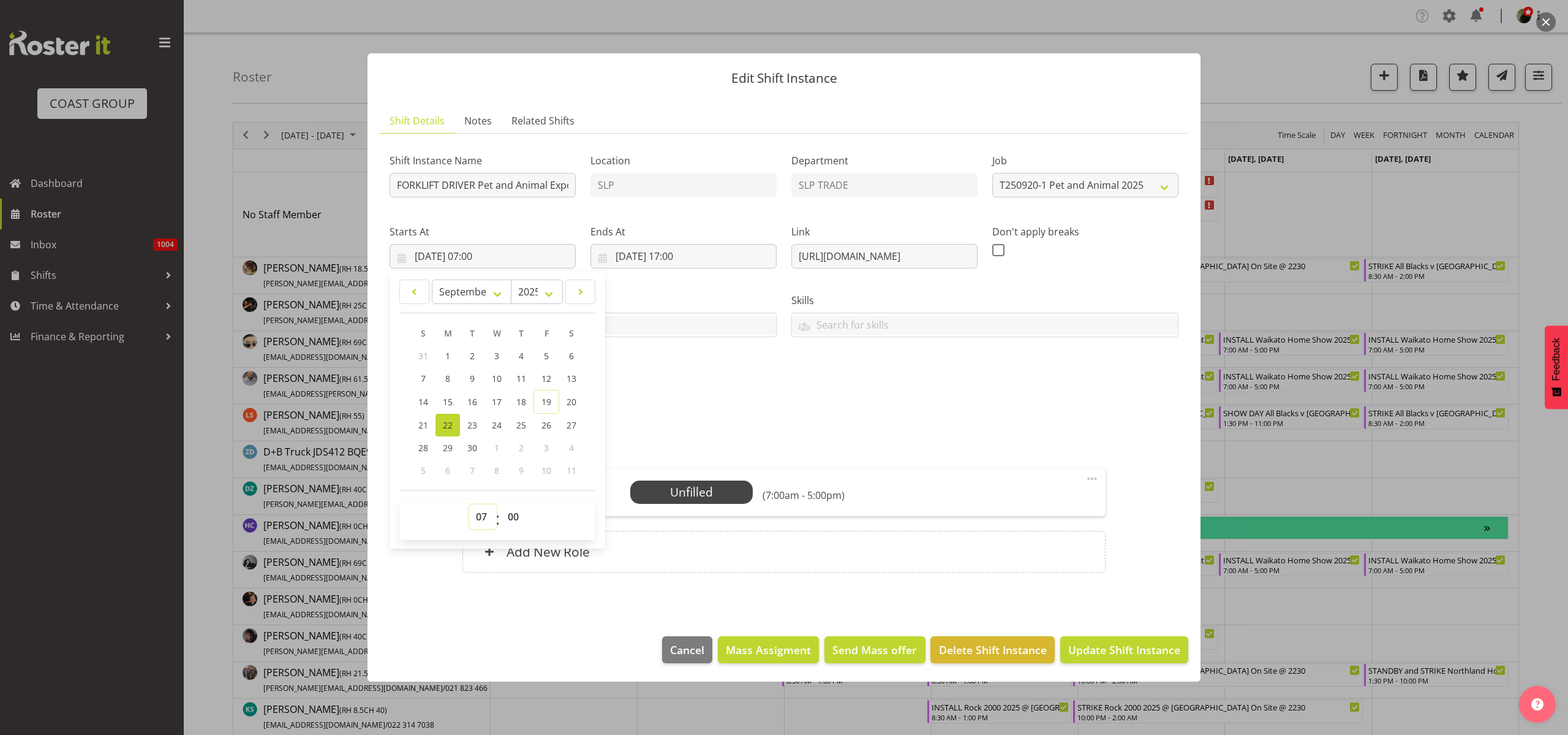
click at [484, 520] on select "00 01 02 03 04 05 06 07 08 09 10 11 12 13 14 15 16 17 18 19 20 21 22 23" at bounding box center [483, 516] width 27 height 25
select select "8"
click at [469, 504] on select "00 01 02 03 04 05 06 07 08 09 10 11 12 13 14 15 16 17 18 19 20 21 22 23" at bounding box center [483, 516] width 27 height 25
type input "22/09/2025, 08:00"
select select "30"
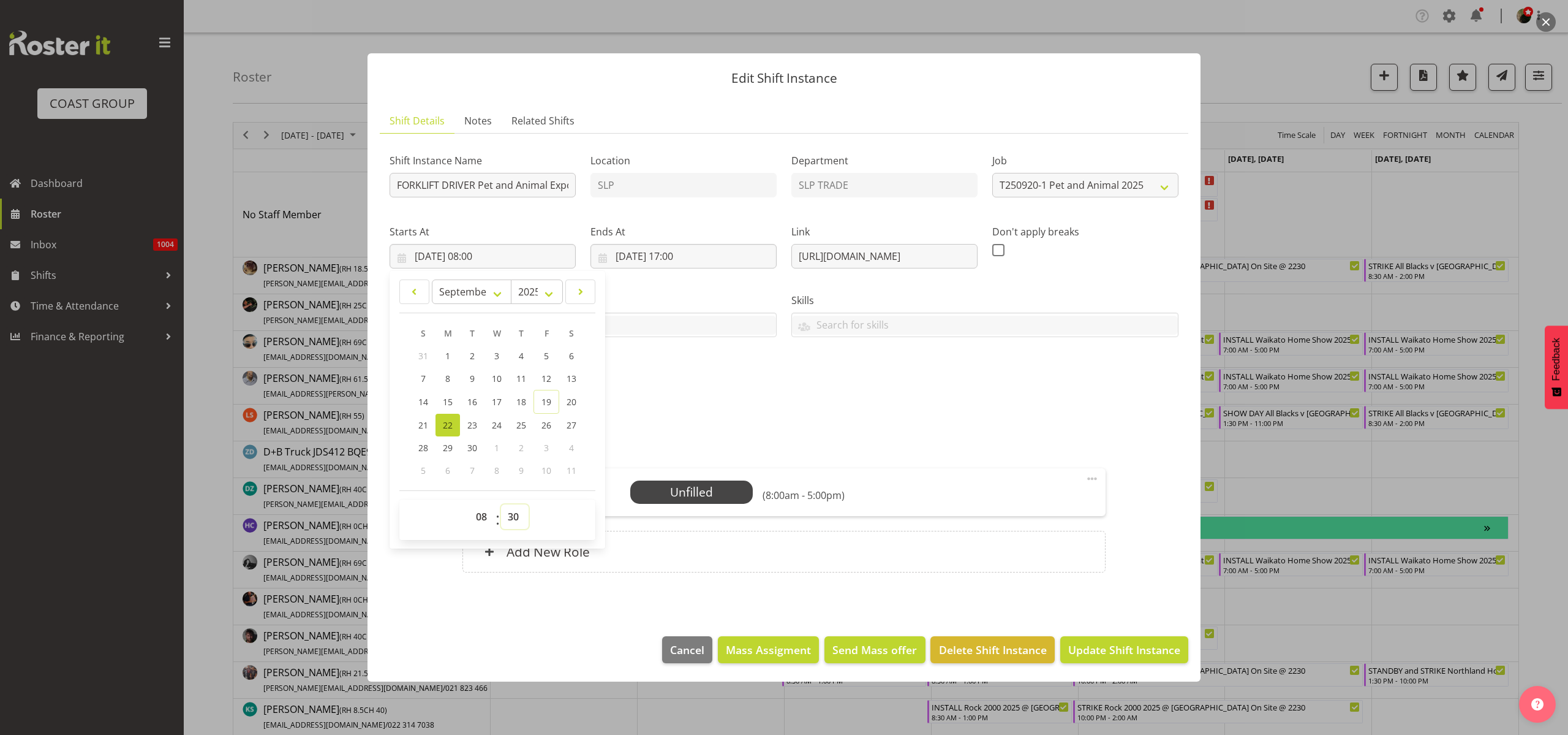
type input "22/09/2025, 08:30"
click at [664, 252] on input "22/09/2025, 17:00" at bounding box center [684, 256] width 186 height 25
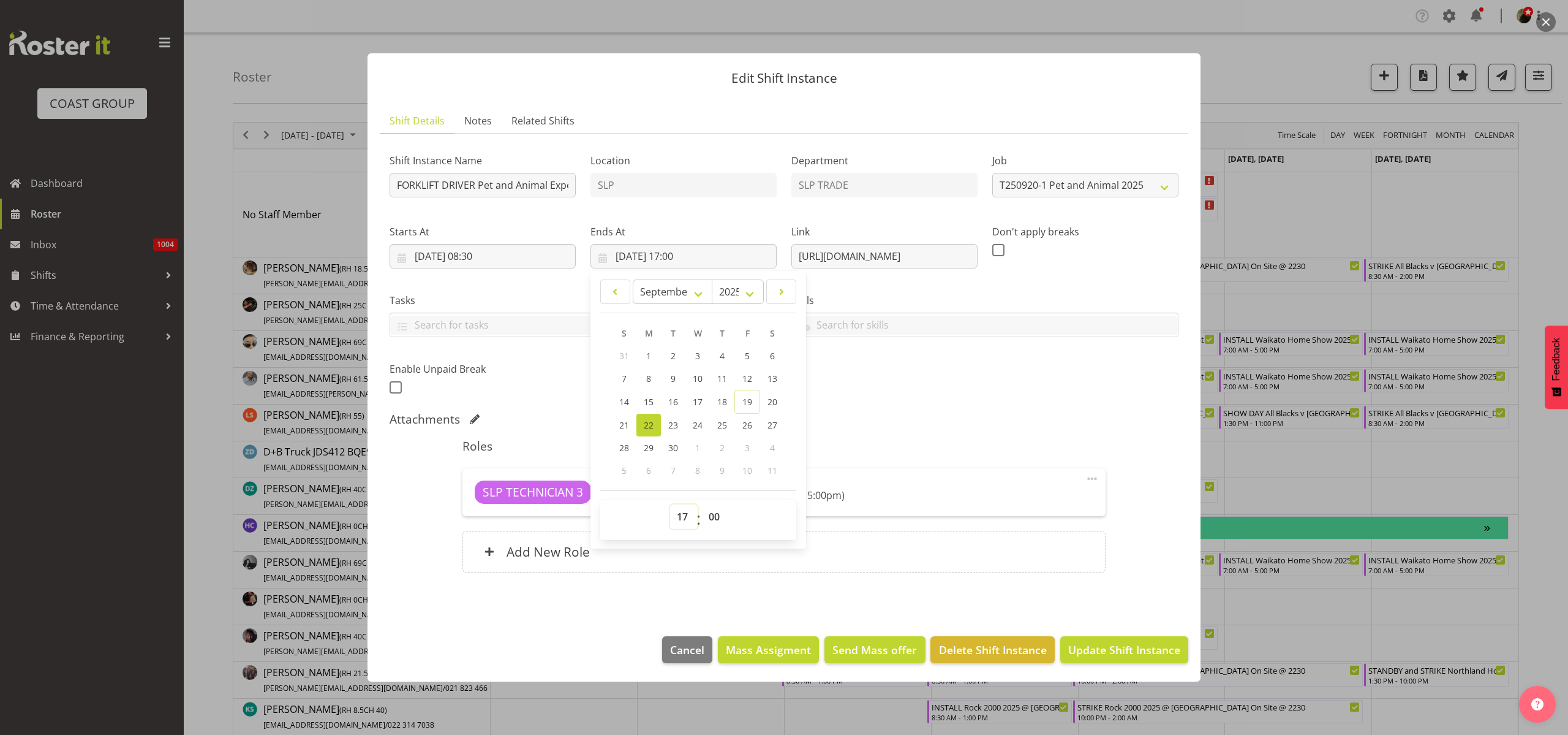
click at [683, 514] on select "00 01 02 03 04 05 06 07 08 09 10 11 12 13 14 15 16 17 18 19 20 21 22 23" at bounding box center [684, 516] width 27 height 25
select select "12"
click at [670, 504] on select "00 01 02 03 04 05 06 07 08 09 10 11 12 13 14 15 16 17 18 19 20 21 22 23" at bounding box center [684, 516] width 27 height 25
type input "22/09/2025, 12:00"
click at [1112, 647] on span "Update Shift Instance" at bounding box center [1124, 650] width 112 height 16
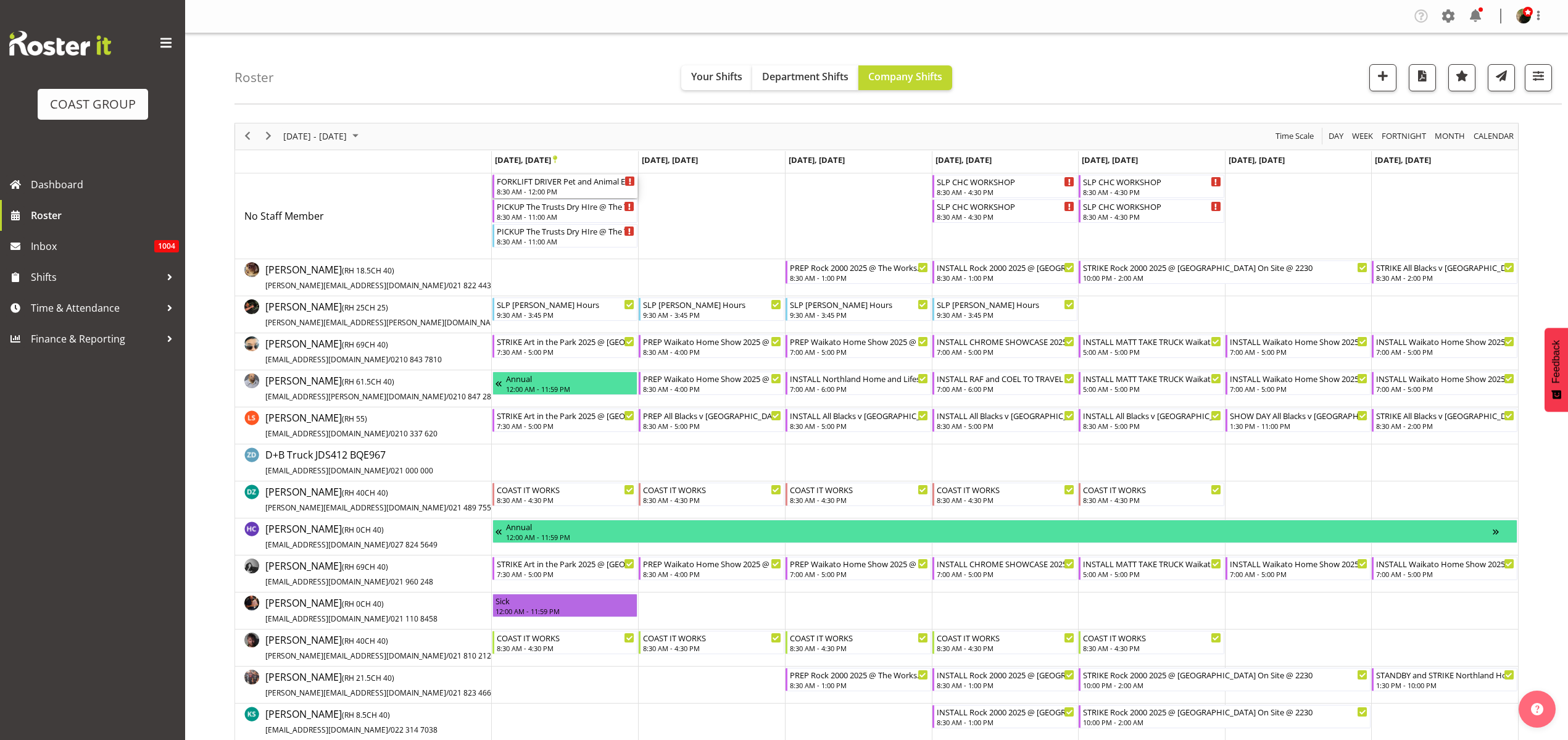
click at [533, 187] on div "FORKLIFT DRIVER Pet and Animal Expo 2025 @ Auckland SHowgrounds 8:30 AM - 12:00…" at bounding box center [566, 187] width 138 height 24
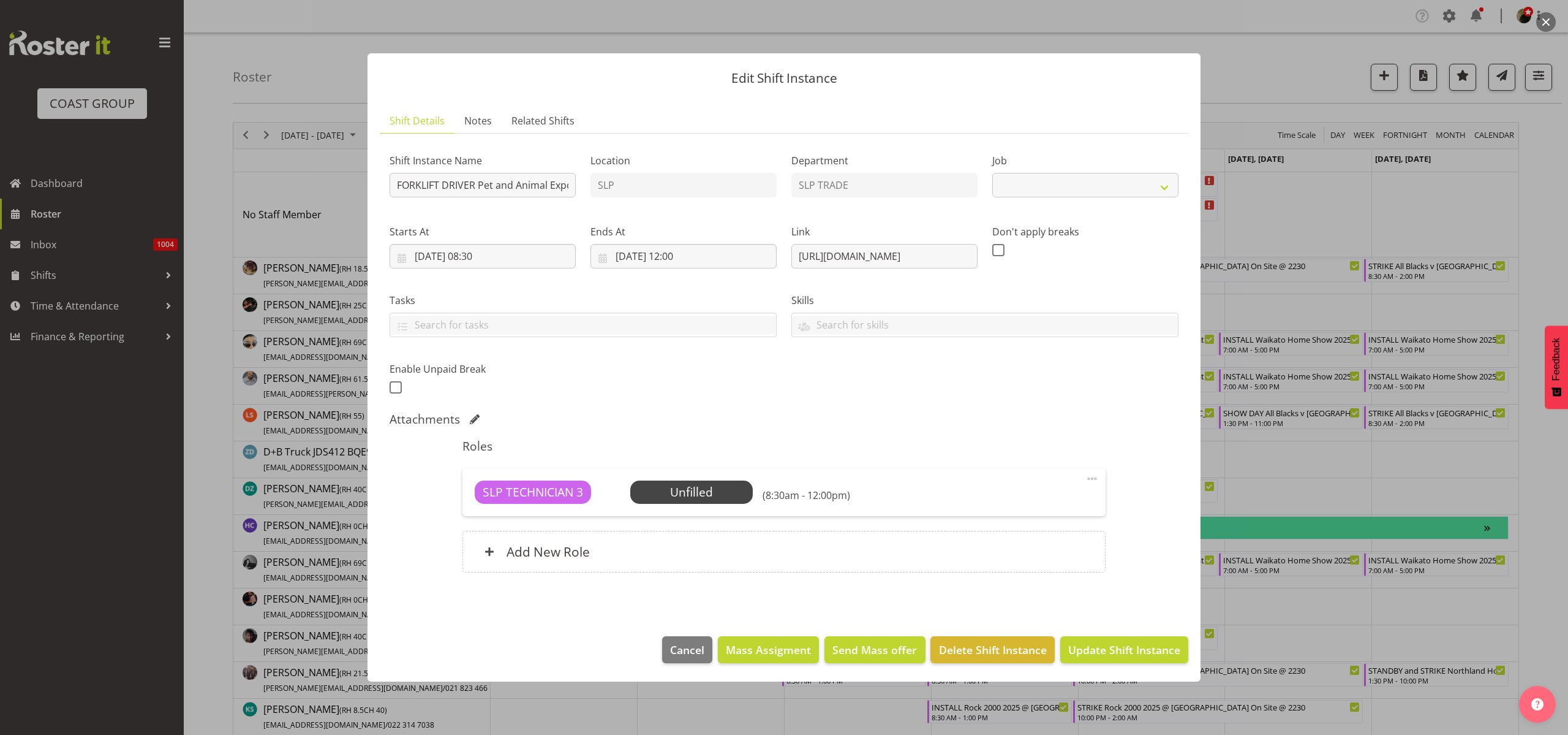
click at [0, 0] on span "Select Employee" at bounding box center [0, 0] width 0 height 0
select select "10165"
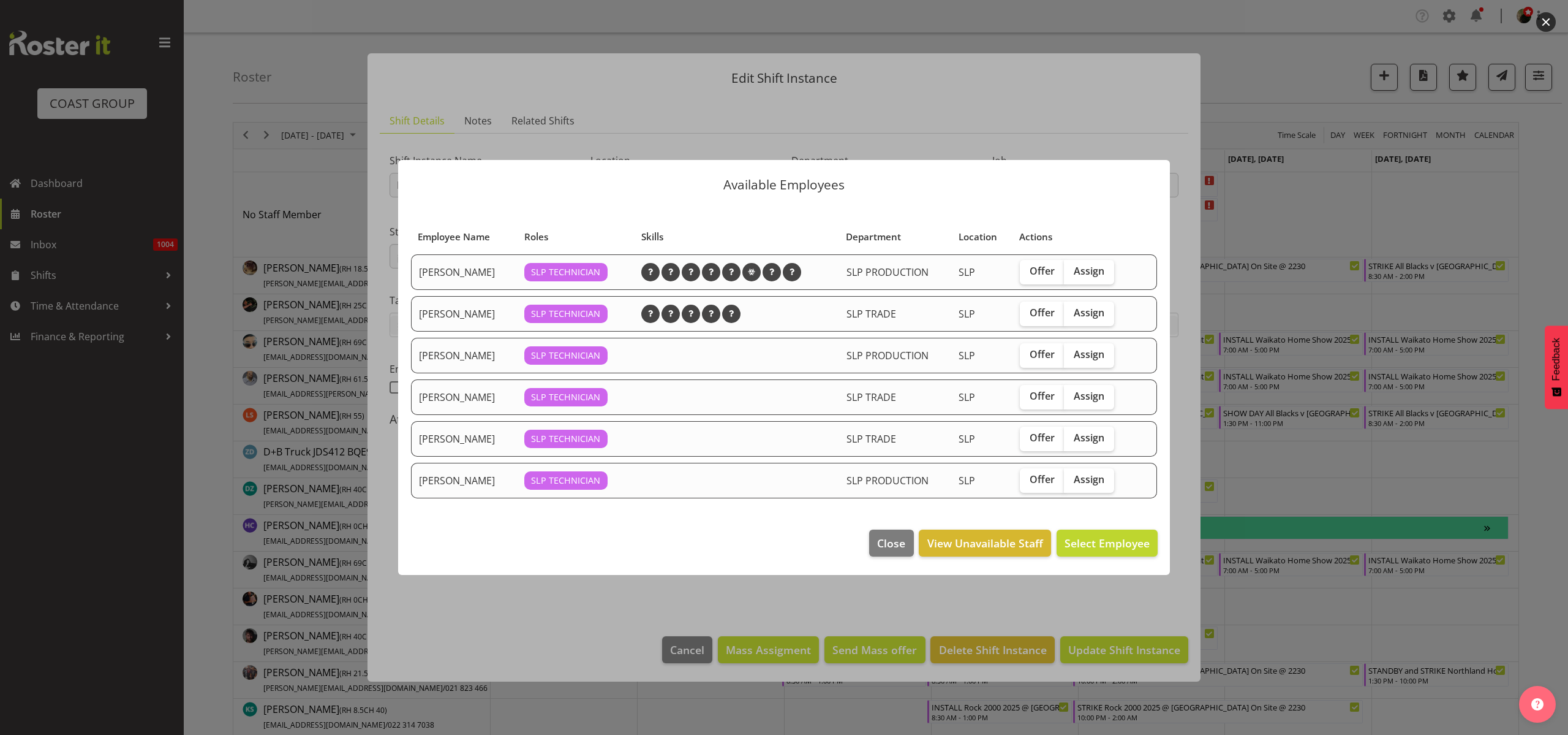
click at [1084, 314] on span "Assign" at bounding box center [1089, 312] width 30 height 12
click at [1072, 314] on input "Assign" at bounding box center [1069, 313] width 8 height 8
checkbox input "true"
click at [1093, 537] on span "Assign Jesse Hawira" at bounding box center [1088, 543] width 124 height 15
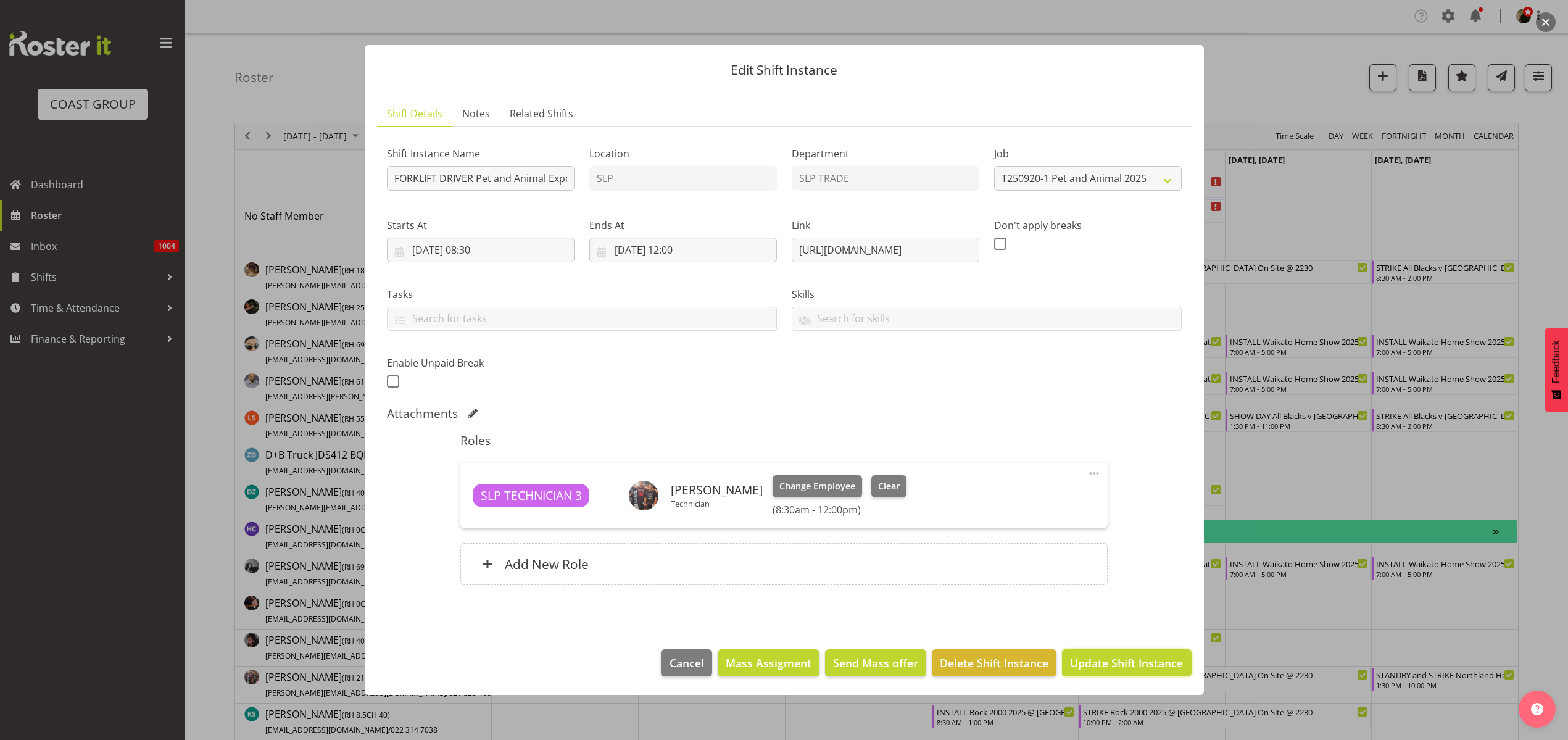
click at [1117, 662] on span "Update Shift Instance" at bounding box center [1126, 662] width 113 height 16
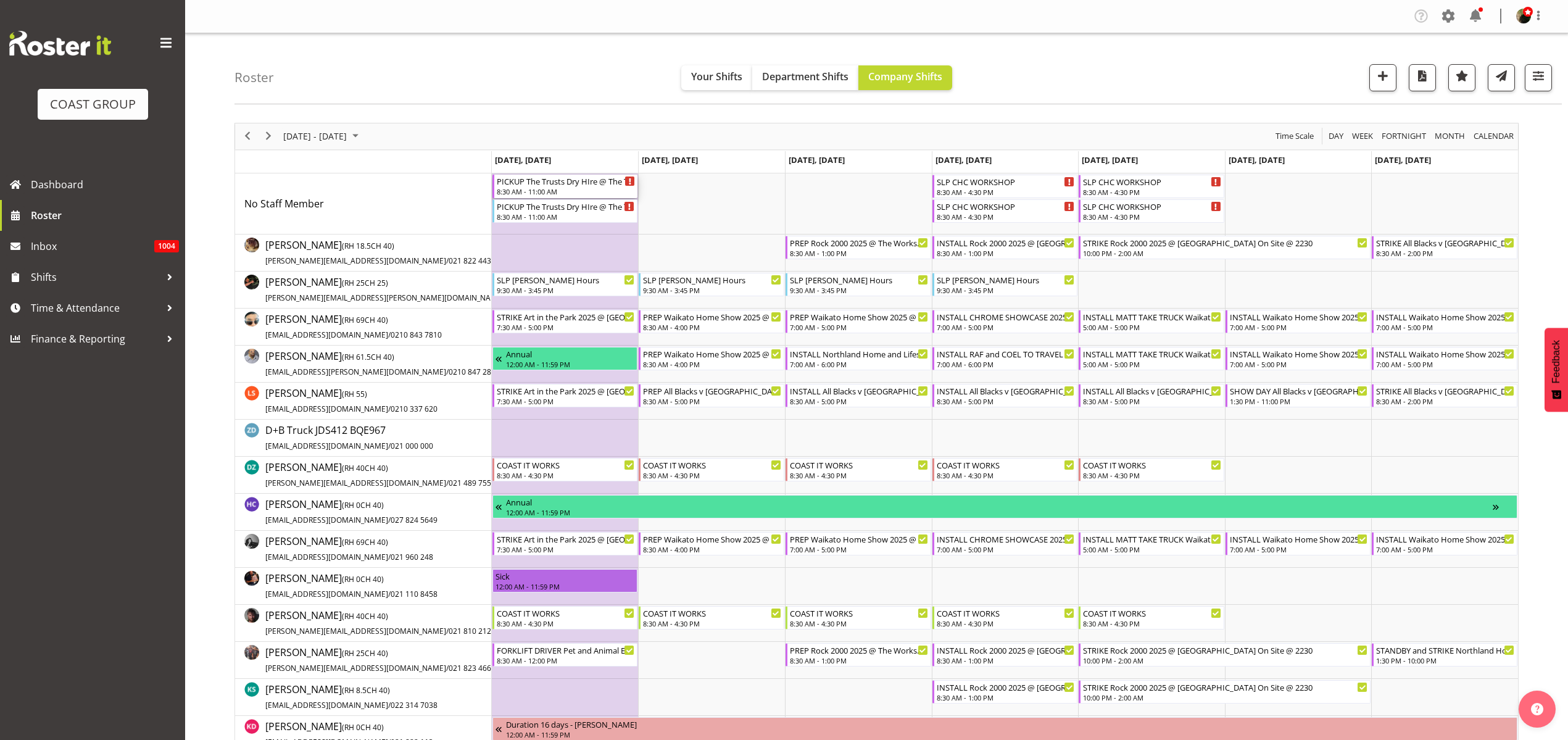
click at [547, 185] on div "PICKUP The Trusts Dry HIre @ The Trusts Arena On Site @ 1030" at bounding box center [566, 181] width 138 height 12
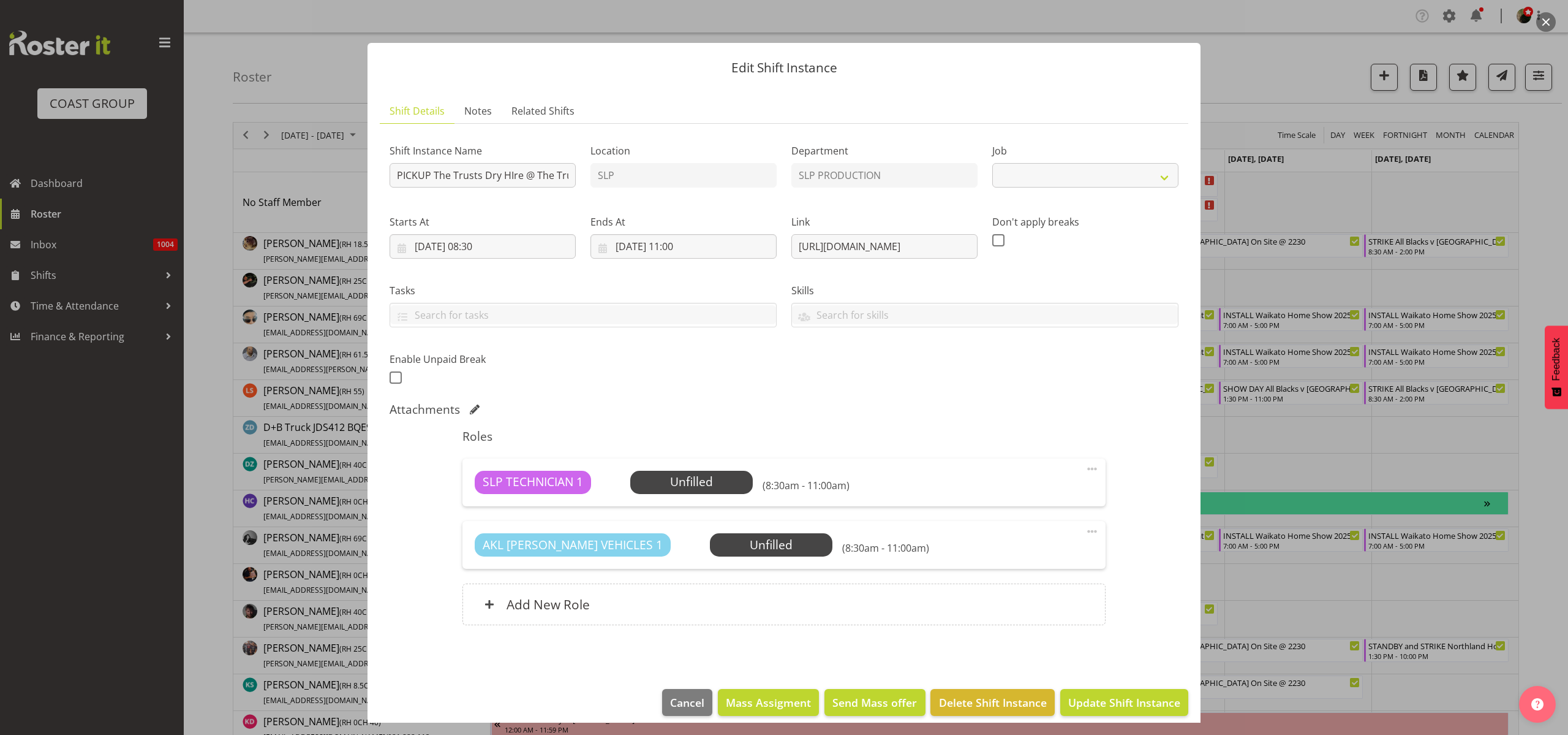
click at [0, 0] on span "Select Employee" at bounding box center [0, 0] width 0 height 0
select select "10626"
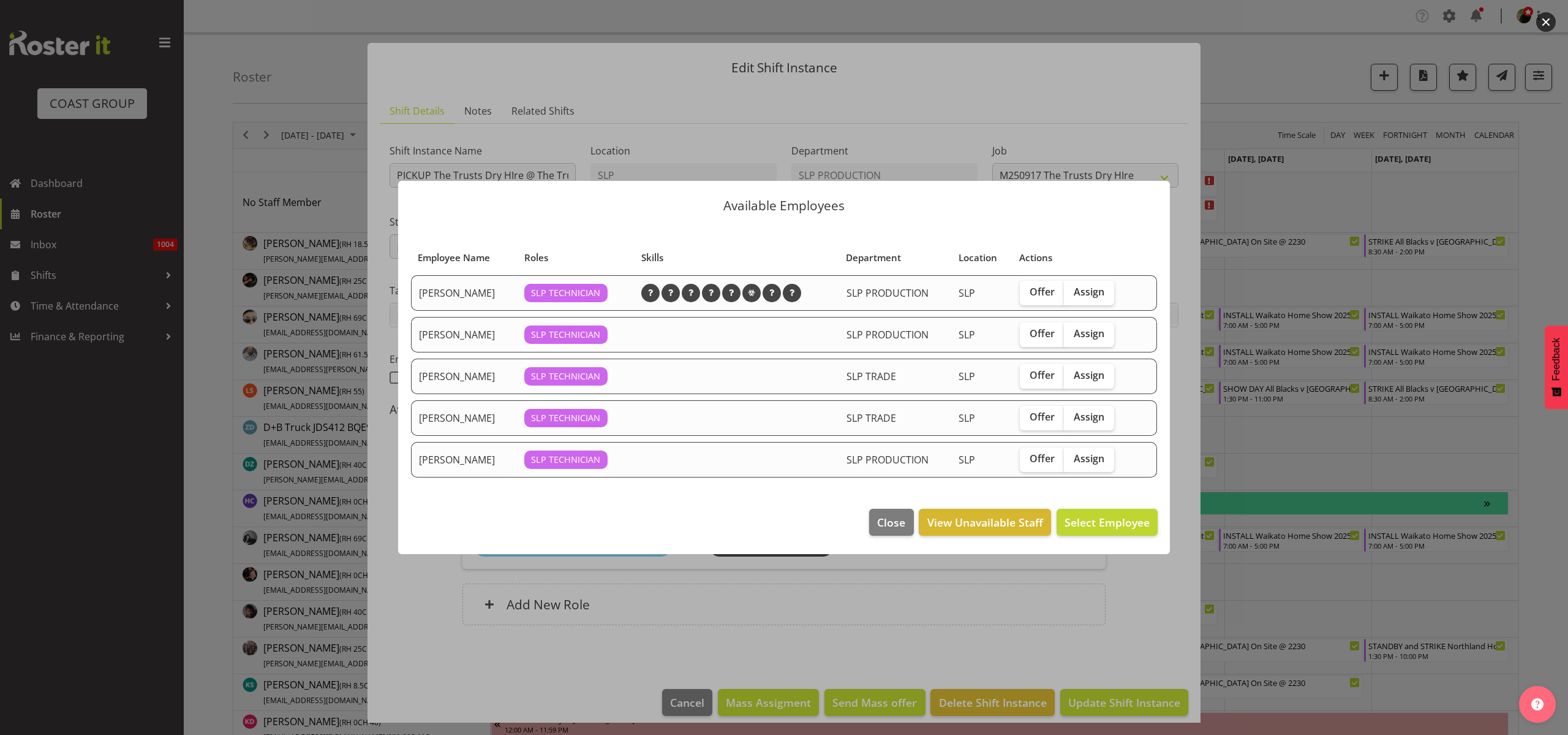
click at [1100, 289] on span "Assign" at bounding box center [1089, 291] width 30 height 12
click at [1072, 289] on input "Assign" at bounding box center [1069, 291] width 8 height 8
checkbox input "true"
click at [1129, 524] on span "Assign Aaron Grant" at bounding box center [1088, 521] width 124 height 15
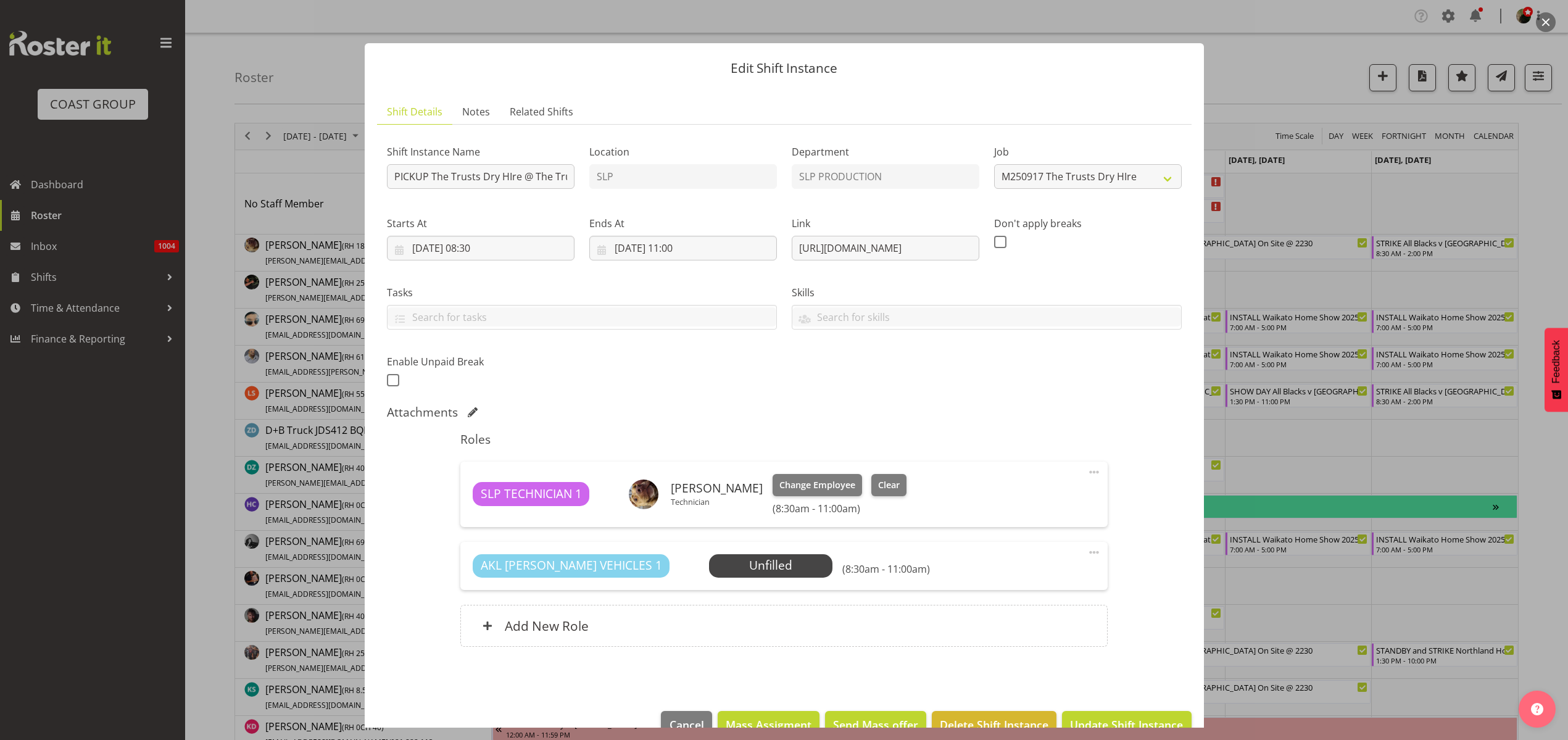
click at [0, 0] on span "Select Employee" at bounding box center [0, 0] width 0 height 0
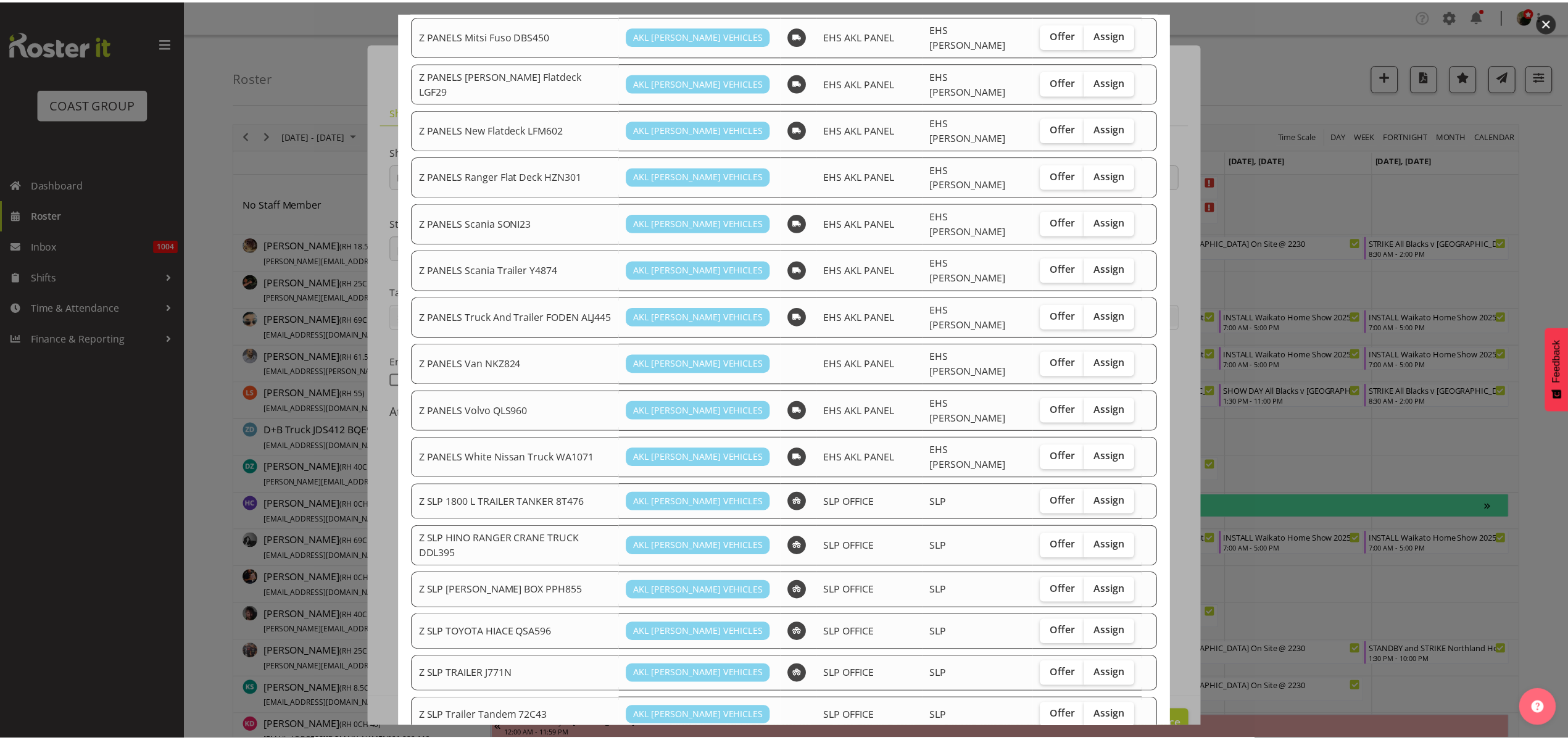
scroll to position [615, 0]
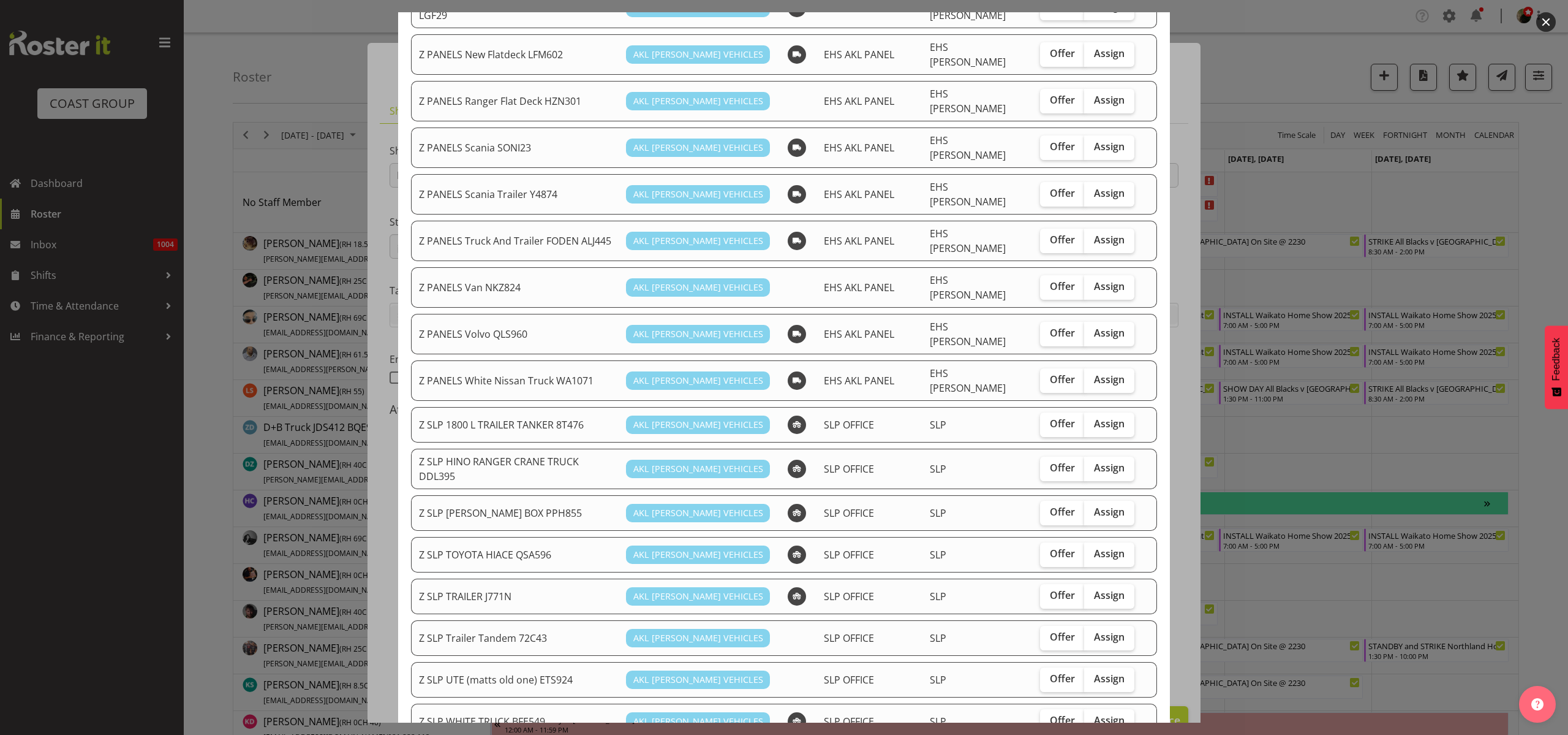
click at [1094, 713] on span "Assign" at bounding box center [1109, 719] width 30 height 12
click at [1091, 716] on input "Assign" at bounding box center [1088, 720] width 8 height 8
checkbox input "true"
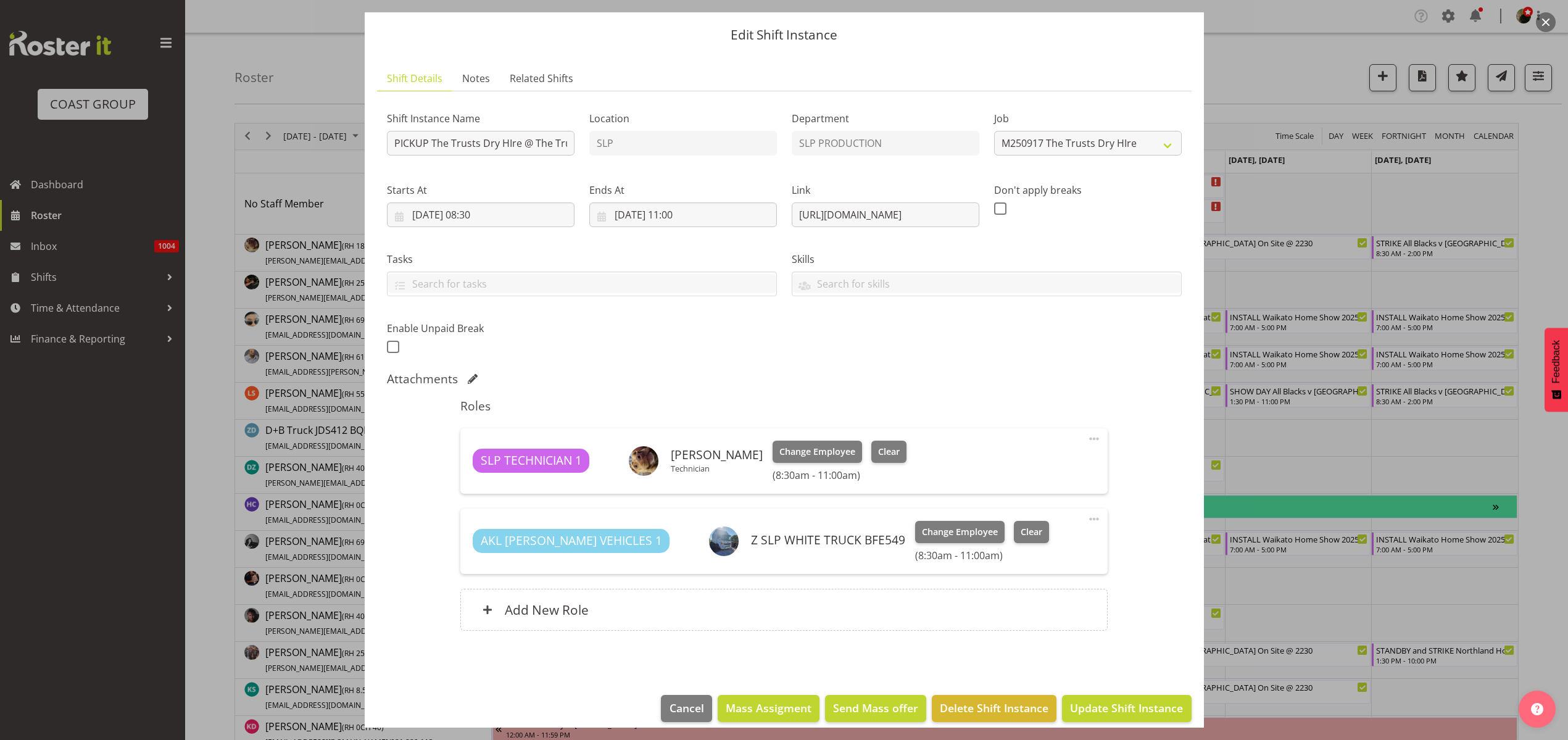
scroll to position [46, 0]
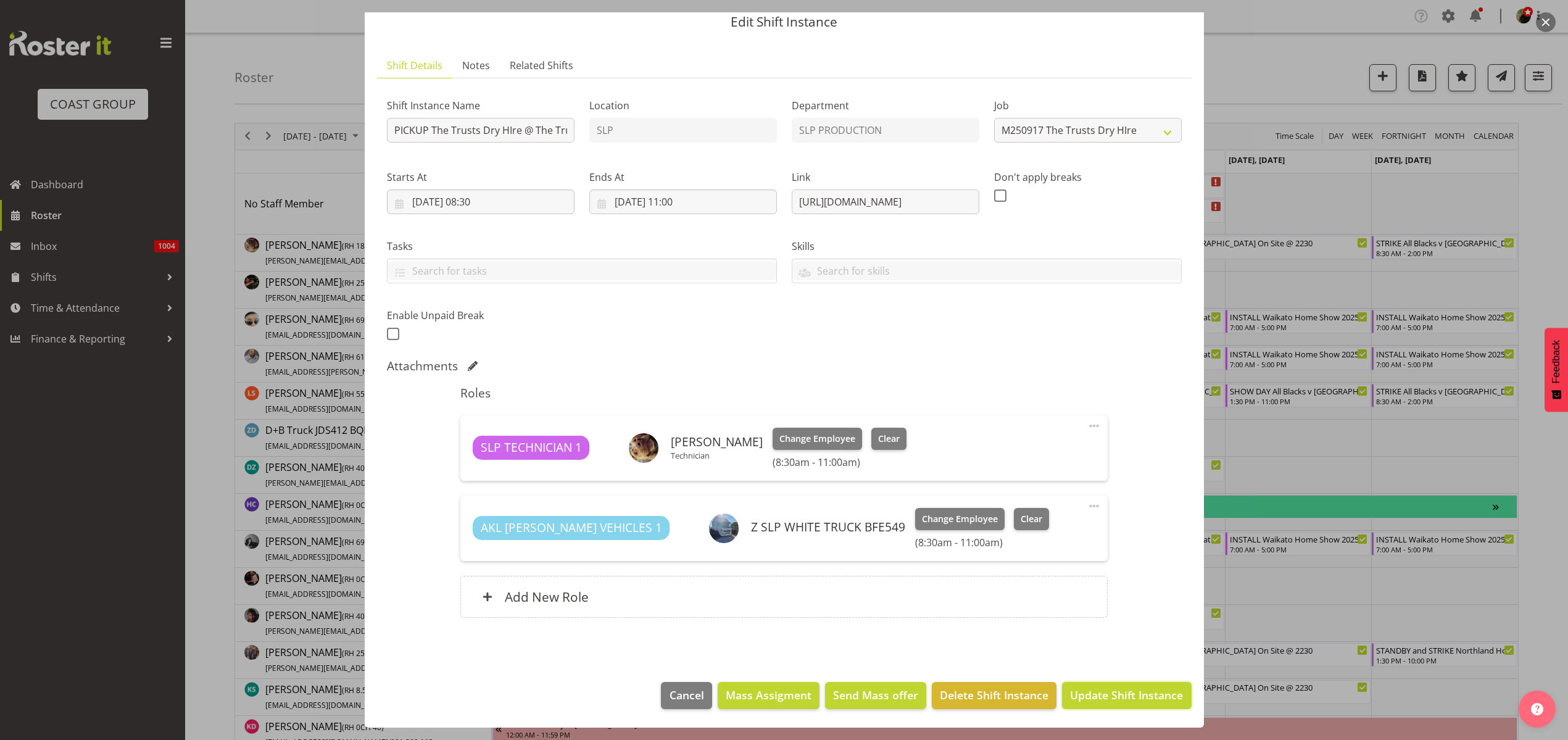
click at [1104, 694] on span "Update Shift Instance" at bounding box center [1126, 695] width 113 height 16
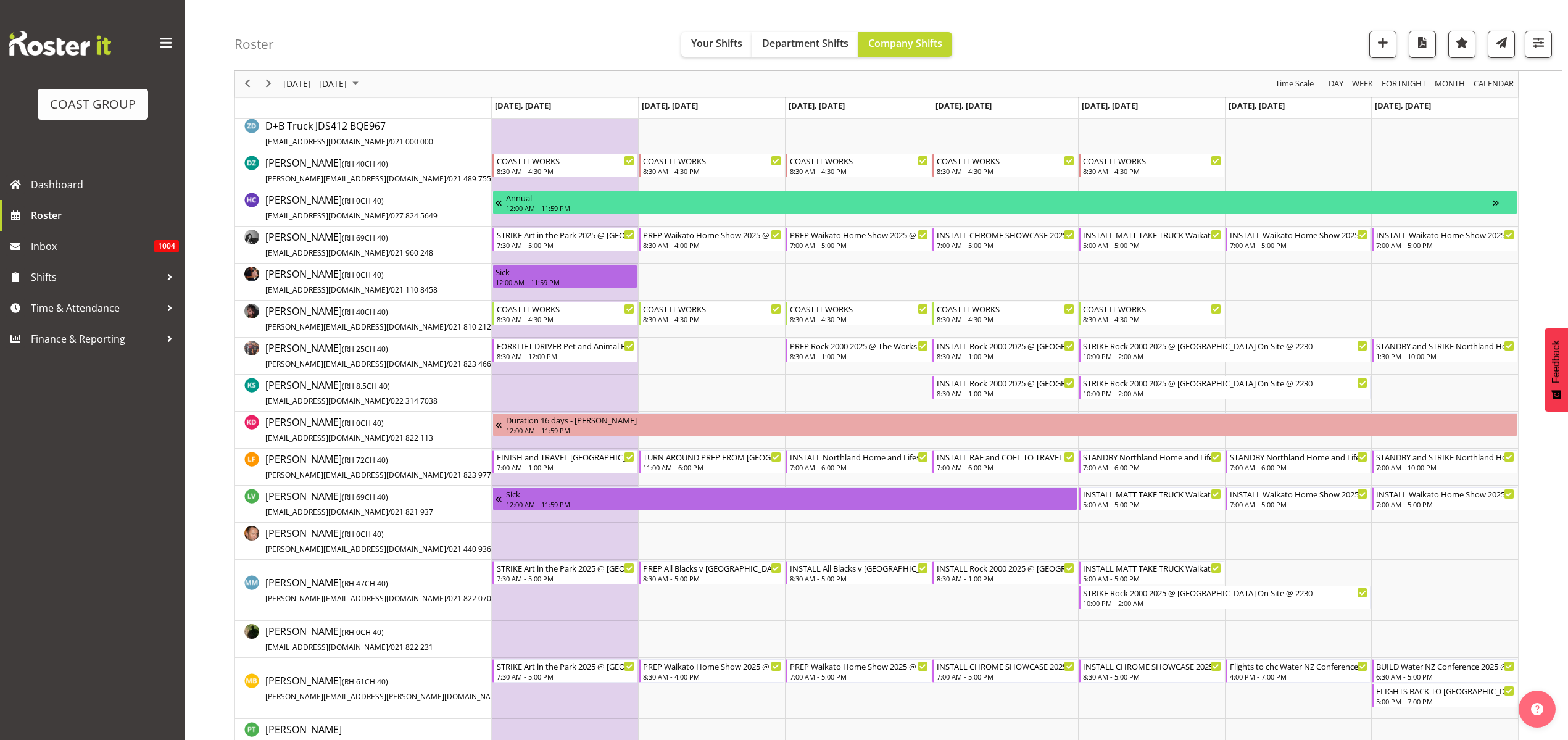
scroll to position [308, 0]
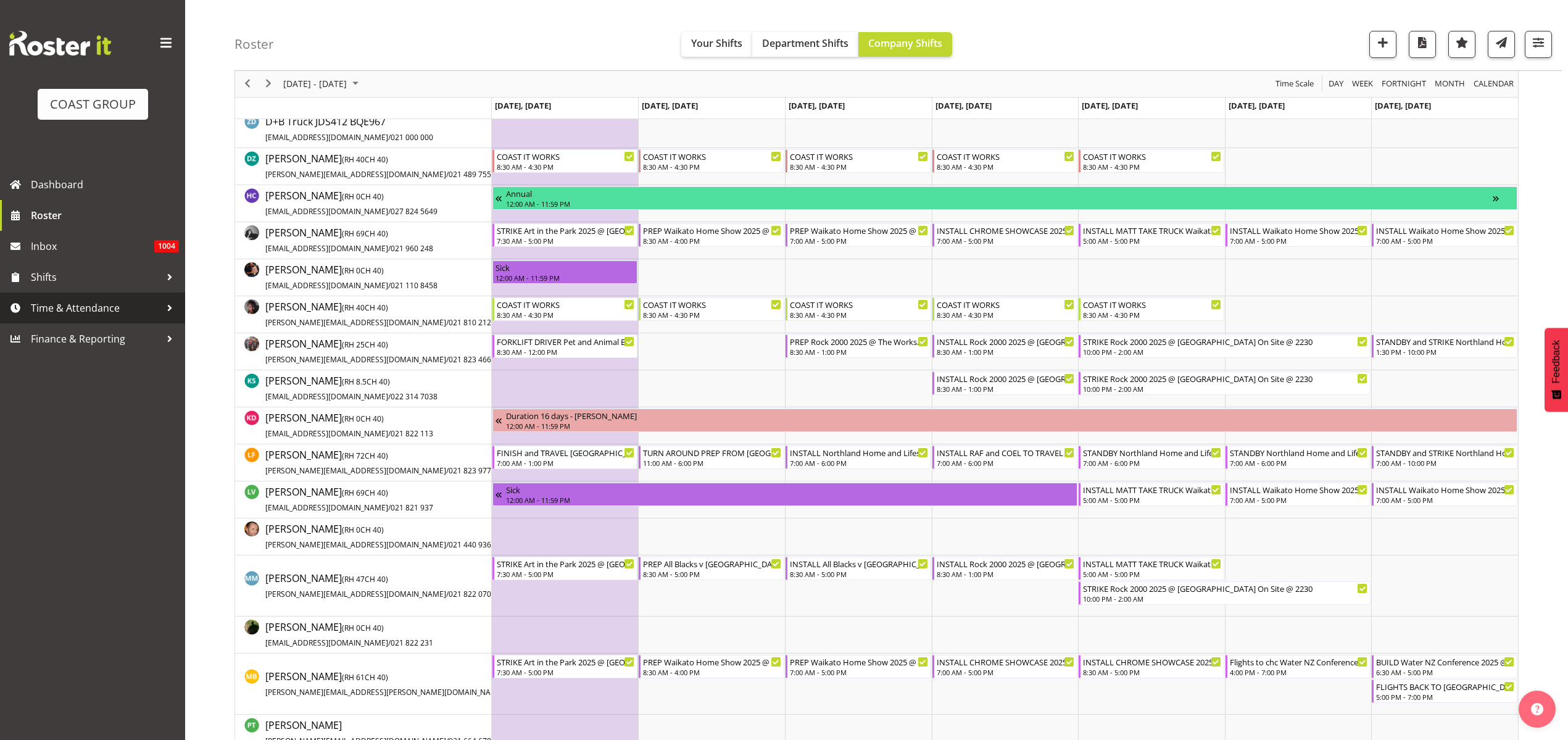
click at [92, 308] on span "Time & Attendance" at bounding box center [95, 307] width 129 height 19
